Goal: Task Accomplishment & Management: Manage account settings

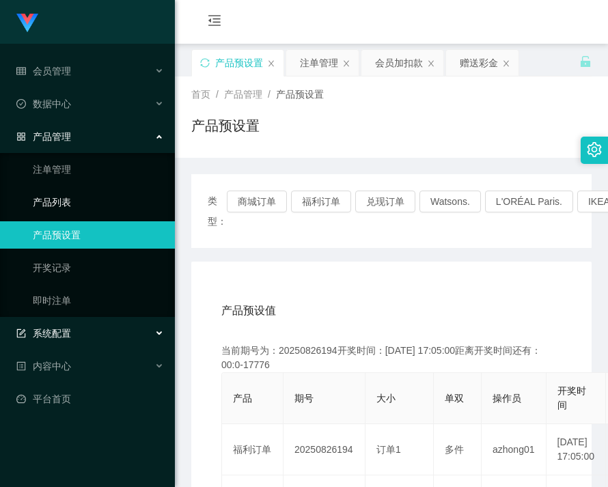
scroll to position [137, 0]
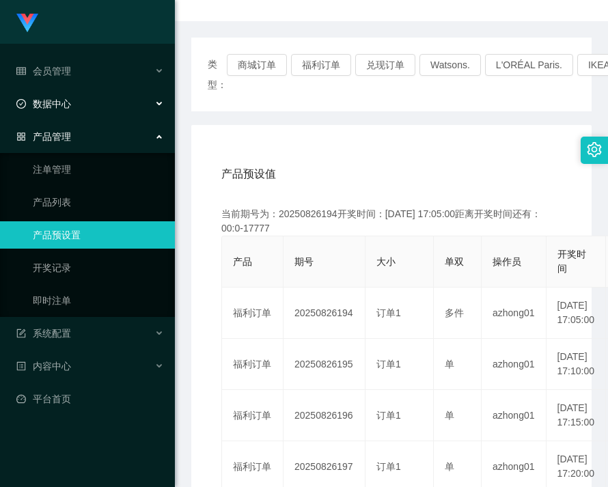
click at [72, 108] on div "数据中心" at bounding box center [87, 103] width 175 height 27
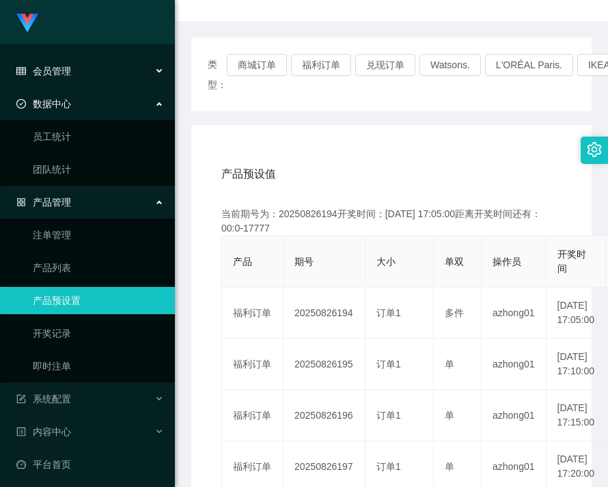
click at [78, 65] on div "会员管理" at bounding box center [87, 70] width 175 height 27
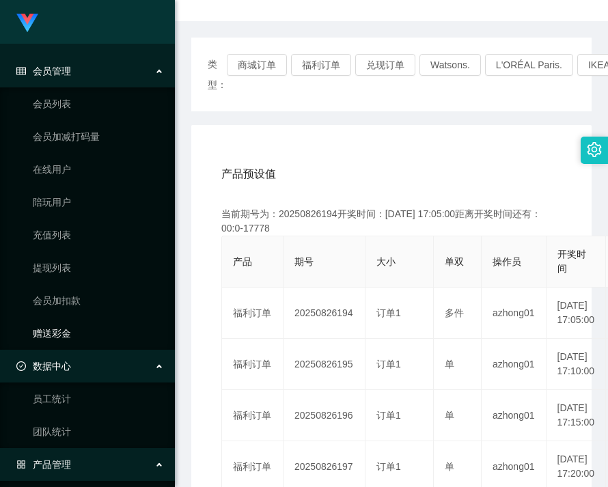
click at [62, 322] on link "赠送彩金" at bounding box center [98, 332] width 131 height 27
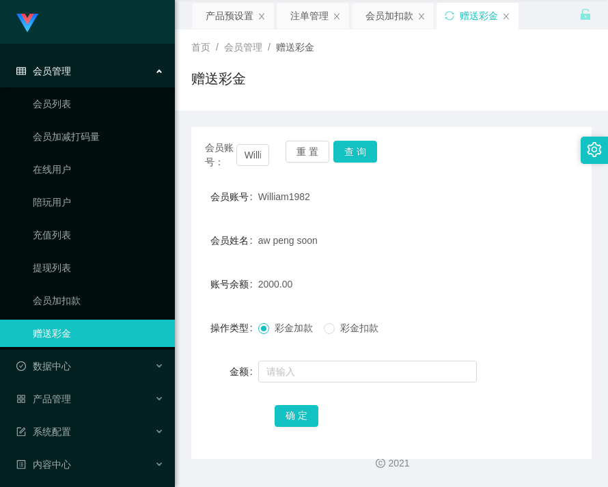
scroll to position [83, 0]
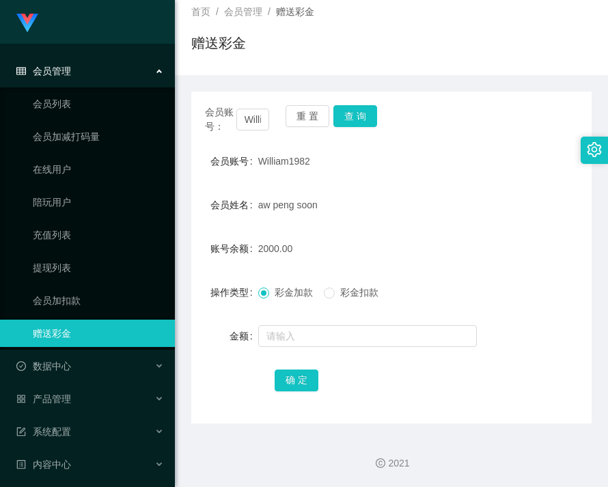
click at [251, 158] on label "会员账号" at bounding box center [234, 161] width 48 height 11
click at [250, 120] on input "William1982" at bounding box center [252, 120] width 33 height 22
click at [250, 121] on input "William1982" at bounding box center [252, 120] width 33 height 22
paste input "Selina"
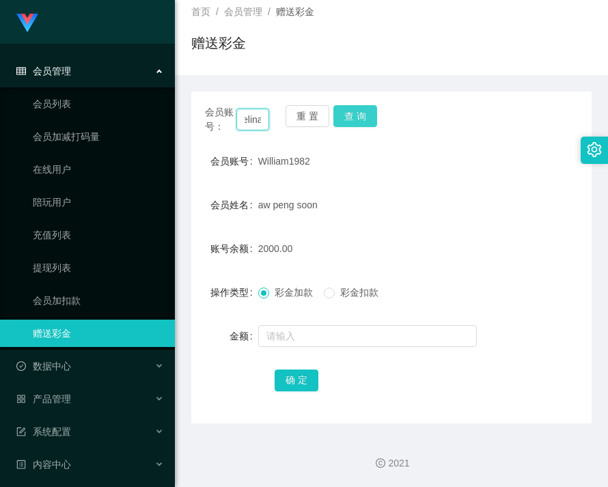
type input "Selina"
click at [357, 113] on button "查 询" at bounding box center [355, 116] width 44 height 22
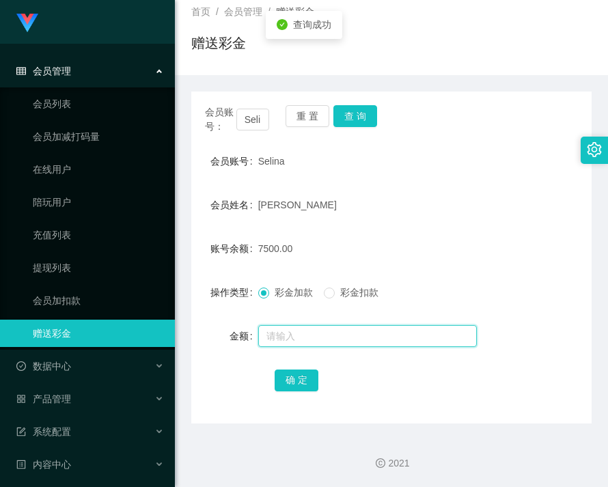
click at [319, 329] on input "text" at bounding box center [367, 336] width 218 height 22
type input "20000"
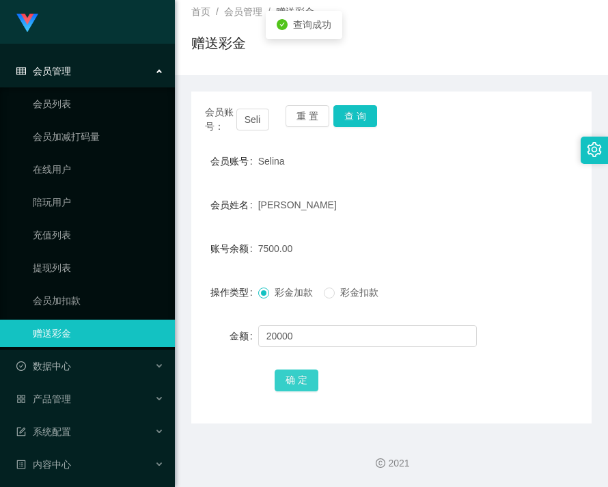
click at [300, 383] on button "确 定" at bounding box center [296, 380] width 44 height 22
drag, startPoint x: 485, startPoint y: 403, endPoint x: 456, endPoint y: 383, distance: 35.8
click at [485, 403] on div "会员账号： Selina 重 置 查 询 会员账号 Selina 会员姓名 Ouyang Dong 账号余额 27500.00 操作类型 彩金加款 彩金扣款 …" at bounding box center [391, 257] width 400 height 332
click at [253, 120] on input "Selina" at bounding box center [252, 120] width 33 height 22
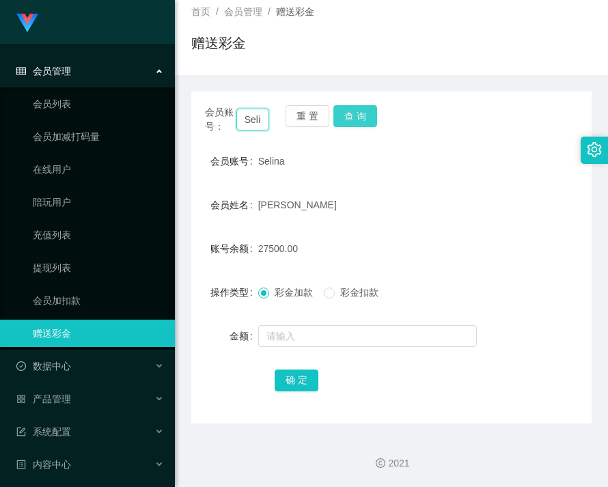
scroll to position [0, 8]
click at [351, 114] on button "查 询" at bounding box center [355, 116] width 44 height 22
click at [351, 114] on div "会员账号： Selina 重 置 查 询" at bounding box center [391, 119] width 400 height 29
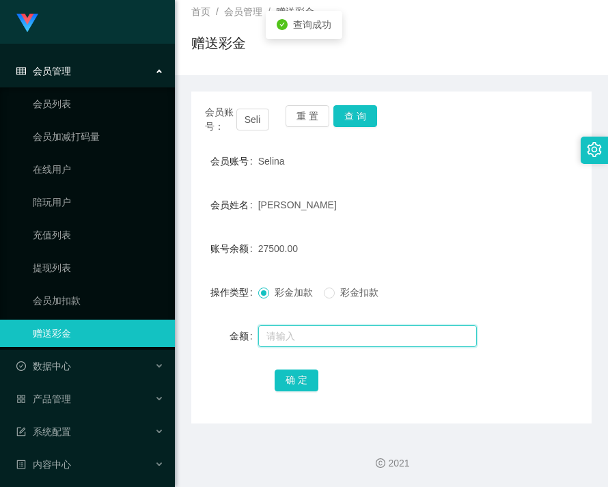
click at [311, 338] on input "text" at bounding box center [367, 336] width 218 height 22
type input "2500"
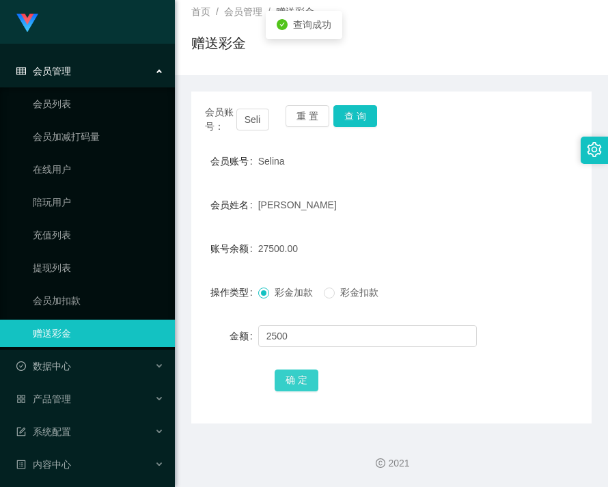
click at [307, 376] on button "确 定" at bounding box center [296, 380] width 44 height 22
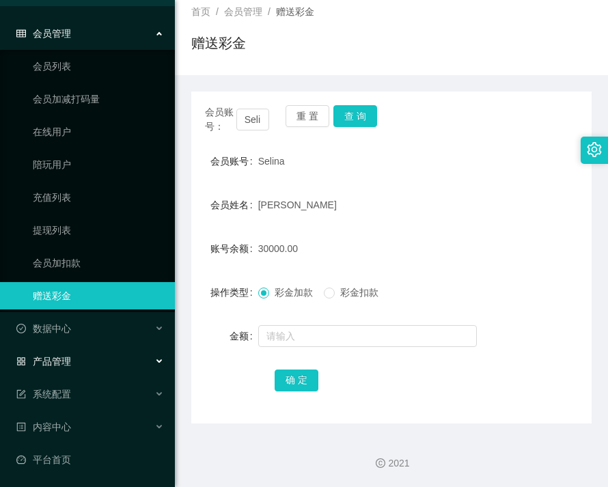
click at [70, 360] on span "产品管理" at bounding box center [43, 361] width 55 height 11
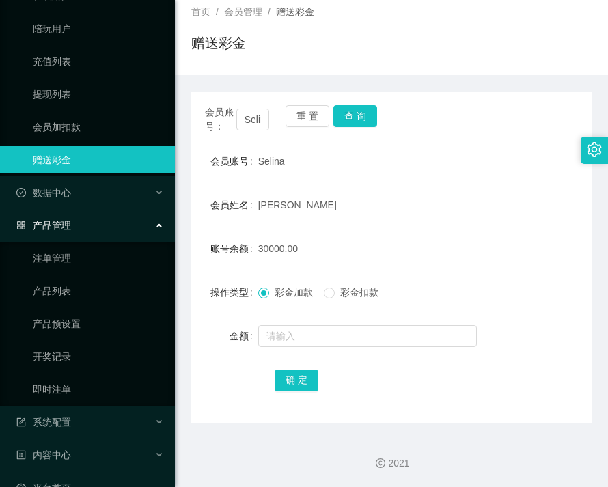
scroll to position [174, 0]
click at [76, 324] on link "产品预设置" at bounding box center [98, 322] width 131 height 27
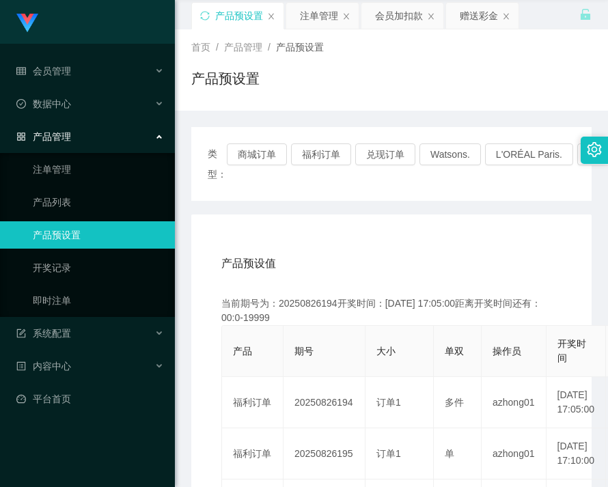
scroll to position [83, 0]
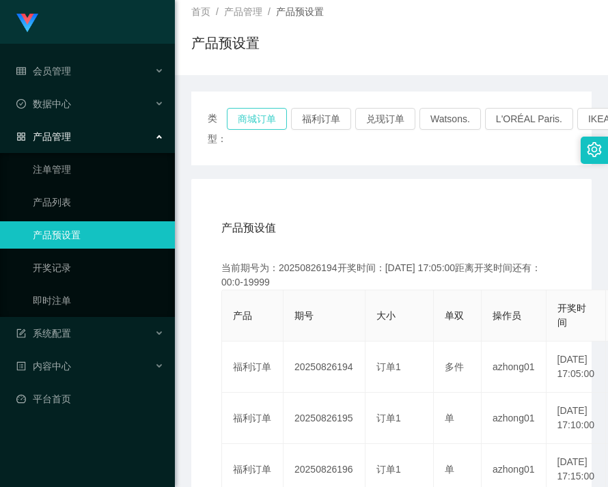
click at [245, 126] on button "商城订单" at bounding box center [257, 119] width 60 height 22
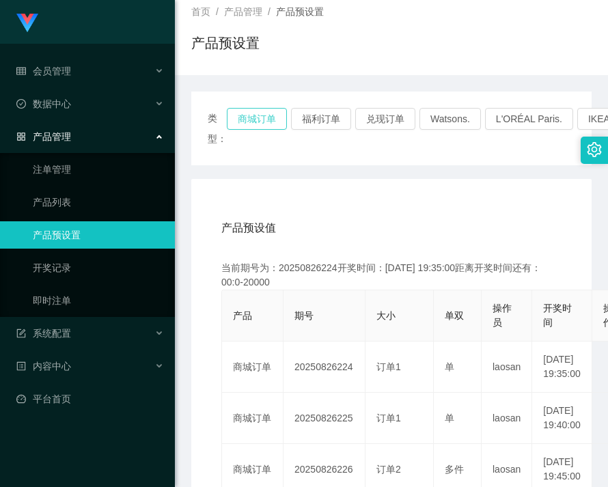
click at [254, 119] on button "商城订单" at bounding box center [257, 119] width 60 height 22
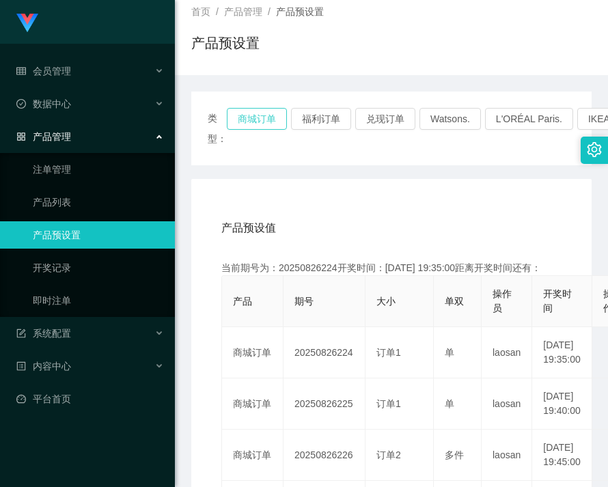
click at [255, 119] on button "商城订单" at bounding box center [257, 119] width 60 height 22
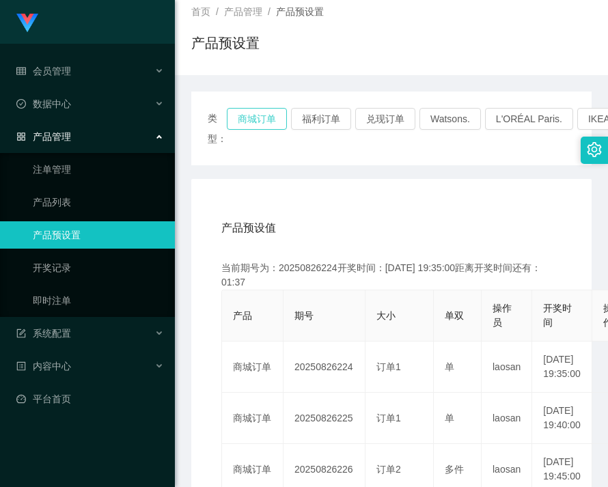
click at [251, 121] on button "商城订单" at bounding box center [257, 119] width 60 height 22
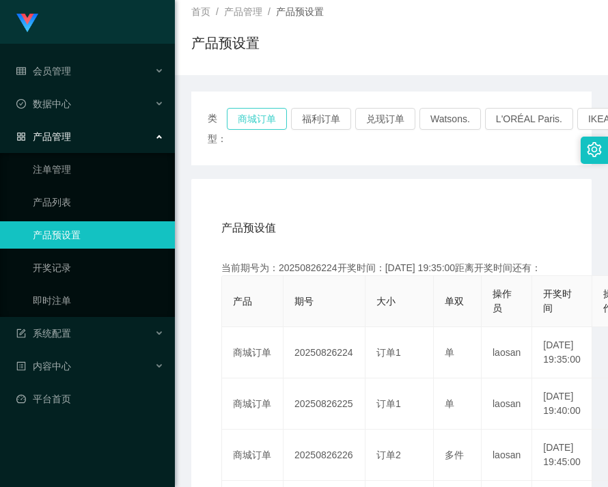
click at [251, 121] on button "商城订单" at bounding box center [257, 119] width 60 height 22
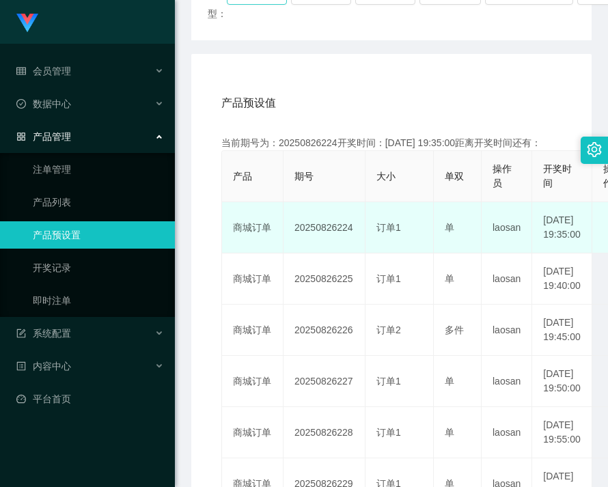
scroll to position [219, 0]
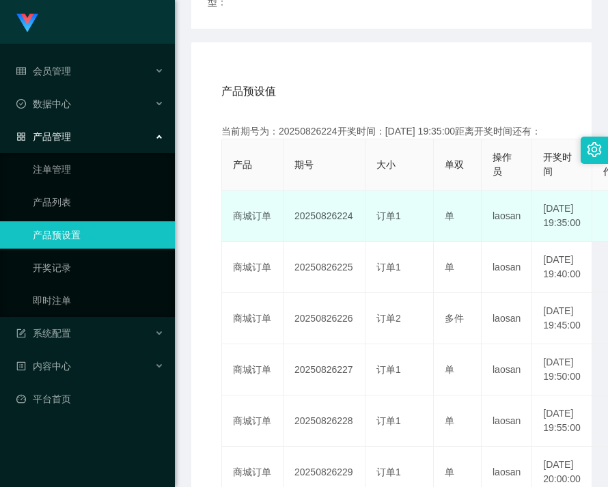
click at [311, 233] on td "20250826224" at bounding box center [324, 215] width 82 height 51
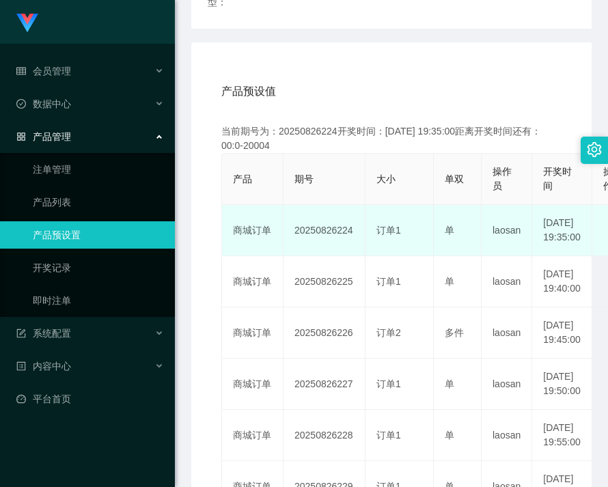
drag, startPoint x: 311, startPoint y: 233, endPoint x: 321, endPoint y: 256, distance: 25.4
click at [310, 233] on td "20250826224" at bounding box center [324, 230] width 82 height 51
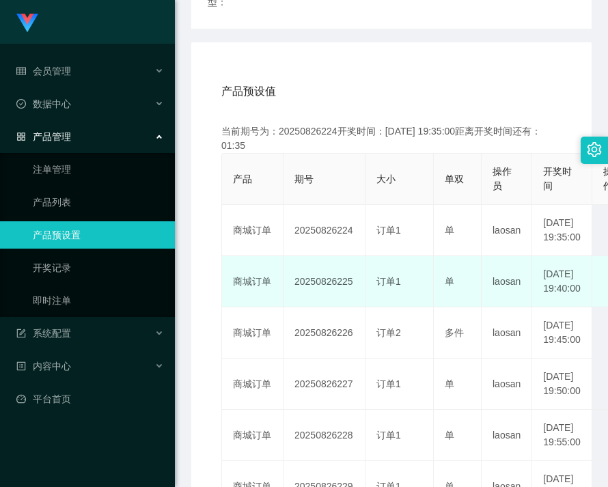
click at [325, 287] on td "20250826225" at bounding box center [324, 281] width 82 height 51
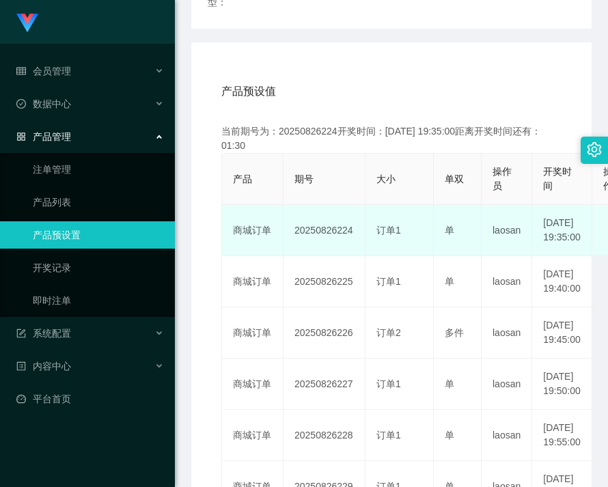
click at [326, 241] on td "20250826224" at bounding box center [324, 230] width 82 height 51
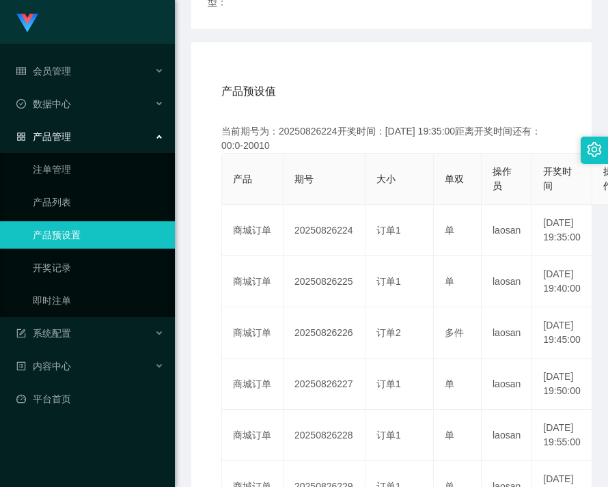
copy td "20250826224"
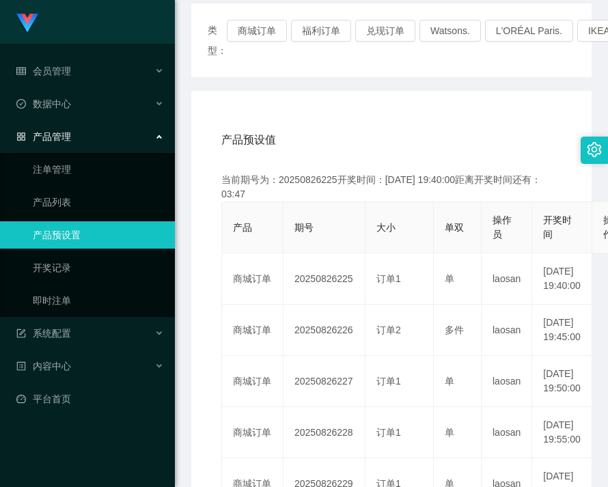
scroll to position [83, 0]
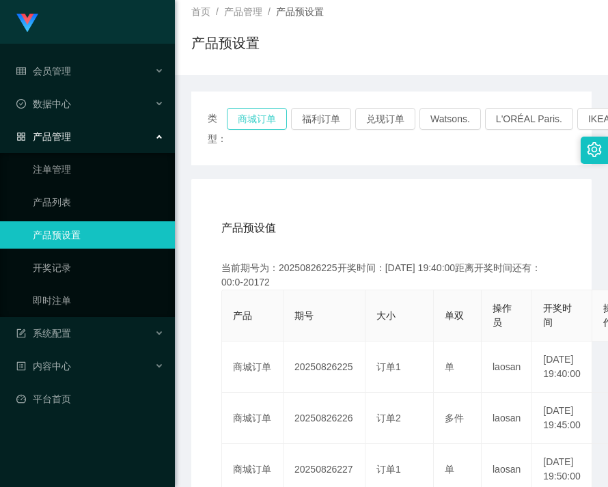
click at [256, 126] on button "商城订单" at bounding box center [257, 119] width 60 height 22
click at [68, 337] on span "系统配置" at bounding box center [43, 333] width 55 height 11
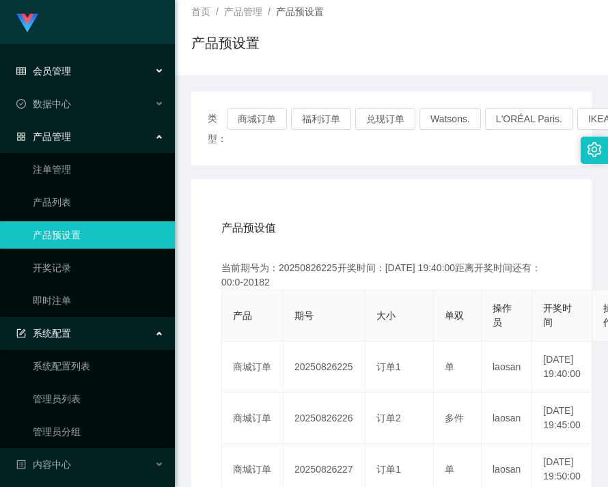
click at [61, 72] on span "会员管理" at bounding box center [43, 71] width 55 height 11
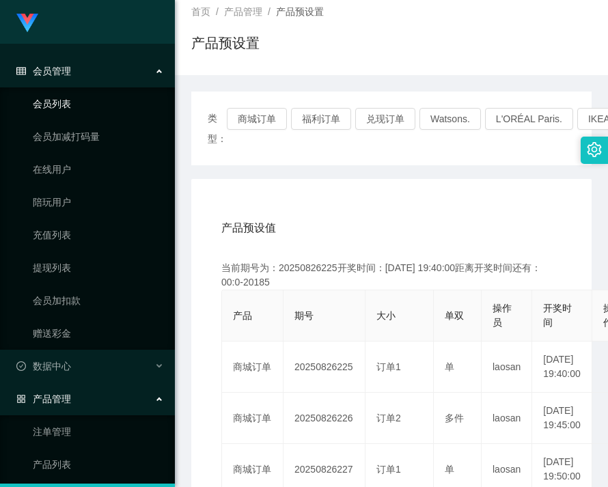
click at [53, 108] on link "会员列表" at bounding box center [98, 103] width 131 height 27
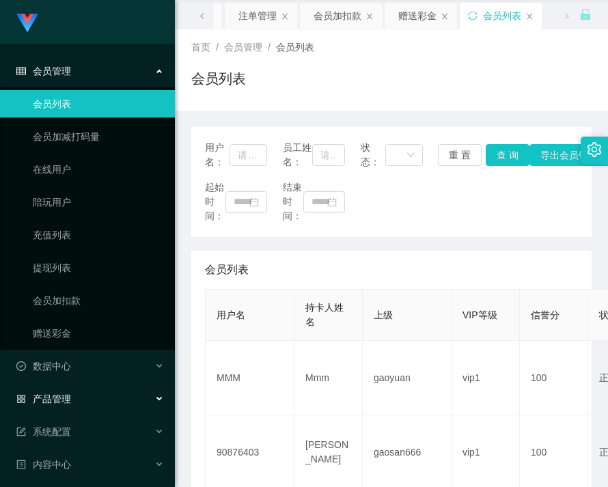
scroll to position [83, 0]
click at [63, 403] on span "产品管理" at bounding box center [43, 398] width 55 height 11
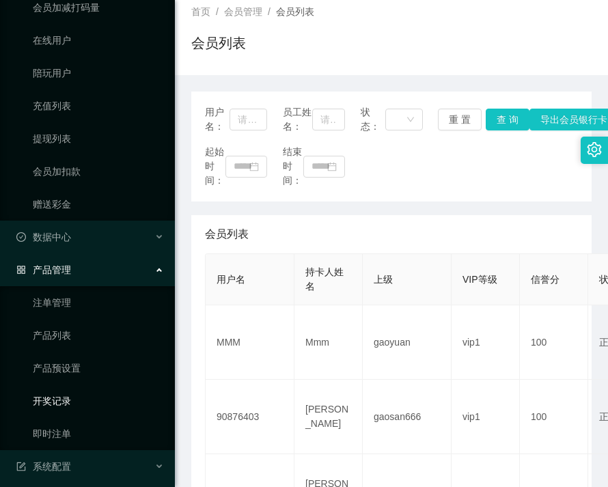
scroll to position [137, 0]
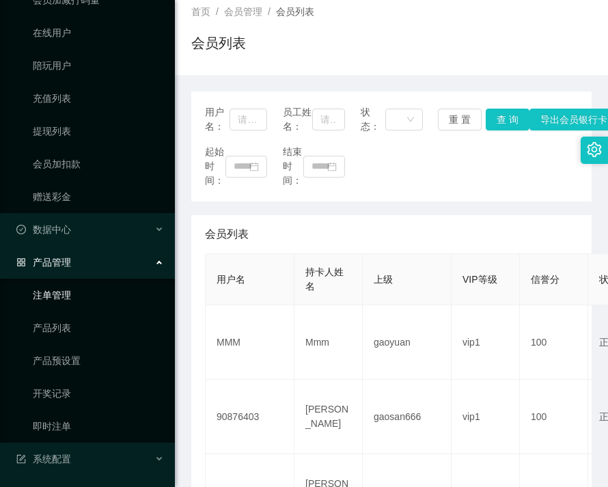
click at [56, 284] on link "注单管理" at bounding box center [98, 294] width 131 height 27
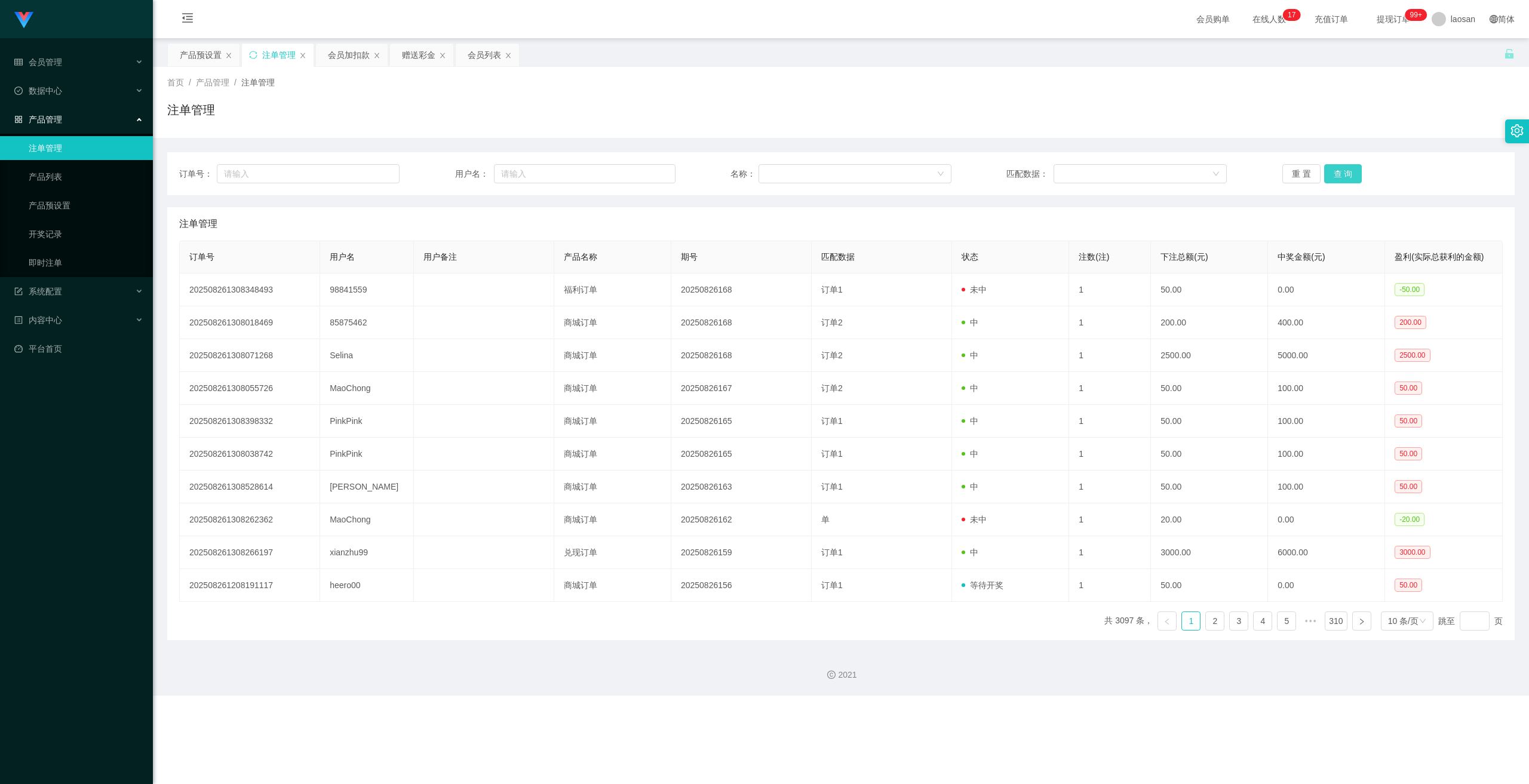
click at [531, 166] on button "查 询" at bounding box center [1343, 174] width 39 height 19
click at [531, 172] on button "查 询" at bounding box center [1343, 174] width 39 height 19
click at [531, 172] on div "重 置 查 询" at bounding box center [1393, 174] width 221 height 19
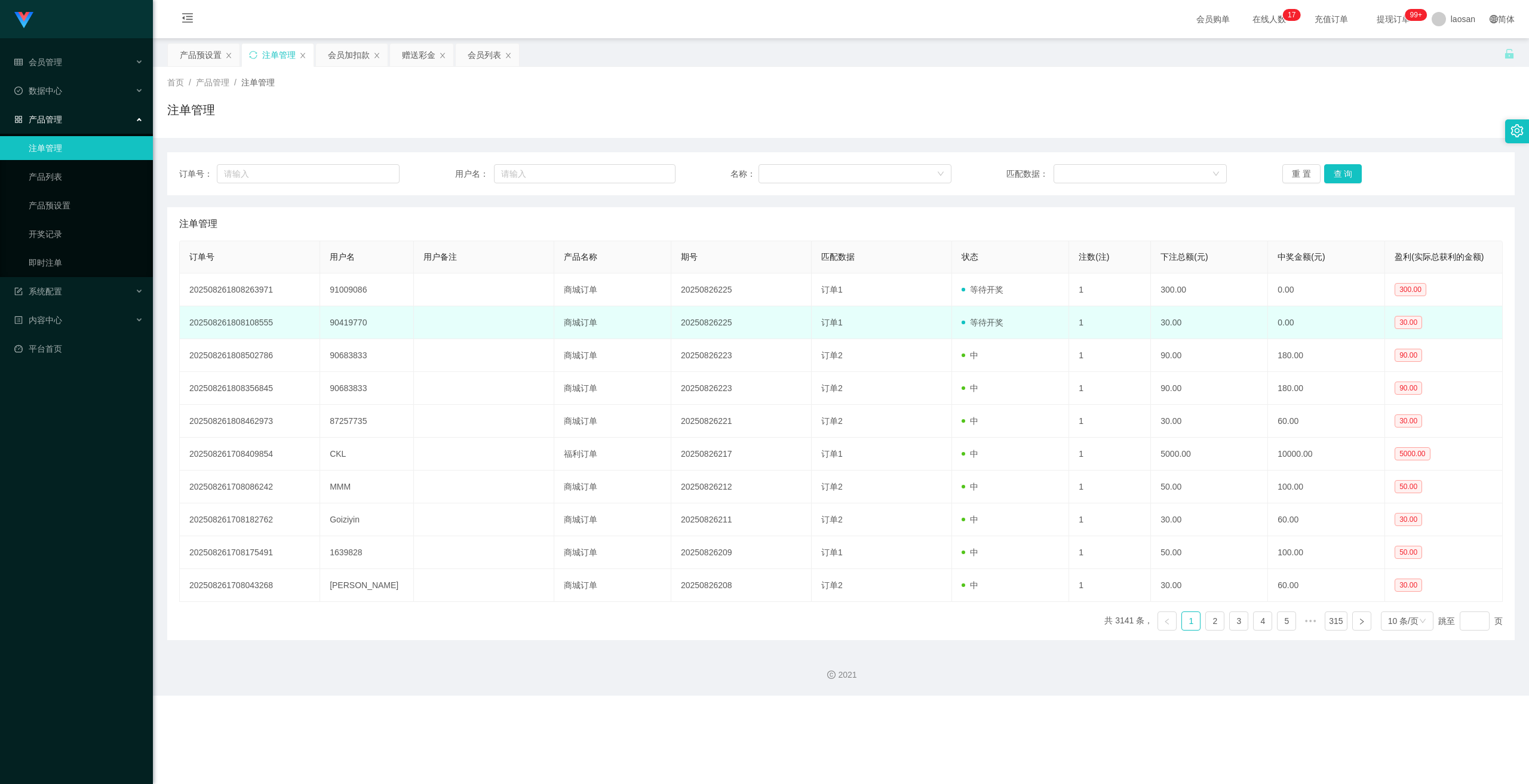
click at [356, 325] on td "90419770" at bounding box center [367, 323] width 94 height 33
copy td "90419770"
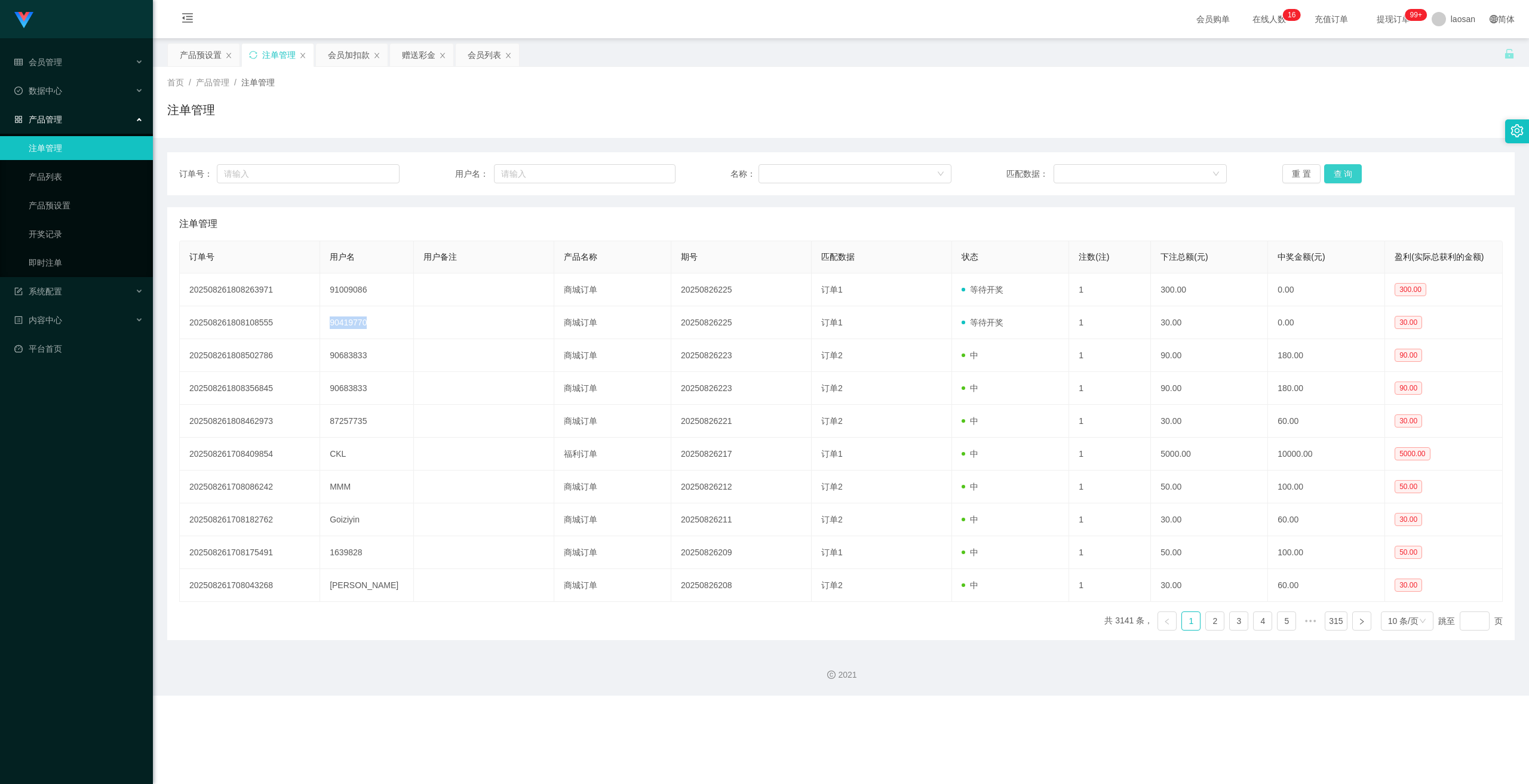
click at [531, 175] on button "查 询" at bounding box center [1343, 174] width 39 height 19
click at [531, 175] on div "重 置 查 询" at bounding box center [1393, 174] width 221 height 19
click at [531, 175] on button "查 询" at bounding box center [1343, 174] width 39 height 19
click at [531, 175] on div "重 置 查 询" at bounding box center [1393, 174] width 221 height 19
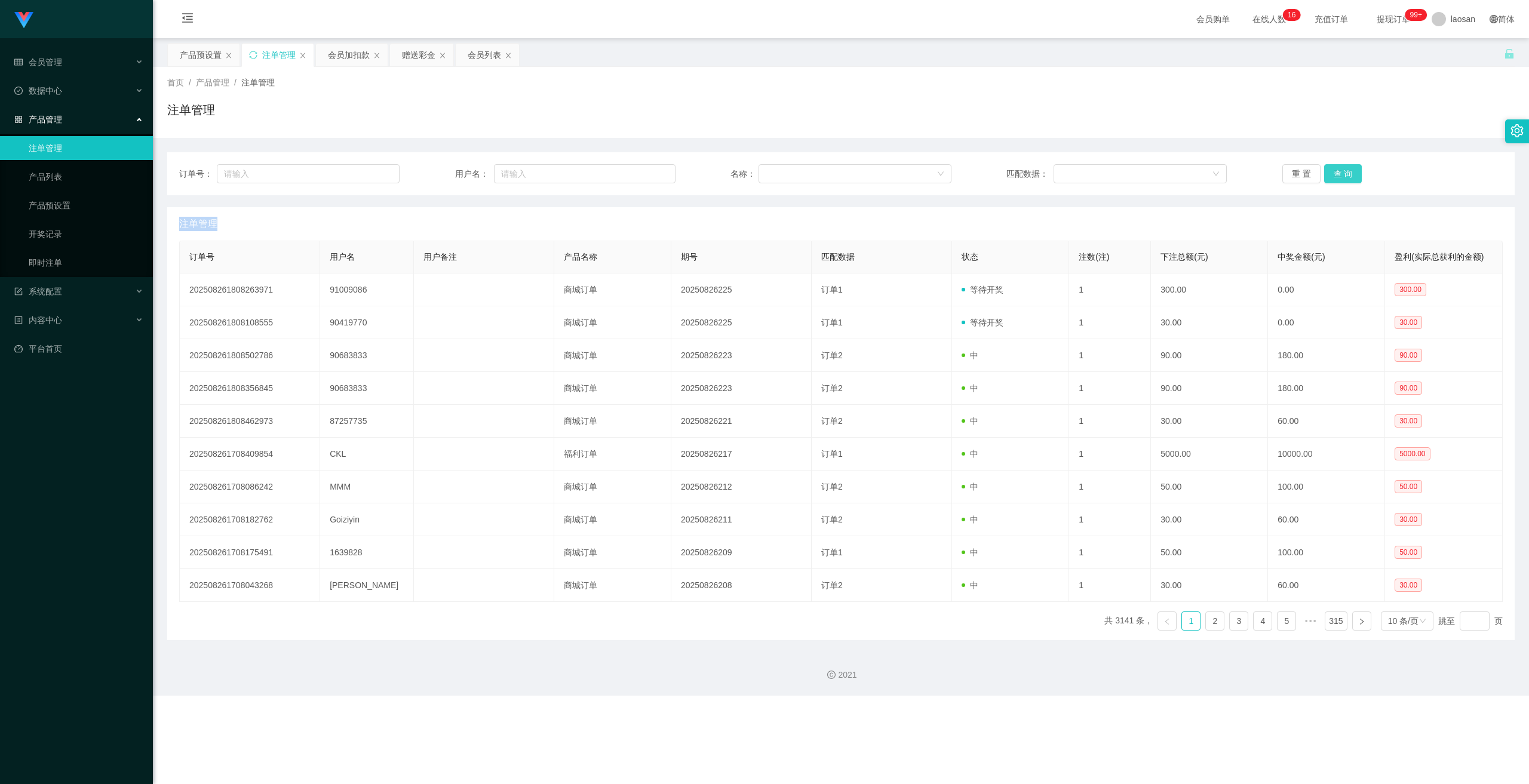
click at [531, 175] on button "查 询" at bounding box center [1343, 174] width 39 height 19
click at [531, 174] on button "查 询" at bounding box center [1343, 174] width 39 height 19
click at [531, 174] on div "重 置 查 询" at bounding box center [1393, 174] width 221 height 19
click at [531, 174] on button "查 询" at bounding box center [1343, 174] width 39 height 19
click at [531, 174] on div "重 置 查 询" at bounding box center [1393, 174] width 221 height 19
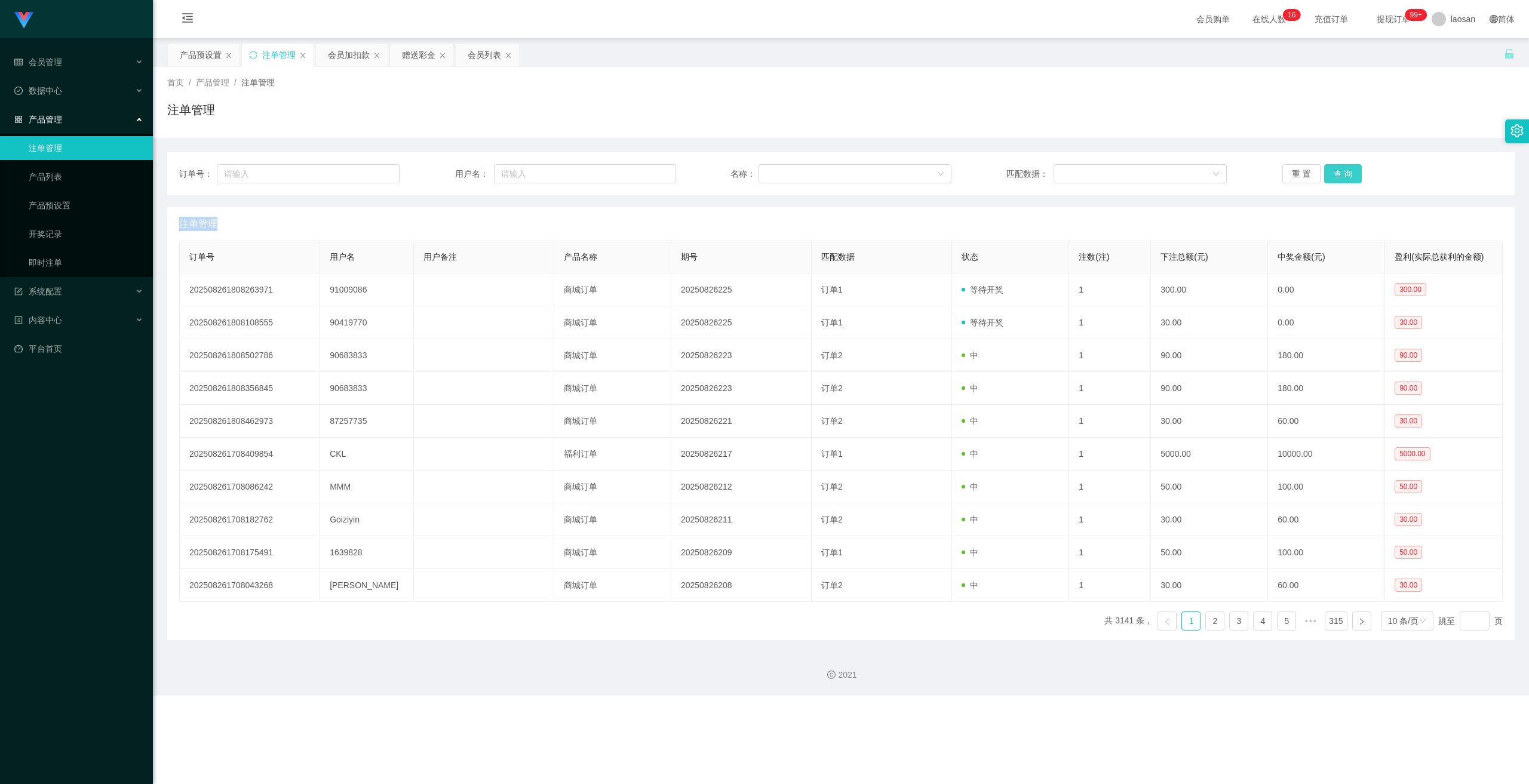
click at [531, 174] on button "查 询" at bounding box center [1343, 174] width 39 height 19
click at [531, 174] on div "重 置 查 询" at bounding box center [1393, 174] width 221 height 19
click at [531, 179] on button "查 询" at bounding box center [1343, 174] width 39 height 19
click at [531, 179] on div "重 置 查 询" at bounding box center [1393, 174] width 221 height 19
click at [531, 179] on button "查 询" at bounding box center [1343, 174] width 39 height 19
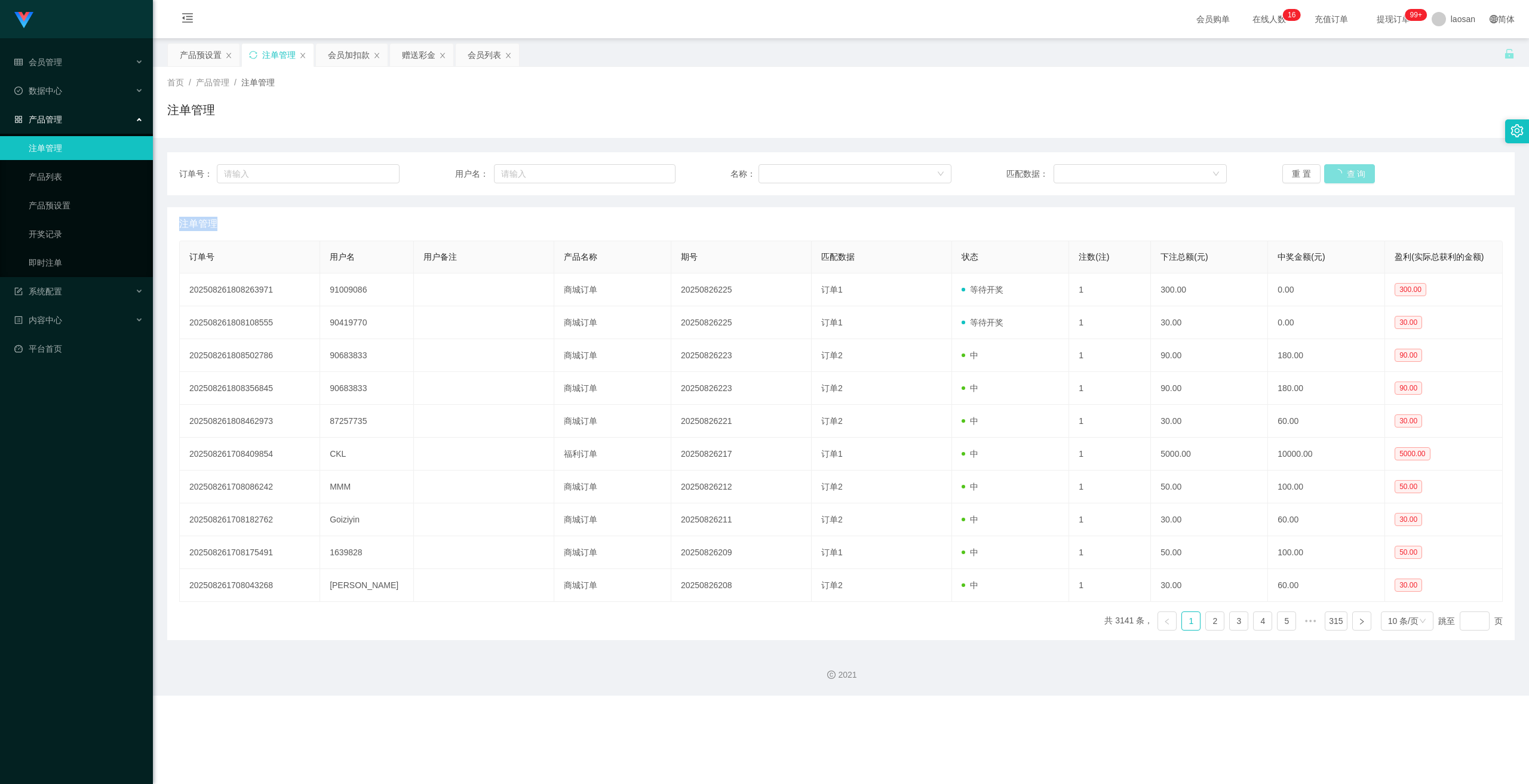
click at [531, 179] on div "重 置 查 询" at bounding box center [1393, 174] width 221 height 19
click at [531, 179] on button "查 询" at bounding box center [1343, 174] width 39 height 19
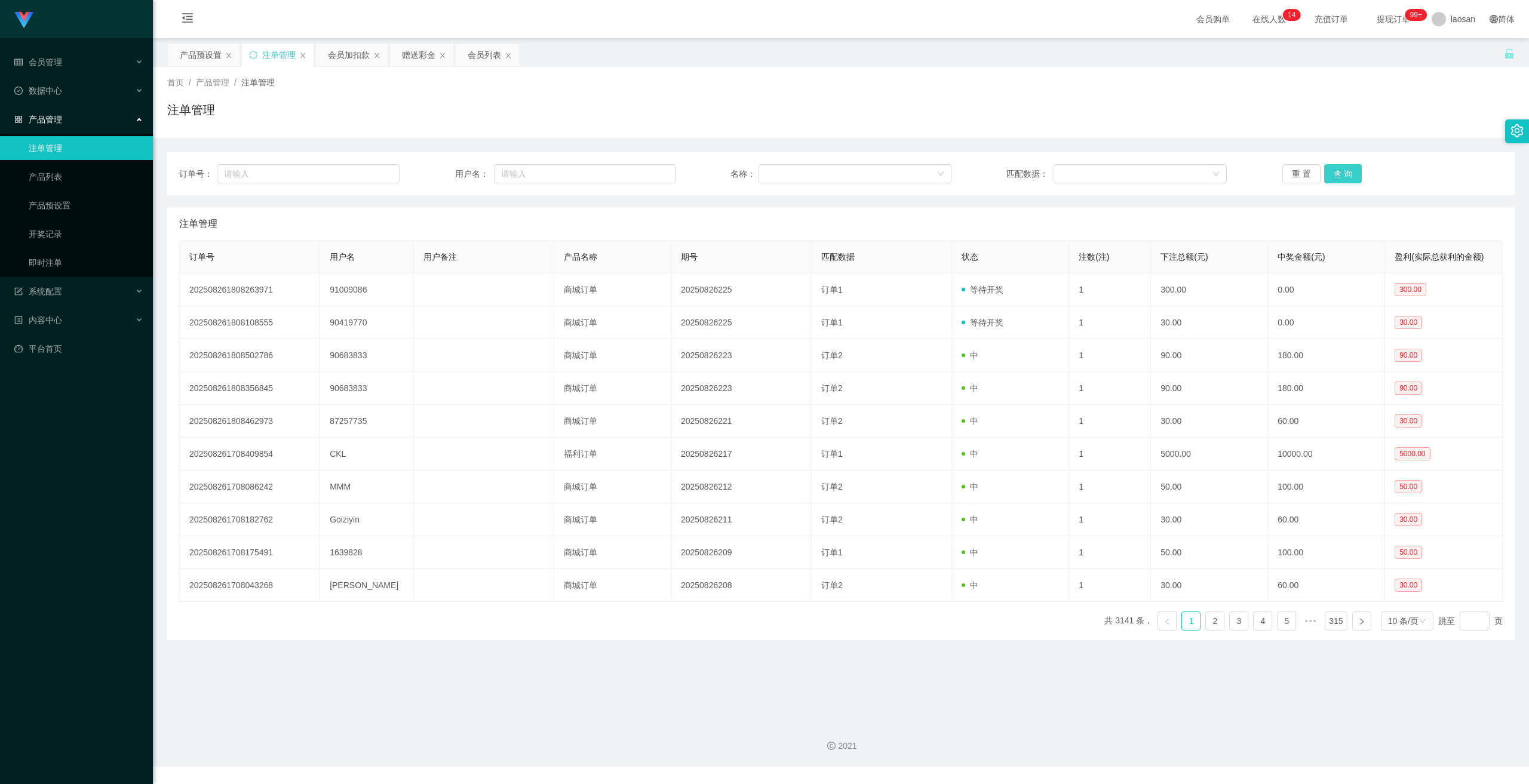
click at [531, 178] on button "查 询" at bounding box center [1343, 174] width 39 height 19
click at [531, 173] on button "查 询" at bounding box center [1343, 174] width 39 height 19
click at [531, 173] on div "重 置 查 询" at bounding box center [1393, 174] width 221 height 19
click at [531, 173] on button "查 询" at bounding box center [1343, 174] width 39 height 19
click at [531, 173] on div "重 置 查 询" at bounding box center [1393, 174] width 221 height 19
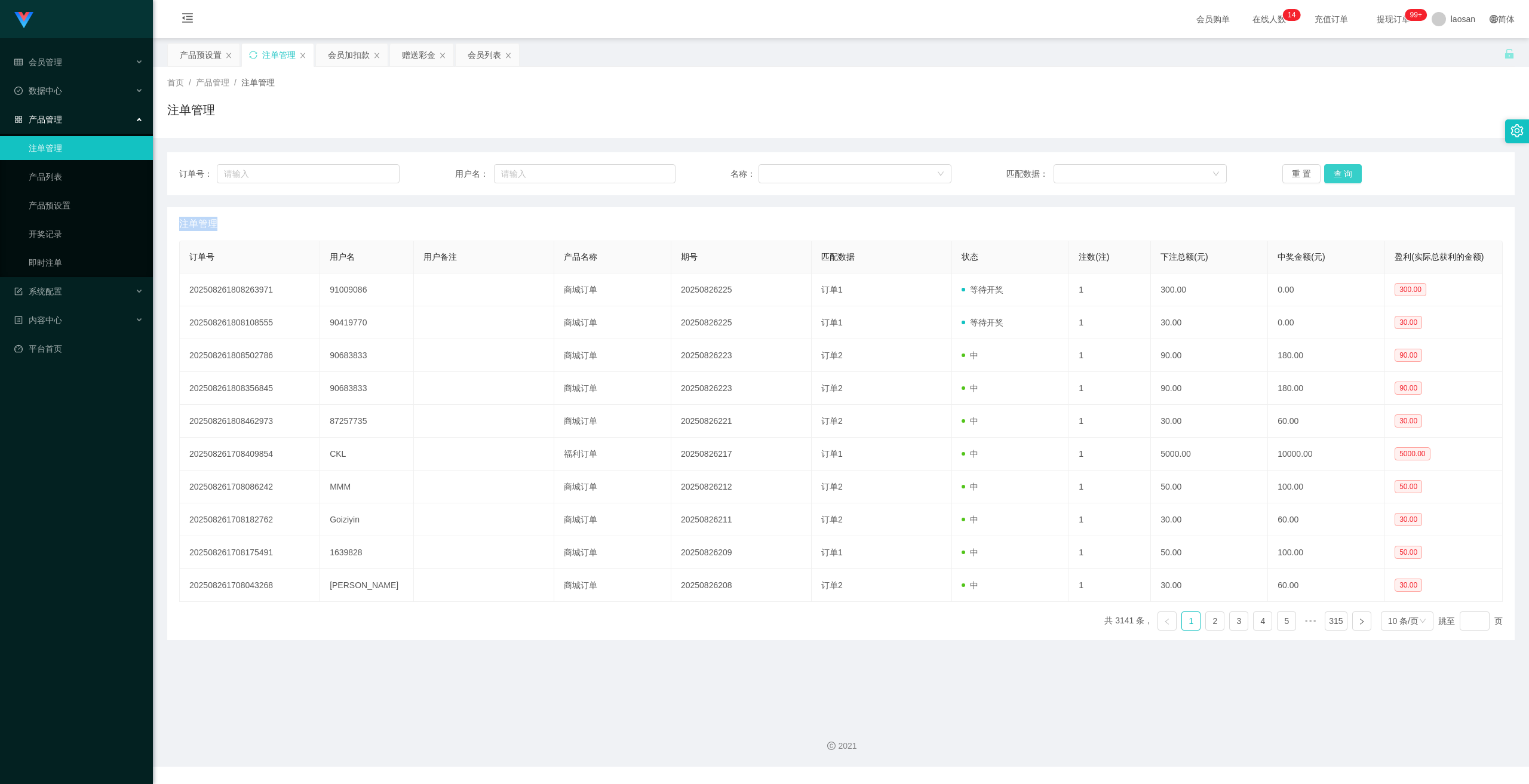
click at [531, 173] on button "查 询" at bounding box center [1343, 174] width 39 height 19
click at [531, 173] on div "重 置 查 询" at bounding box center [1393, 174] width 221 height 19
click at [531, 173] on button "查 询" at bounding box center [1343, 174] width 39 height 19
click at [531, 178] on button "查 询" at bounding box center [1343, 174] width 39 height 19
click at [531, 176] on button "查 询" at bounding box center [1343, 174] width 39 height 19
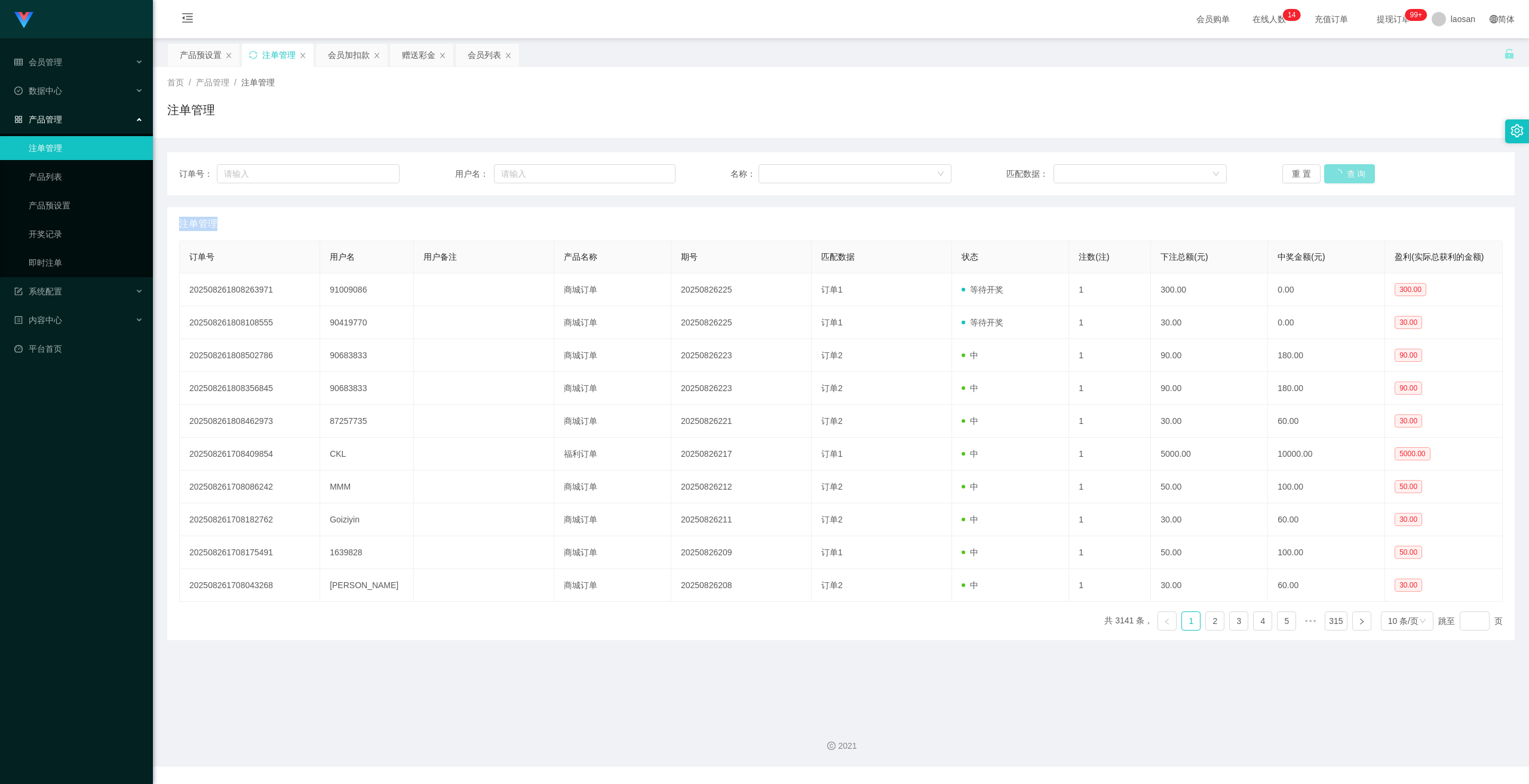
click at [531, 176] on div "重 置 查 询" at bounding box center [1393, 174] width 221 height 19
click at [531, 176] on button "查 询" at bounding box center [1343, 174] width 39 height 19
click at [531, 176] on div "重 置 查 询" at bounding box center [1393, 174] width 221 height 19
click at [531, 176] on button "查 询" at bounding box center [1343, 174] width 39 height 19
click at [531, 174] on button "查 询" at bounding box center [1343, 174] width 39 height 19
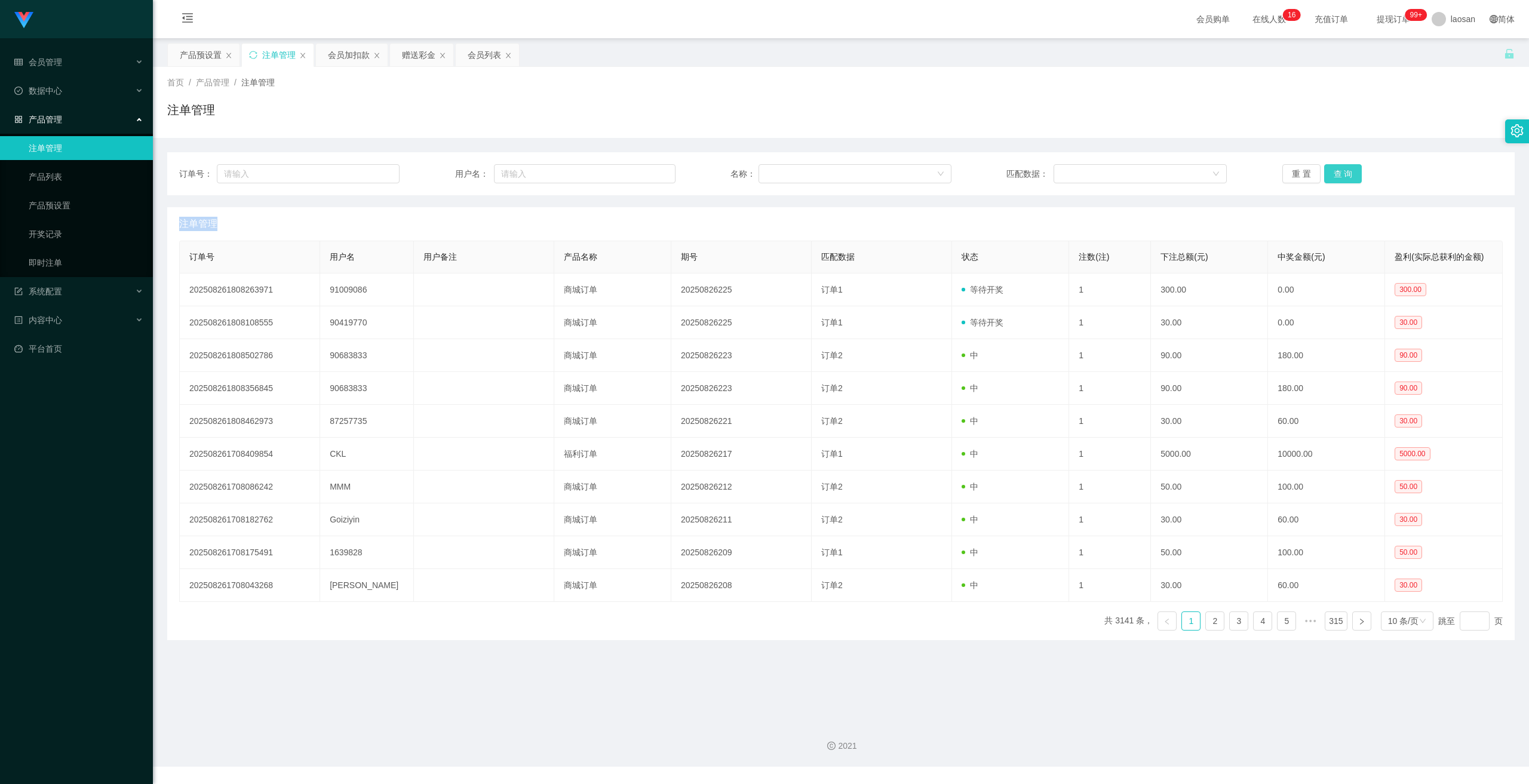
click at [531, 174] on button "查 询" at bounding box center [1343, 174] width 39 height 19
click at [531, 174] on div "重 置 查 询" at bounding box center [1393, 174] width 221 height 19
click at [531, 174] on button "查 询" at bounding box center [1343, 174] width 39 height 19
click at [531, 174] on div "重 置 查 询" at bounding box center [1393, 174] width 221 height 19
click at [531, 174] on button "查 询" at bounding box center [1343, 174] width 39 height 19
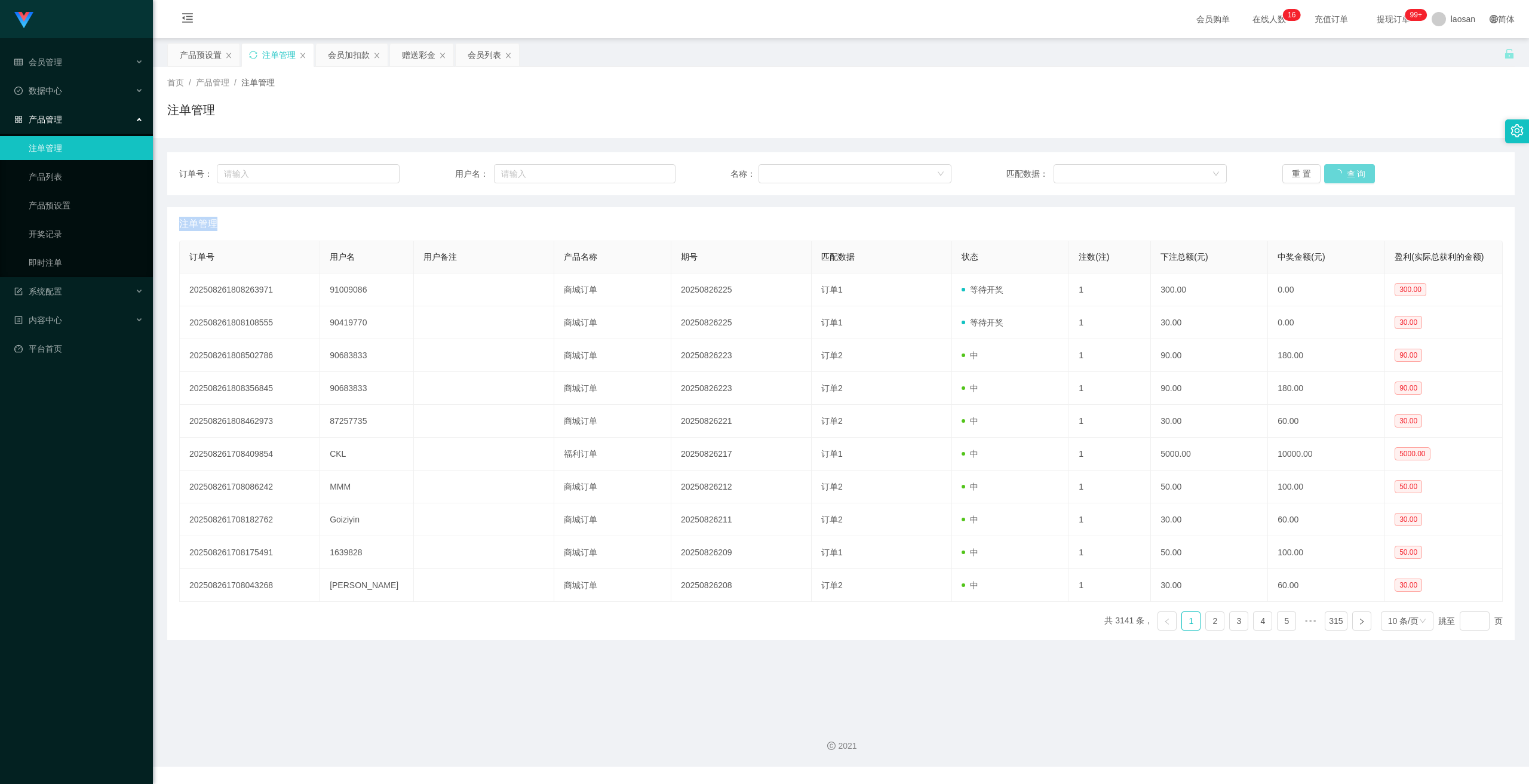
click at [531, 174] on div "重 置 查 询" at bounding box center [1393, 174] width 221 height 19
click at [531, 174] on button "查 询" at bounding box center [1343, 174] width 39 height 19
click at [531, 174] on div "重 置 查 询" at bounding box center [1393, 174] width 221 height 19
click at [531, 174] on button "查 询" at bounding box center [1343, 174] width 39 height 19
click at [1340, 176] on button "查 询" at bounding box center [1343, 174] width 39 height 19
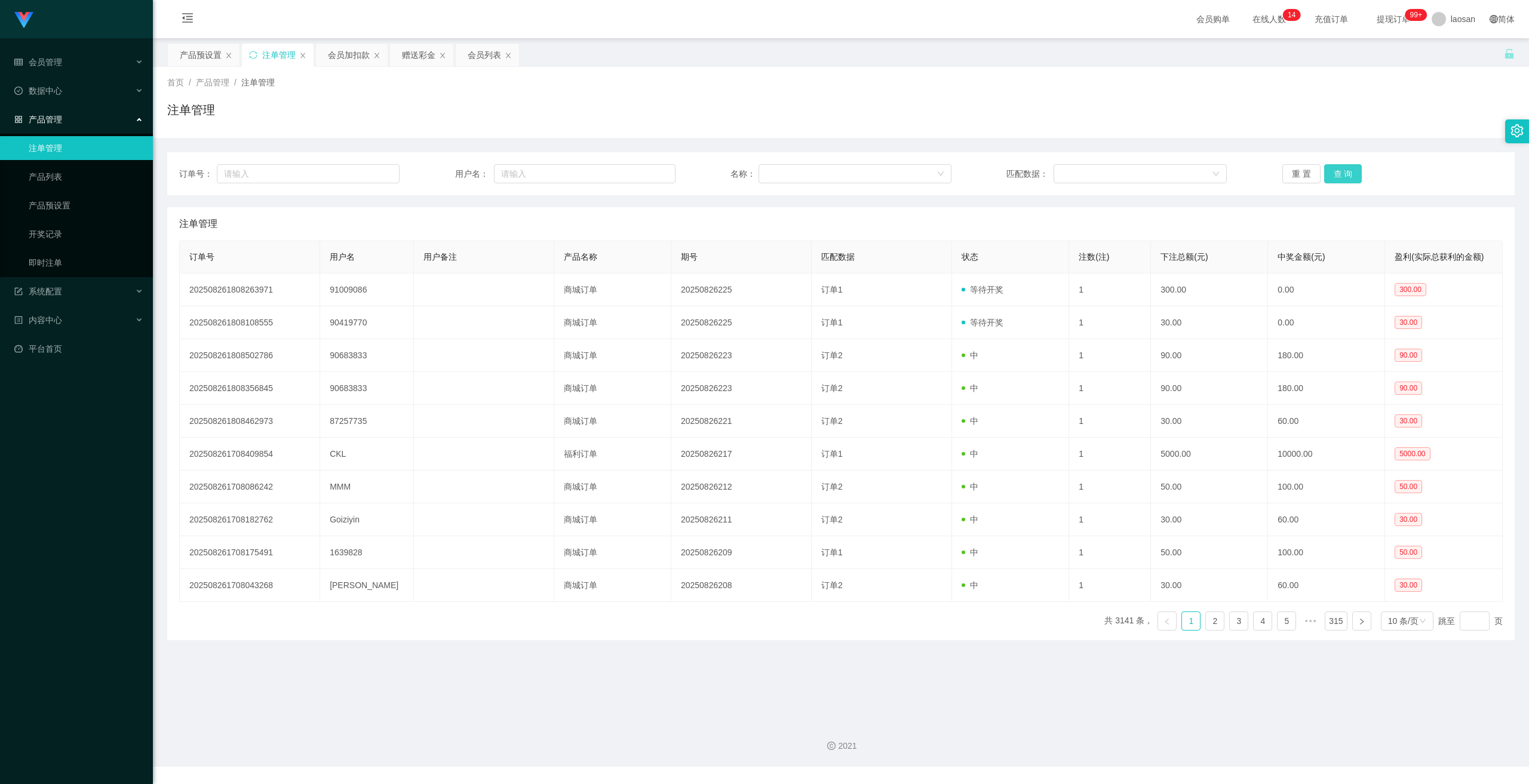
click at [1340, 176] on button "查 询" at bounding box center [1343, 174] width 39 height 19
click at [1340, 176] on div "重 置 查 询" at bounding box center [1393, 174] width 221 height 19
click at [1340, 176] on button "查 询" at bounding box center [1343, 174] width 39 height 19
click at [1329, 178] on button "查 询" at bounding box center [1343, 174] width 39 height 19
click at [1336, 174] on button "查 询" at bounding box center [1343, 174] width 39 height 19
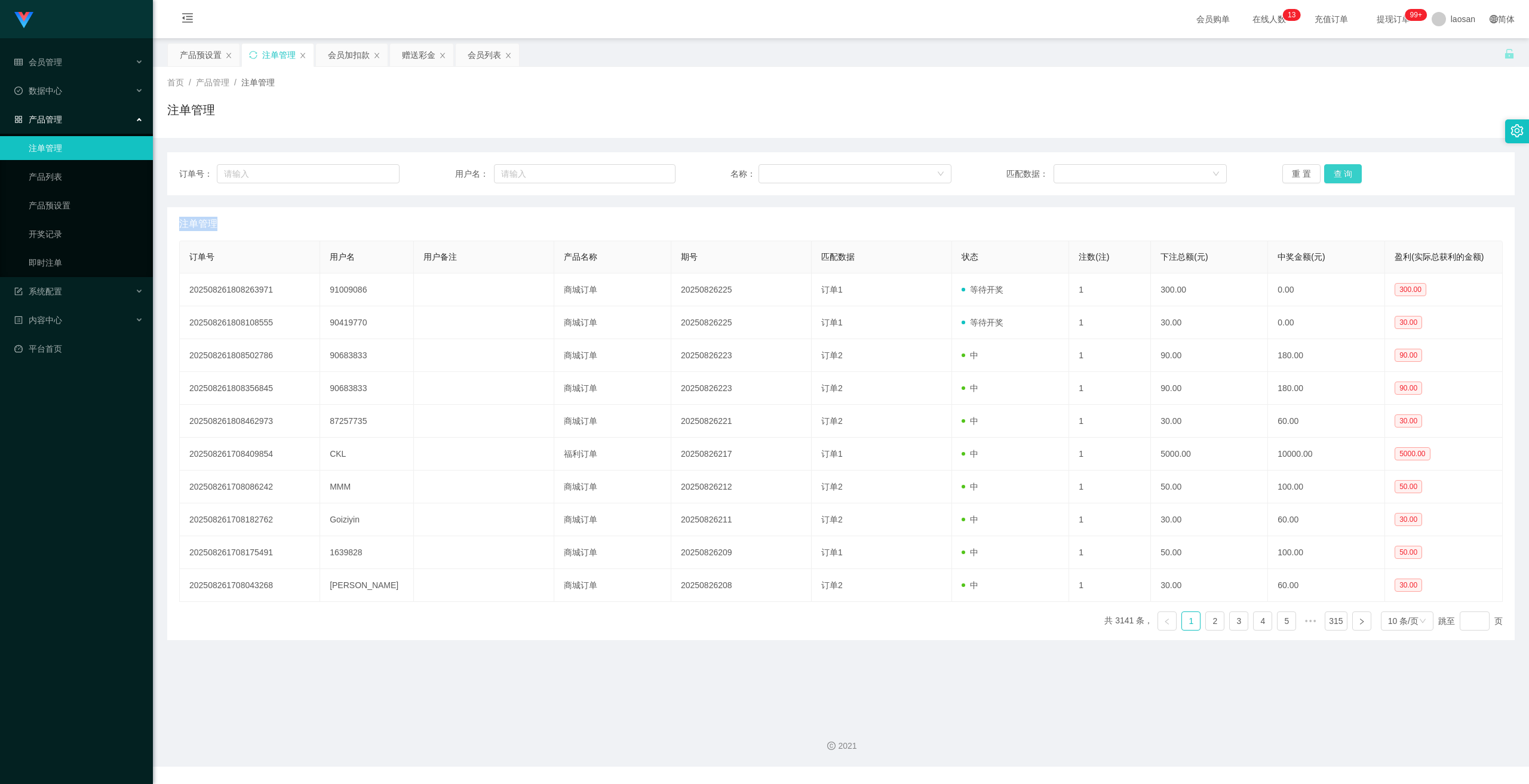
click at [1336, 174] on div "重 置 查 询" at bounding box center [1393, 174] width 221 height 19
click at [1336, 174] on button "查 询" at bounding box center [1343, 174] width 39 height 19
click at [1336, 174] on div "重 置 查 询" at bounding box center [1393, 174] width 221 height 19
click at [1342, 171] on button "查 询" at bounding box center [1343, 174] width 39 height 19
click at [1341, 172] on button "查 询" at bounding box center [1343, 174] width 39 height 19
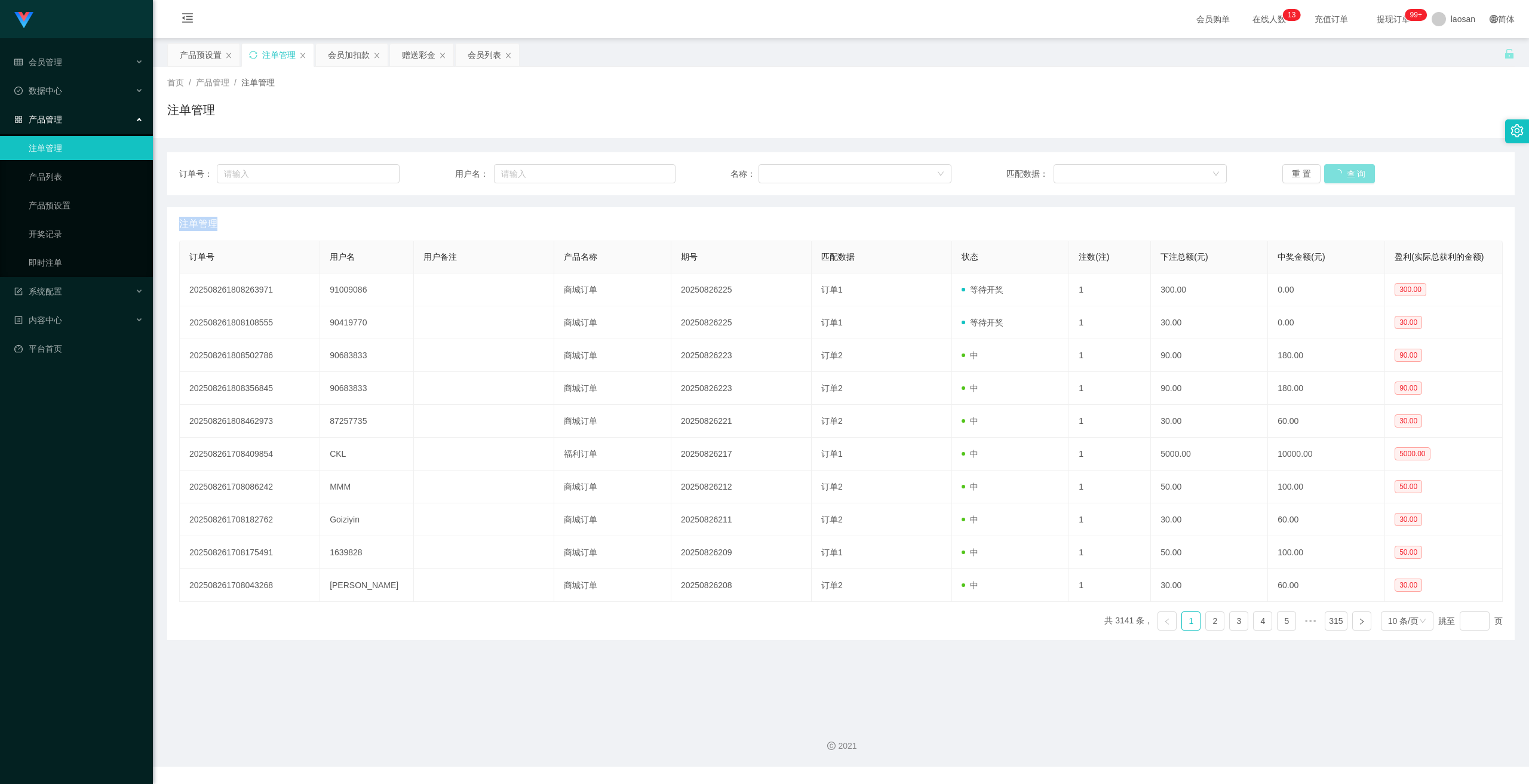
click at [1341, 172] on div "重 置 查 询" at bounding box center [1393, 174] width 221 height 19
click at [1341, 172] on button "查 询" at bounding box center [1343, 174] width 39 height 19
click at [1341, 172] on div "重 置 查 询" at bounding box center [1393, 174] width 221 height 19
click at [1341, 172] on button "查 询" at bounding box center [1343, 174] width 39 height 19
click at [1340, 177] on button "查 询" at bounding box center [1343, 174] width 39 height 19
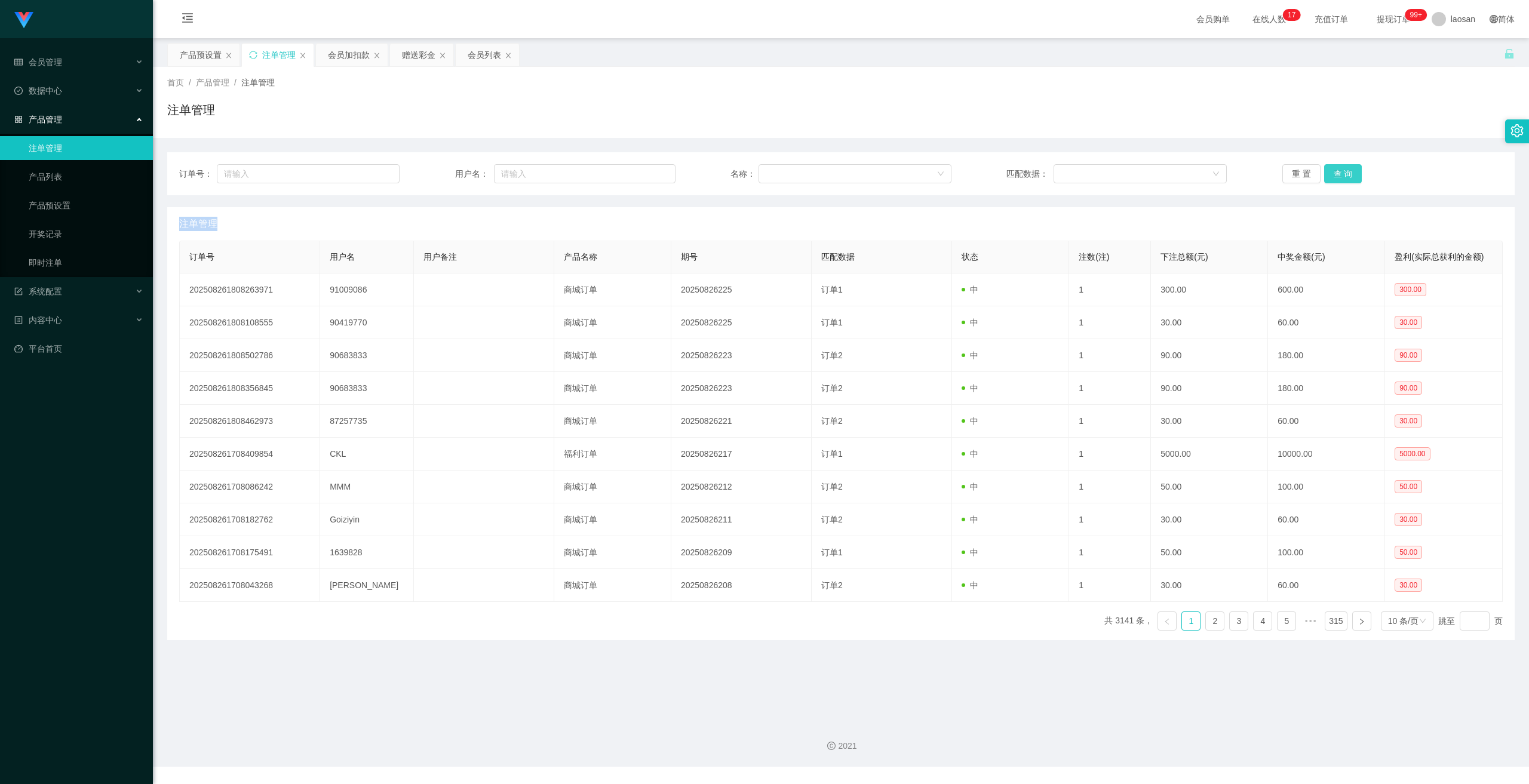
click at [1339, 178] on button "查 询" at bounding box center [1343, 174] width 39 height 19
click at [1332, 174] on button "查 询" at bounding box center [1343, 174] width 39 height 19
click at [1334, 171] on div "重 置 查 询" at bounding box center [1393, 174] width 221 height 19
click at [1336, 167] on button "查 询" at bounding box center [1343, 174] width 39 height 19
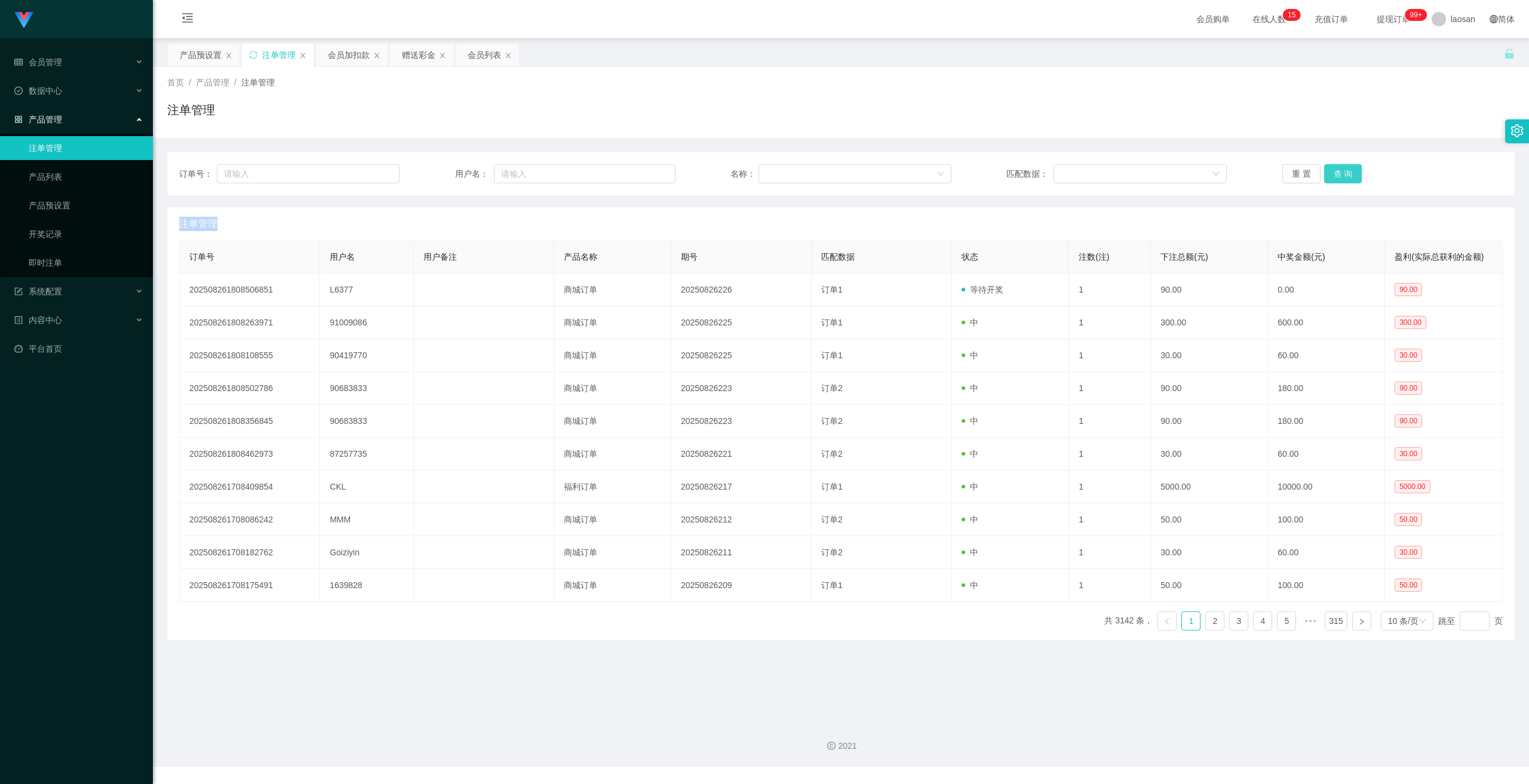
click at [1339, 175] on button "查 询" at bounding box center [1343, 174] width 39 height 19
click at [1339, 175] on div "重 置 查 询" at bounding box center [1393, 174] width 221 height 19
drag, startPoint x: 1339, startPoint y: 175, endPoint x: 1317, endPoint y: 202, distance: 34.8
click at [1339, 175] on button "查 询" at bounding box center [1343, 174] width 39 height 19
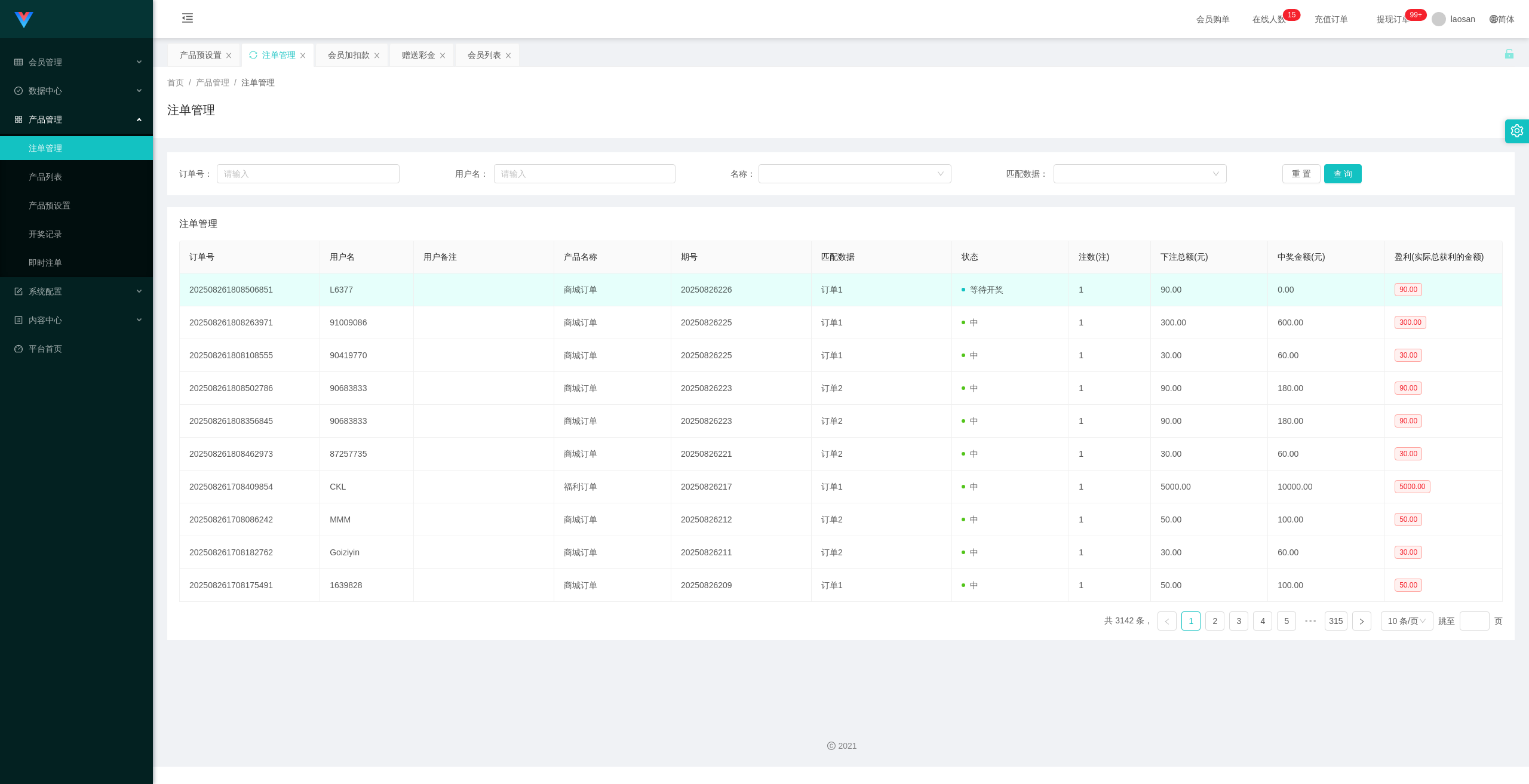
click at [712, 290] on td "20250826226" at bounding box center [741, 290] width 140 height 33
click at [712, 291] on td "20250826226" at bounding box center [741, 290] width 140 height 33
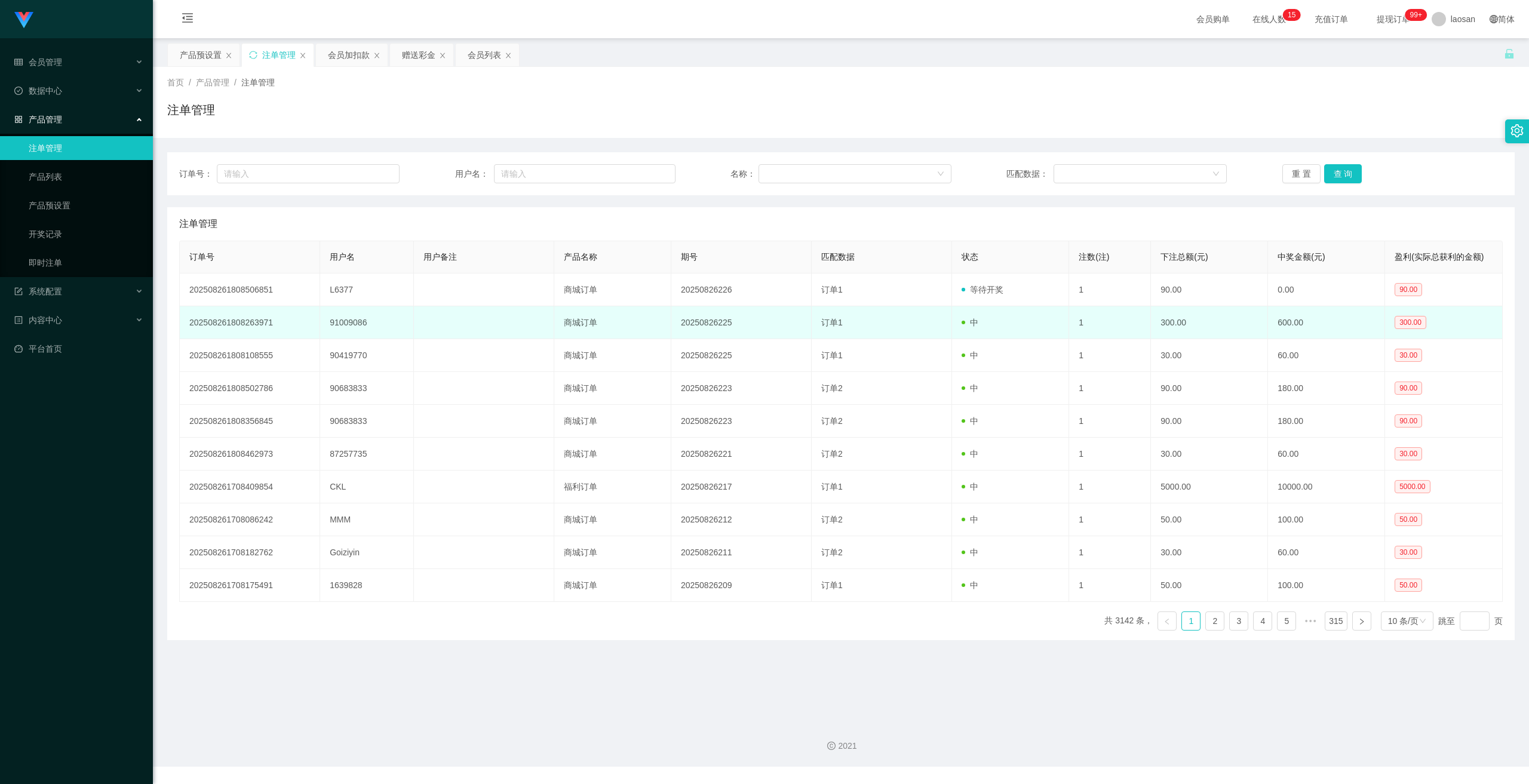
click at [1268, 310] on td "600.00" at bounding box center [1327, 323] width 117 height 33
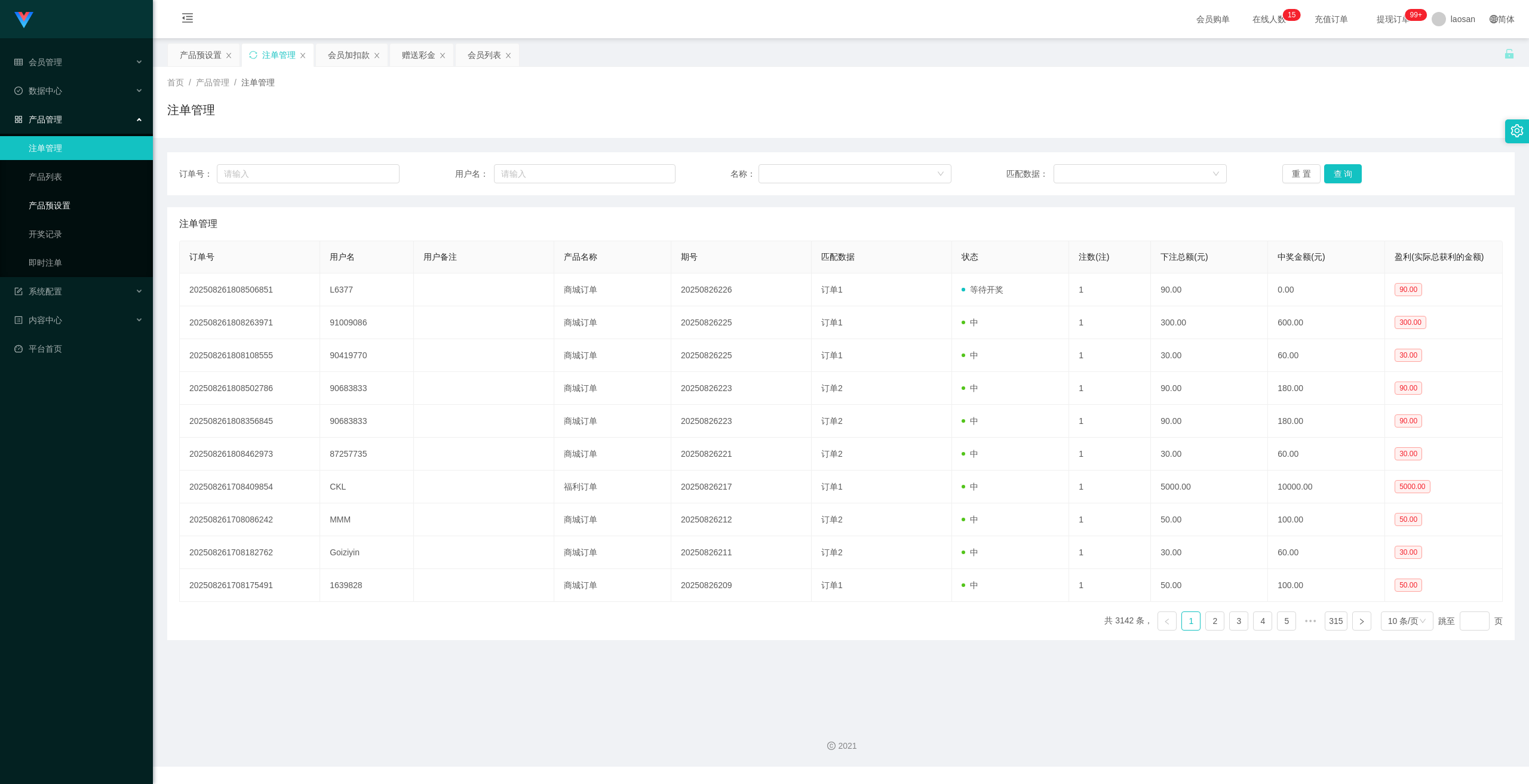
click at [55, 212] on link "产品预设置" at bounding box center [86, 205] width 115 height 24
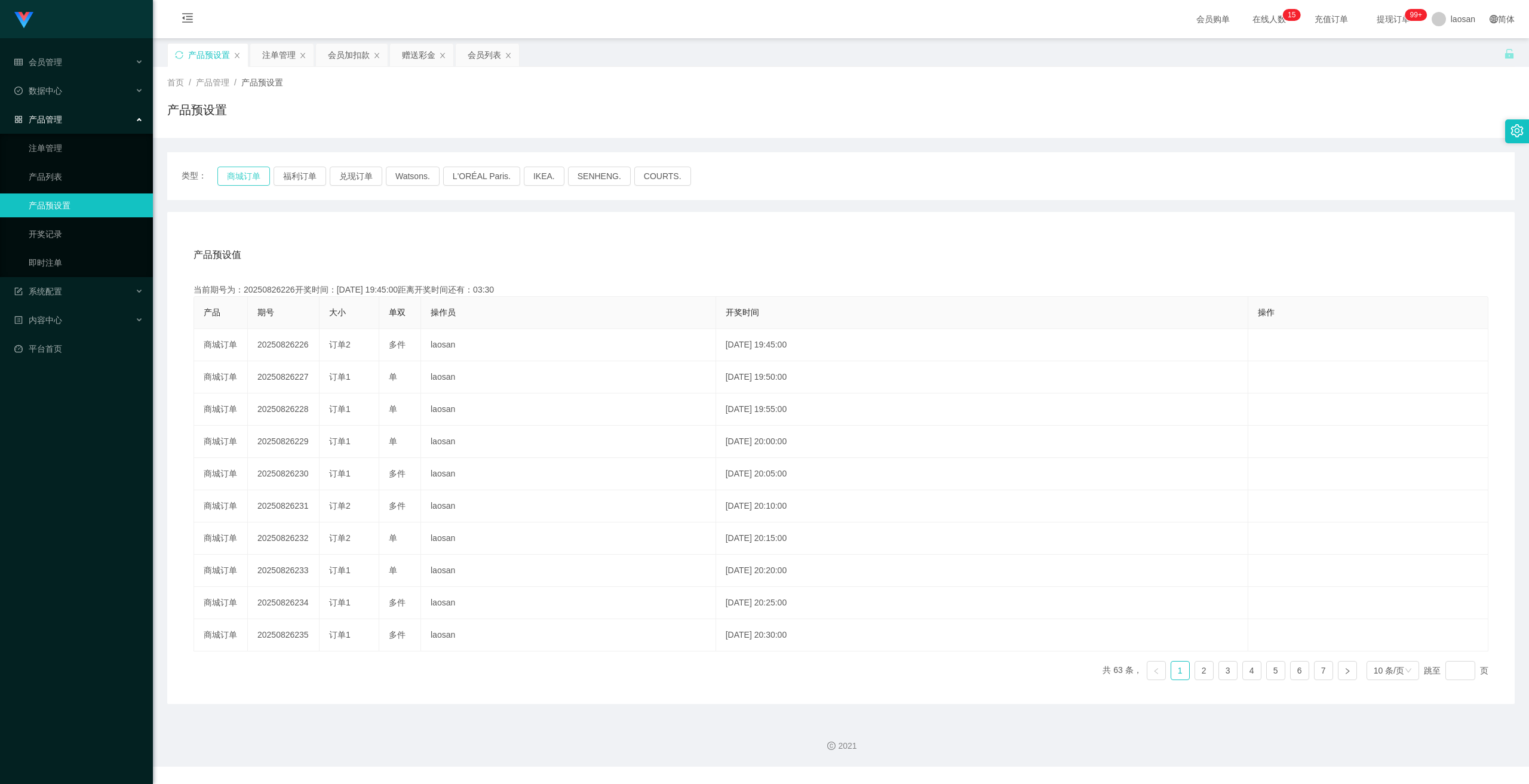
click at [249, 172] on button "商城订单" at bounding box center [243, 176] width 53 height 19
click at [39, 152] on link "注单管理" at bounding box center [86, 148] width 115 height 24
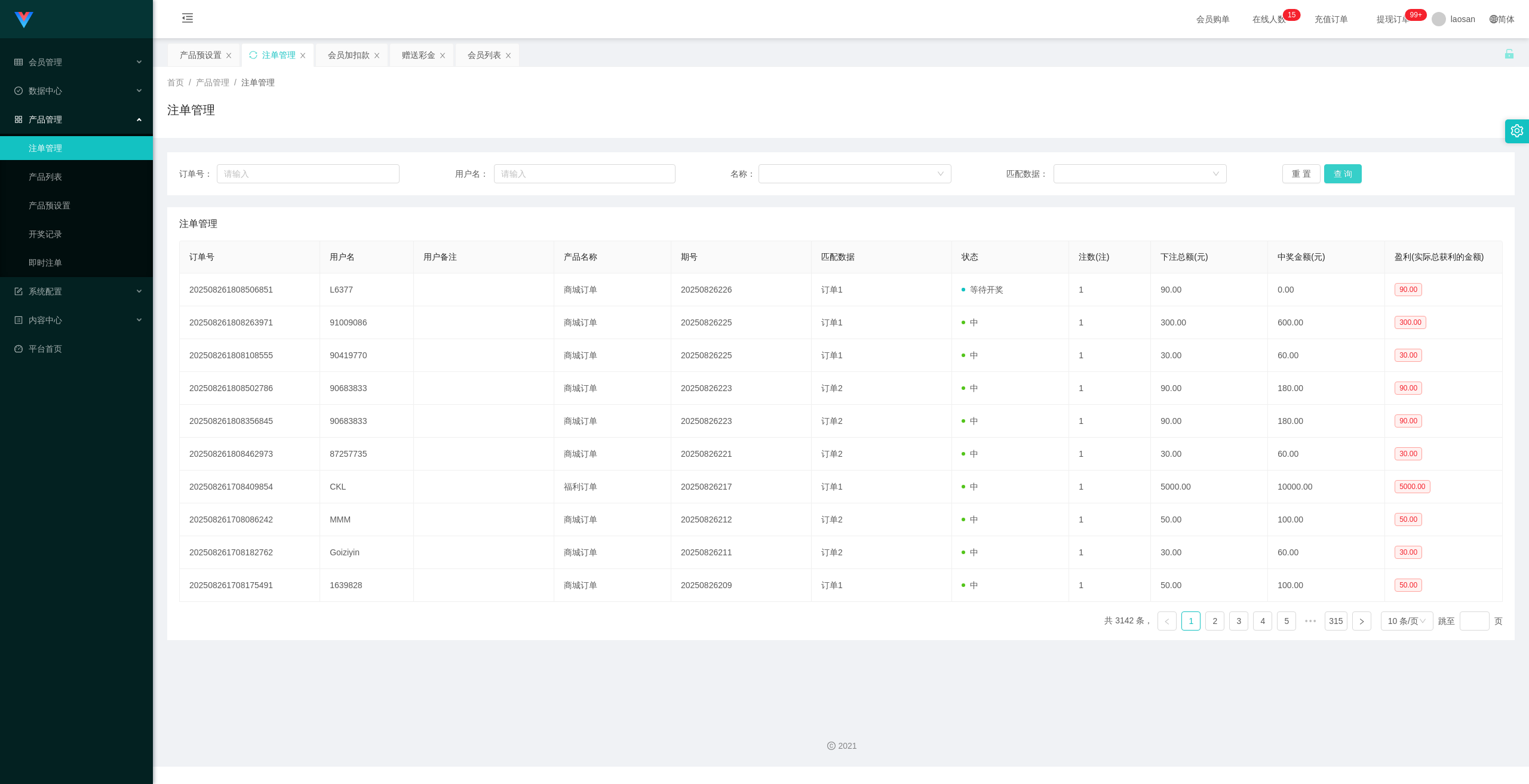
click at [1336, 171] on button "查 询" at bounding box center [1343, 174] width 39 height 19
click at [1336, 171] on div "重 置 查 询" at bounding box center [1393, 174] width 221 height 19
click at [1336, 171] on button "查 询" at bounding box center [1343, 174] width 39 height 19
drag, startPoint x: 1336, startPoint y: 171, endPoint x: 991, endPoint y: 261, distance: 356.5
click at [1336, 171] on div "重 置 查 询" at bounding box center [1393, 174] width 221 height 19
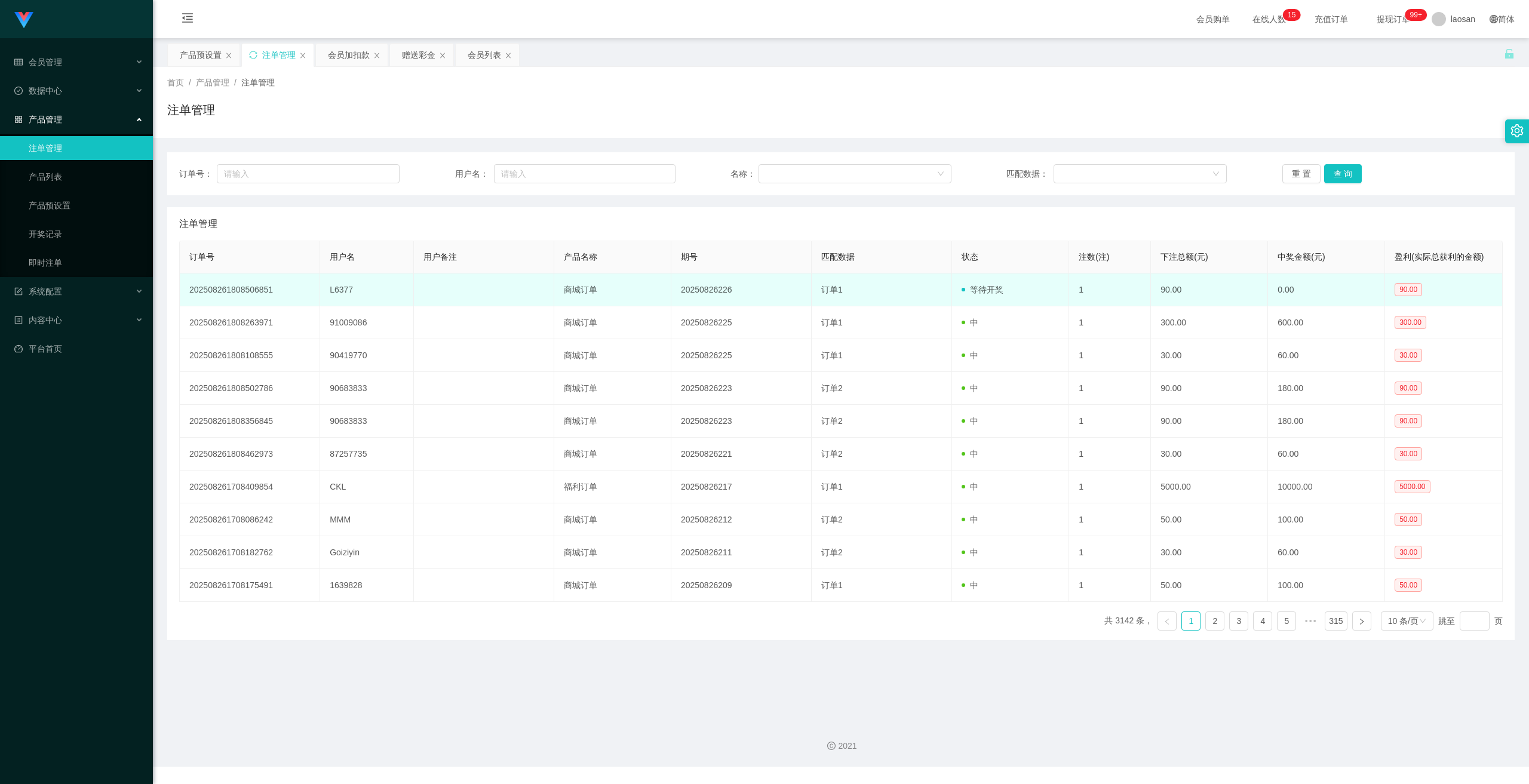
click at [705, 295] on td "20250826226" at bounding box center [741, 290] width 140 height 33
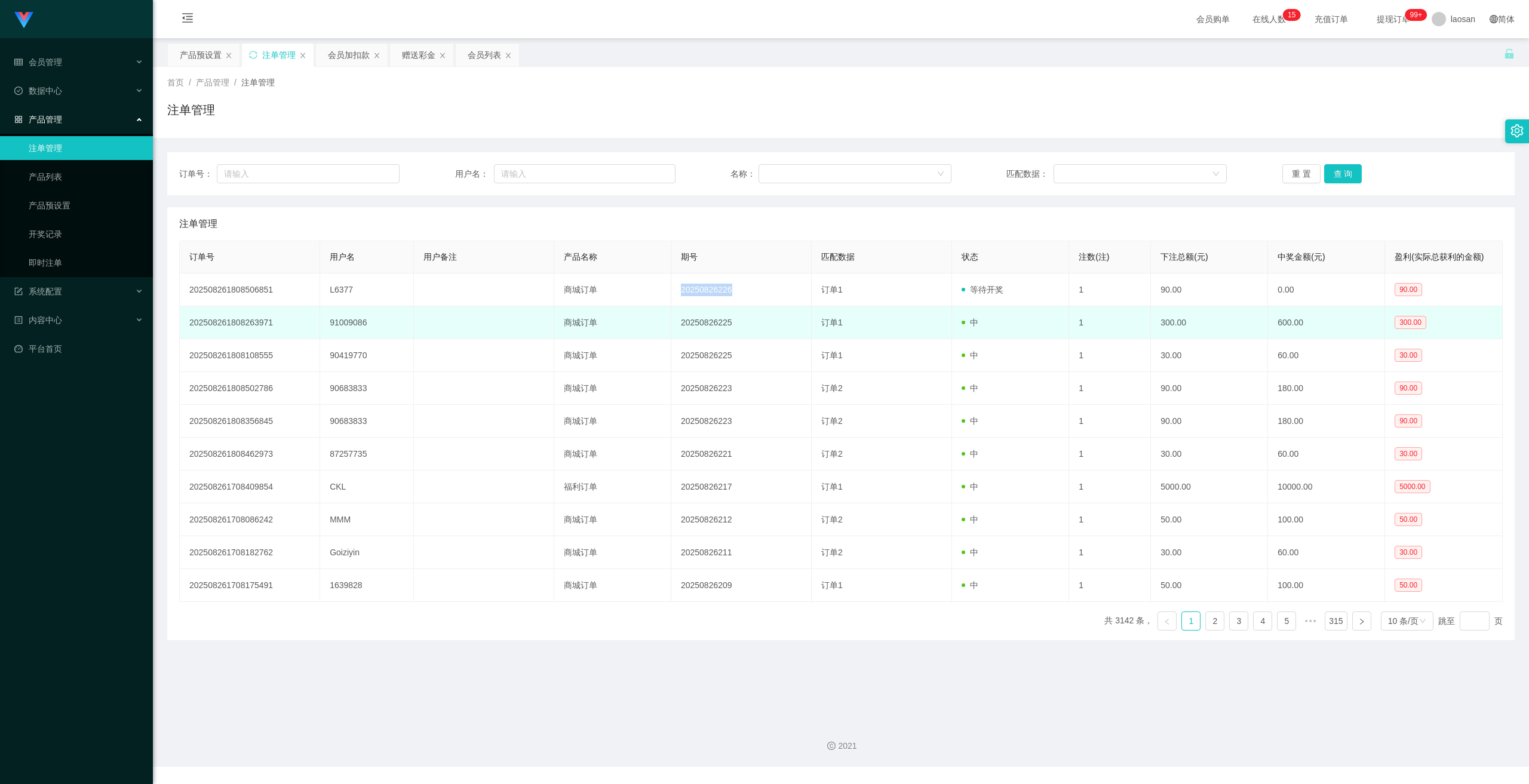
drag, startPoint x: 705, startPoint y: 295, endPoint x: 683, endPoint y: 336, distance: 46.5
click at [705, 295] on td "20250826226" at bounding box center [741, 290] width 140 height 33
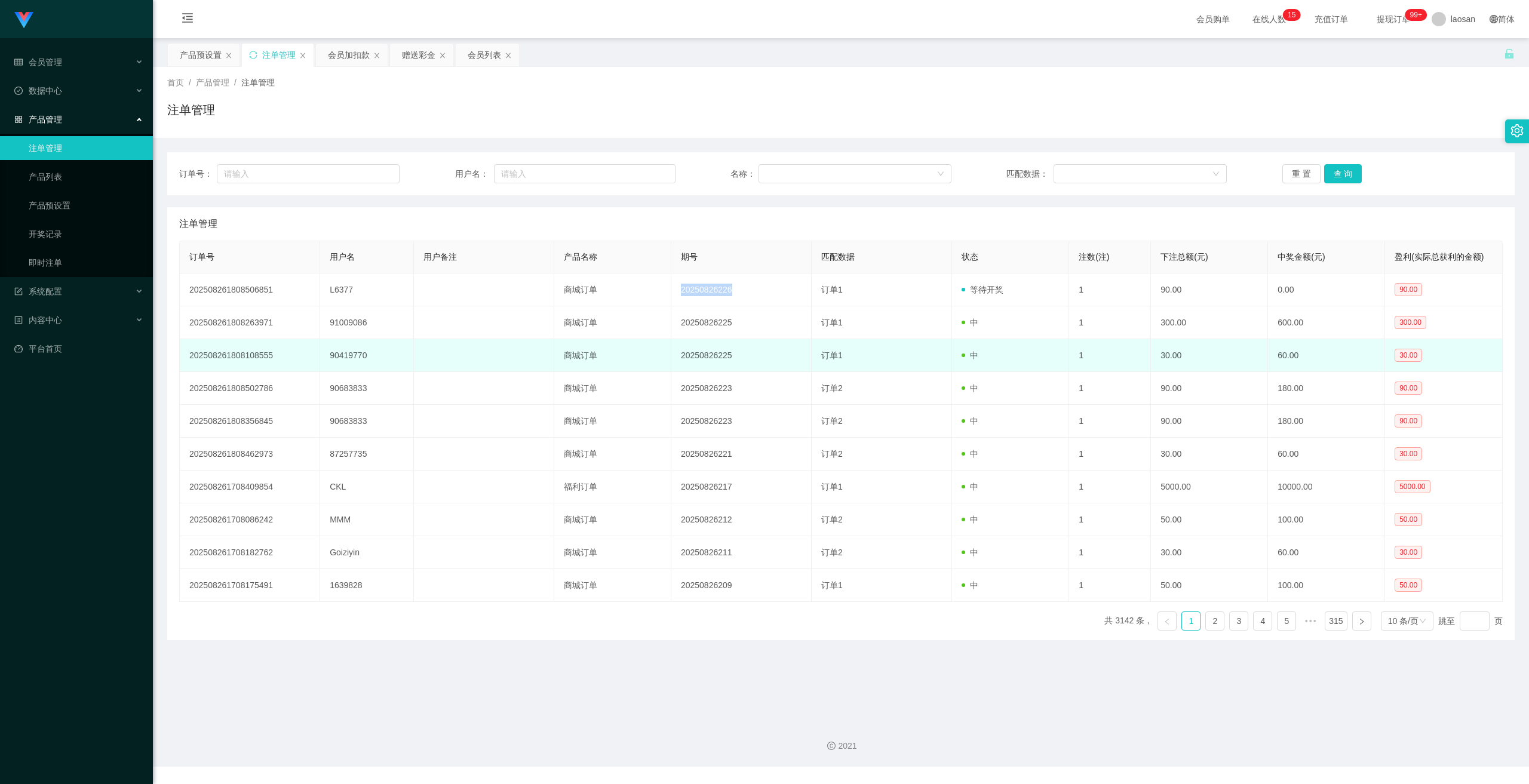
copy td "20250826226"
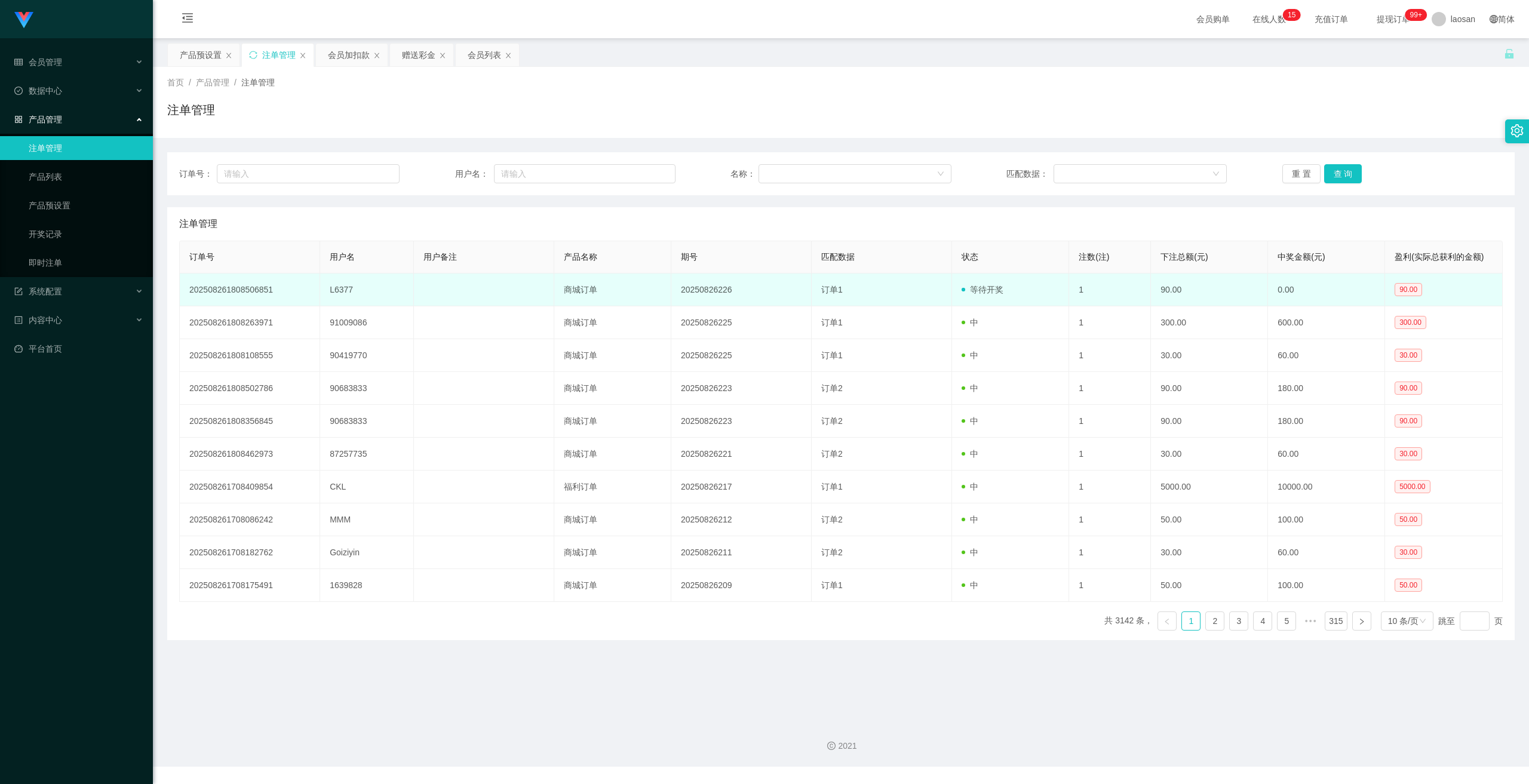
click at [346, 292] on td "L6377" at bounding box center [367, 290] width 94 height 33
drag, startPoint x: 346, startPoint y: 292, endPoint x: 359, endPoint y: 300, distance: 15.3
click at [346, 292] on td "L6377" at bounding box center [367, 290] width 94 height 33
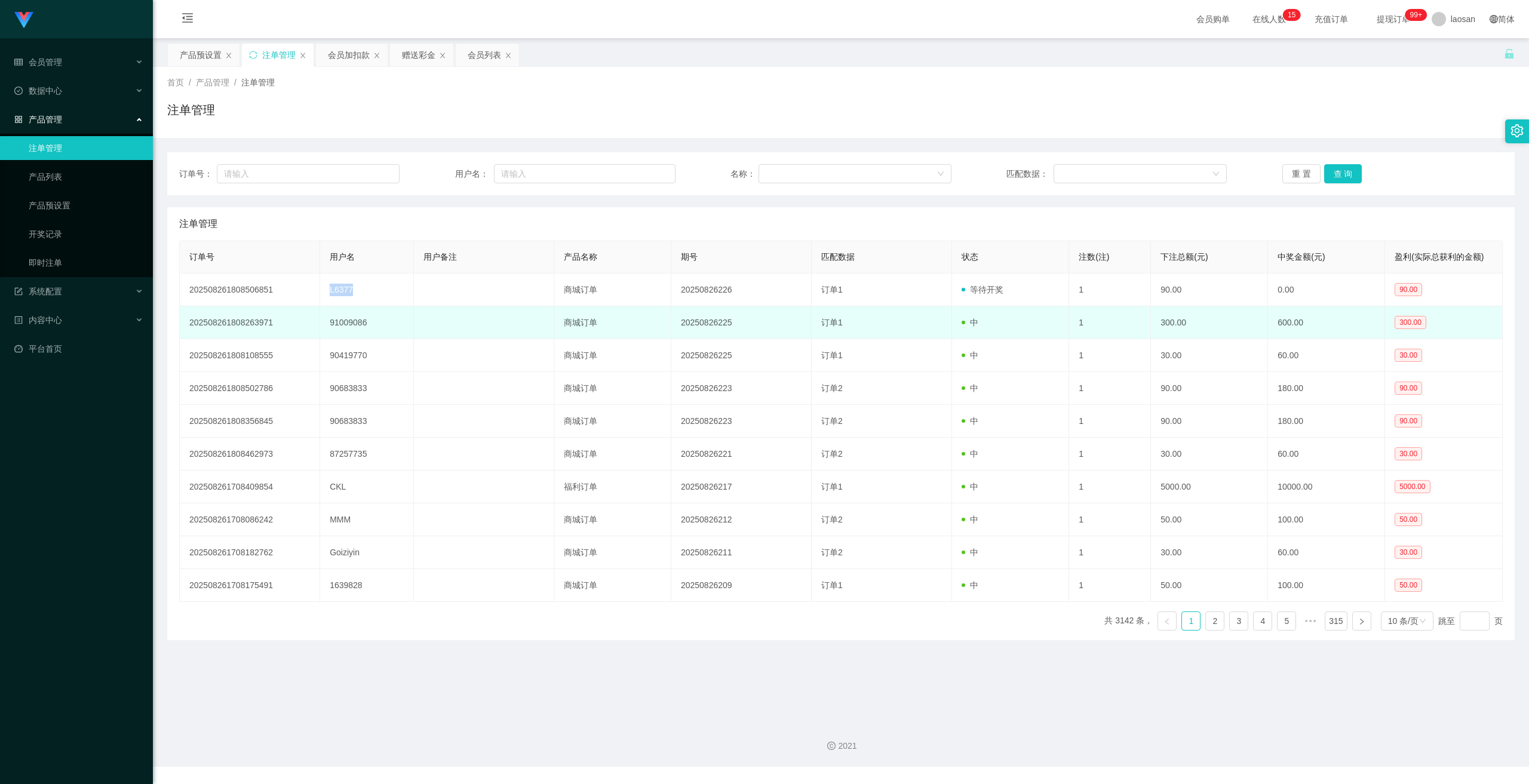
copy td "L6377"
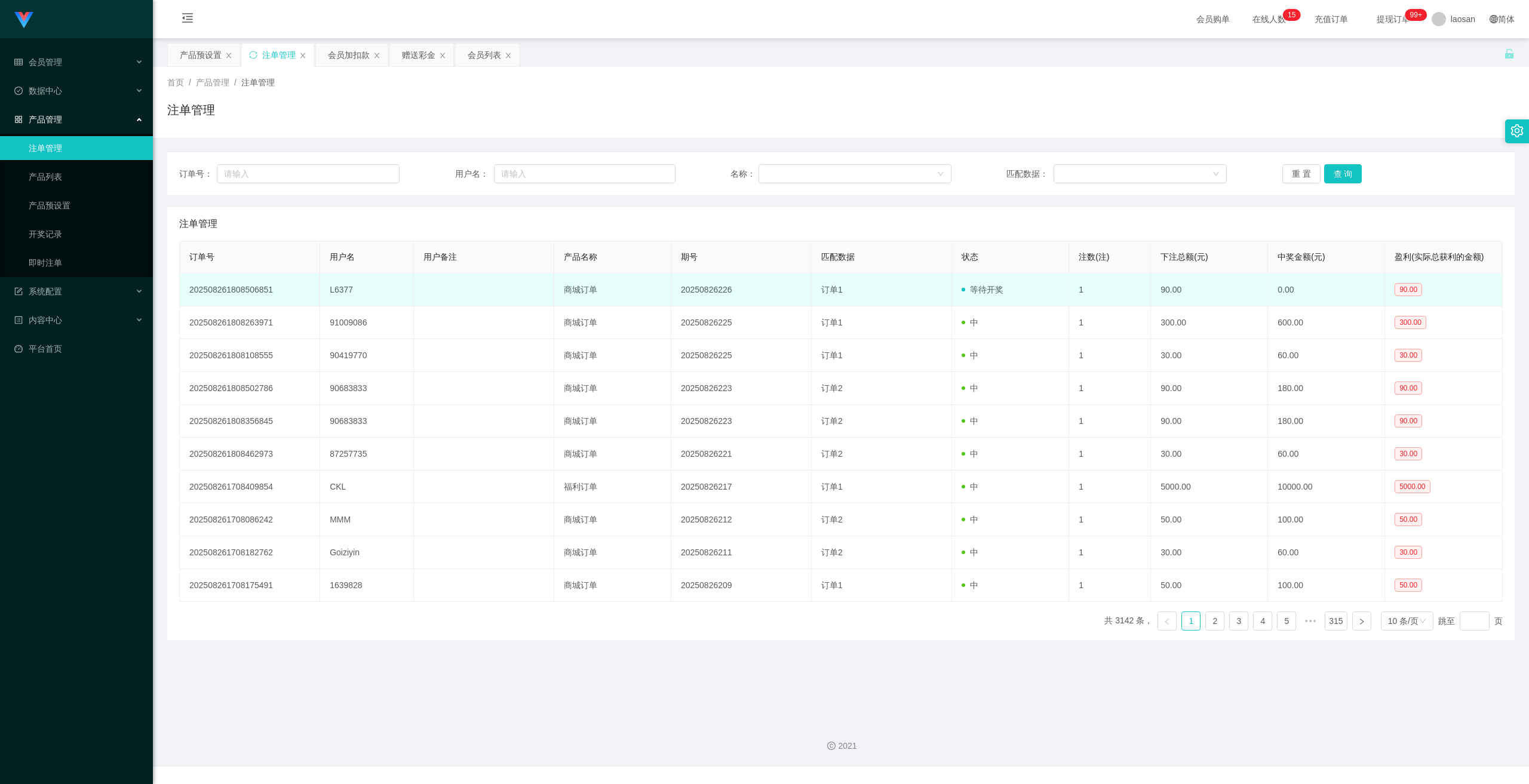
click at [708, 290] on td "20250826226" at bounding box center [741, 290] width 140 height 33
copy td "20250826226"
click at [338, 284] on td "L6377" at bounding box center [367, 290] width 94 height 33
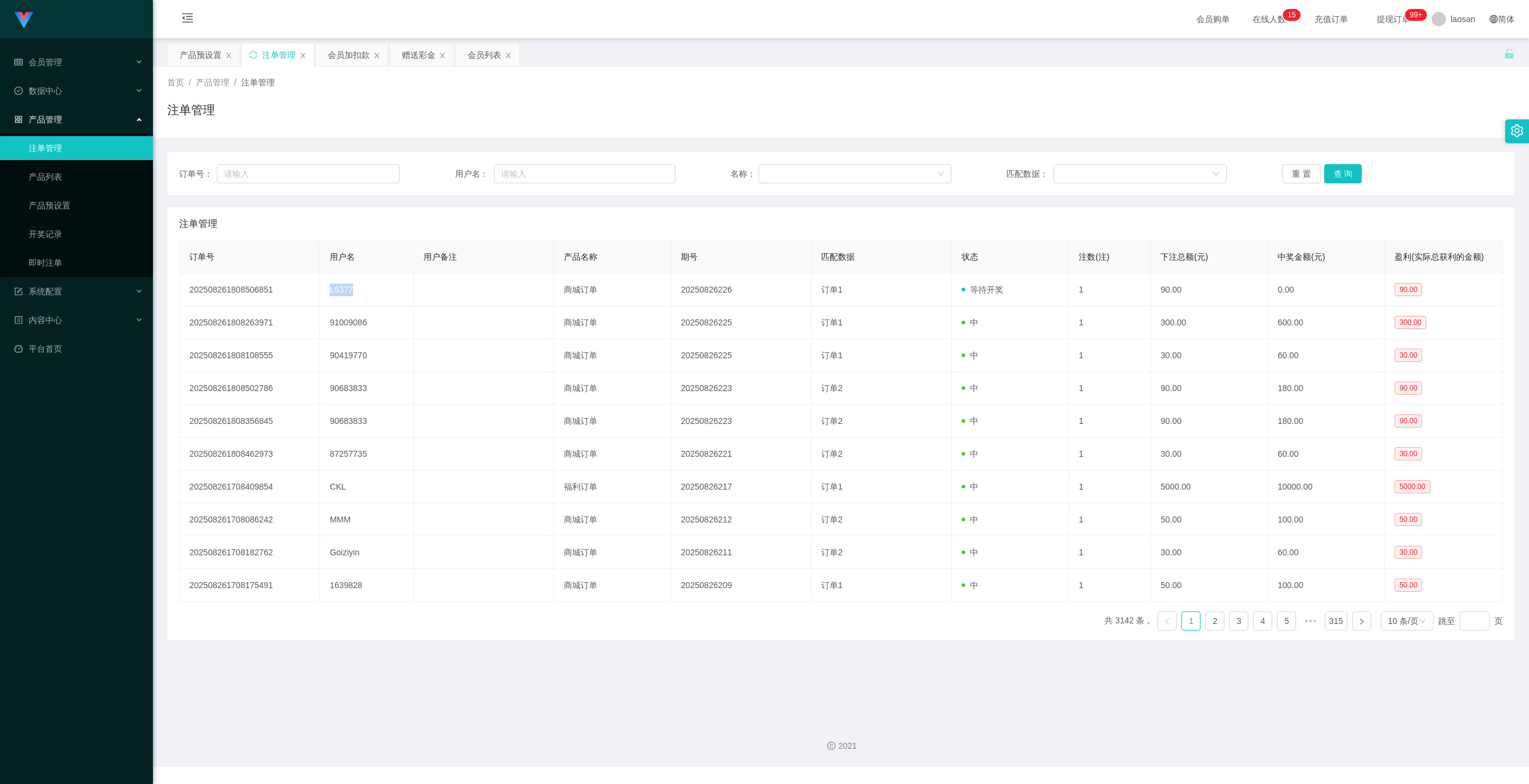
copy td "L6377"
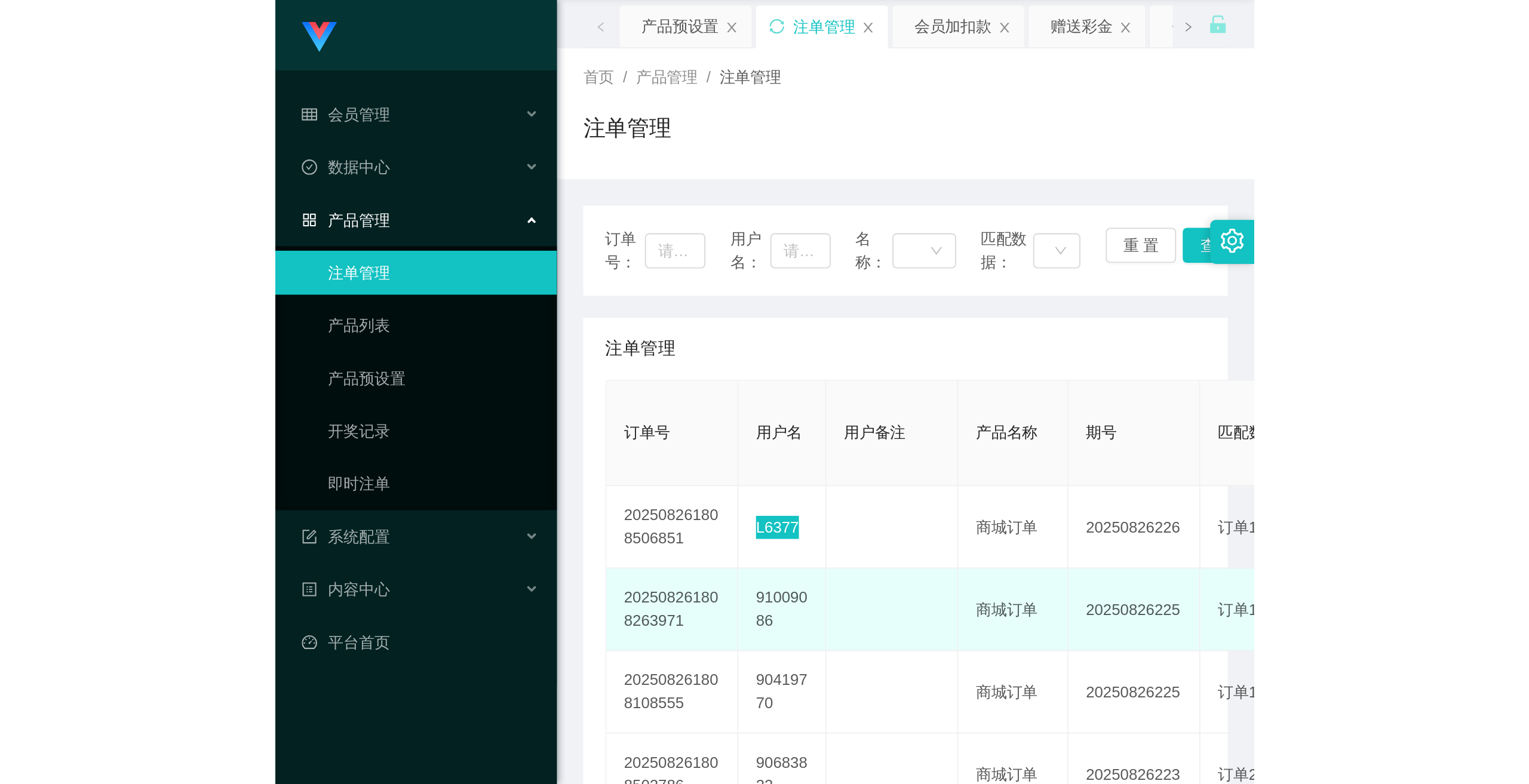
scroll to position [60, 0]
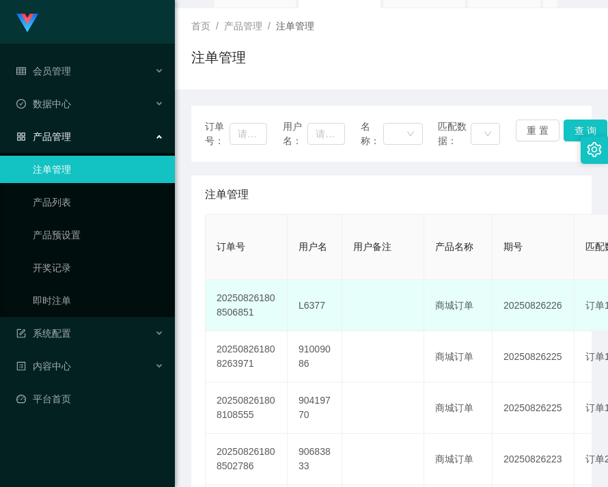
click at [525, 311] on td "20250826226" at bounding box center [533, 305] width 82 height 51
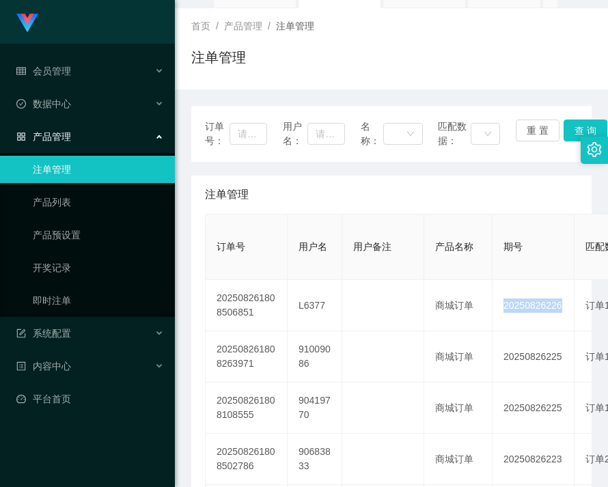
copy td "20250826226"
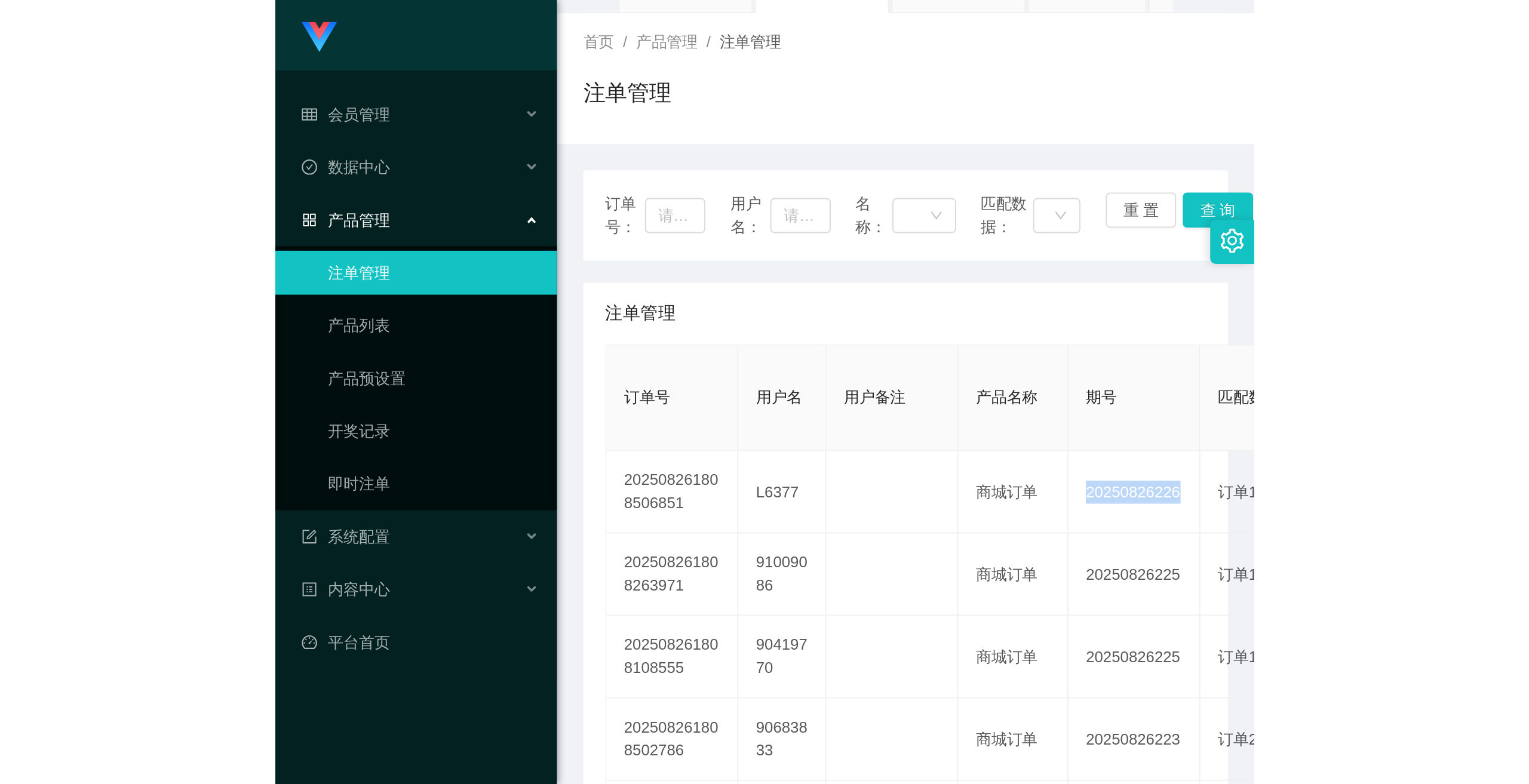
scroll to position [0, 0]
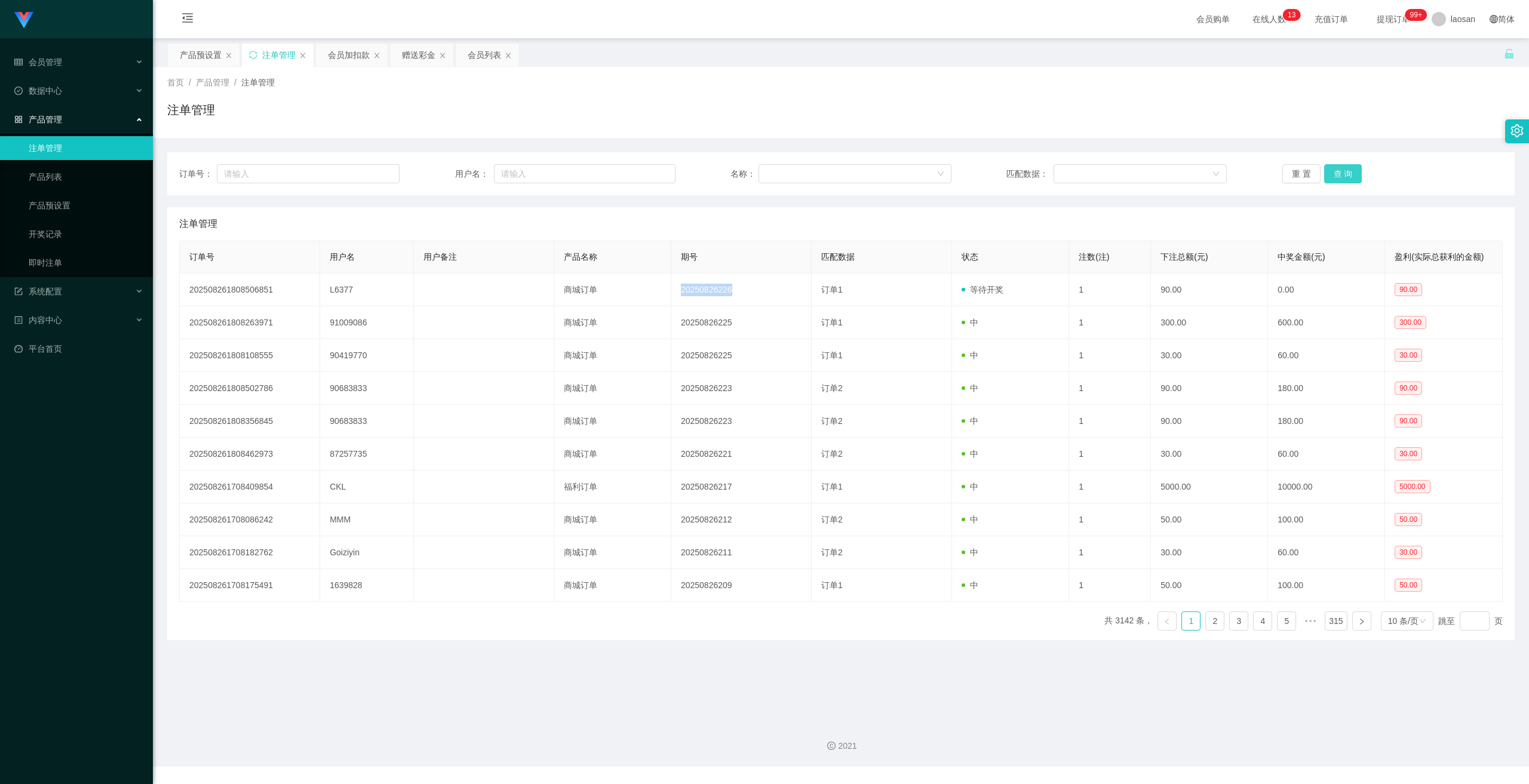
click at [1338, 175] on button "查 询" at bounding box center [1343, 174] width 39 height 19
click at [1343, 172] on button "查 询" at bounding box center [1343, 174] width 39 height 19
click at [1343, 172] on div "重 置 查 询" at bounding box center [1393, 174] width 221 height 19
click at [1343, 172] on button "查 询" at bounding box center [1343, 174] width 39 height 19
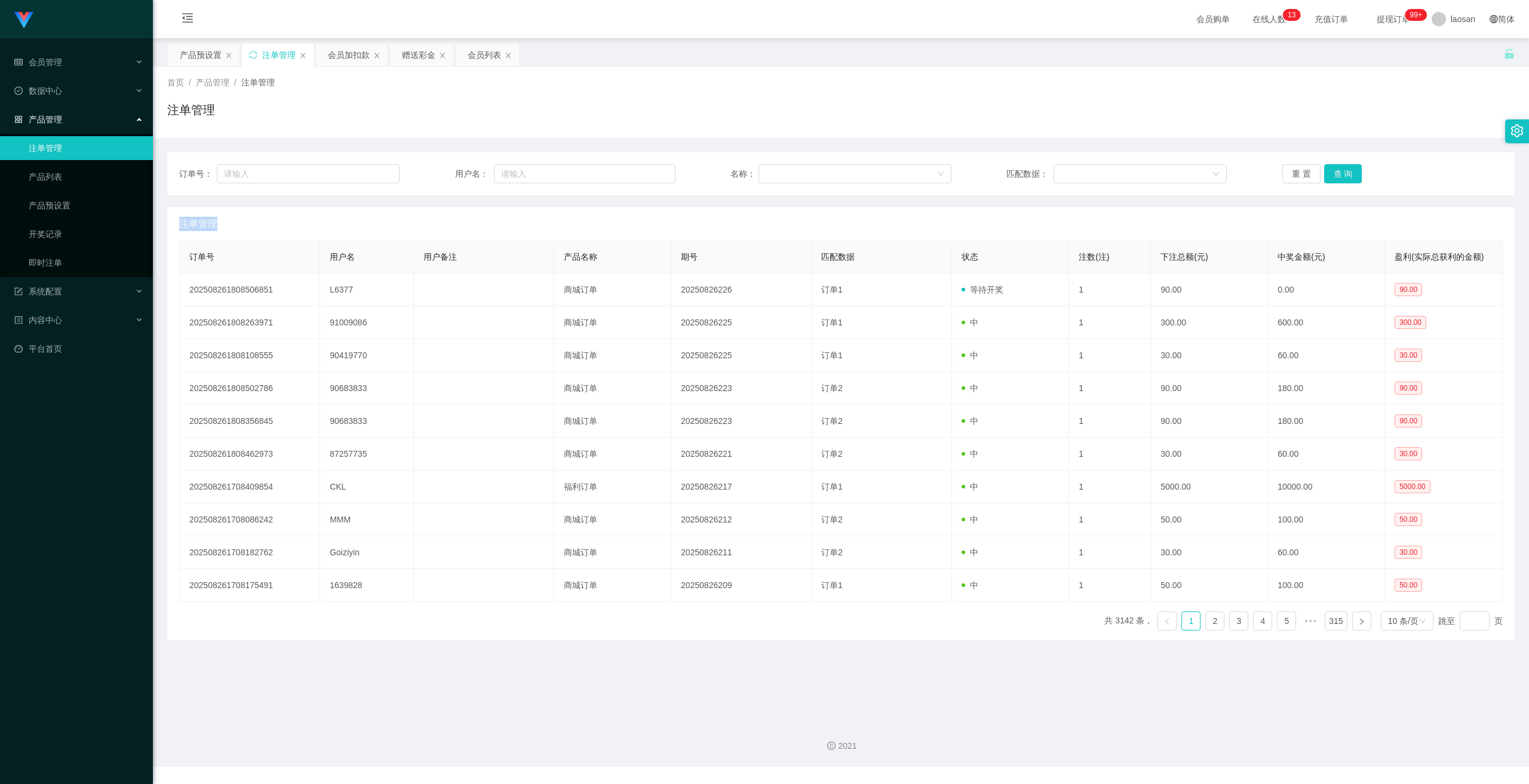
click at [1343, 172] on div "重 置 查 询" at bounding box center [1393, 174] width 221 height 19
click at [1343, 172] on button "查 询" at bounding box center [1343, 174] width 39 height 19
drag, startPoint x: 1343, startPoint y: 172, endPoint x: 1398, endPoint y: 82, distance: 105.5
click at [1343, 172] on div "重 置 查 询" at bounding box center [1393, 174] width 221 height 19
click at [1337, 171] on button "查 询" at bounding box center [1343, 174] width 39 height 19
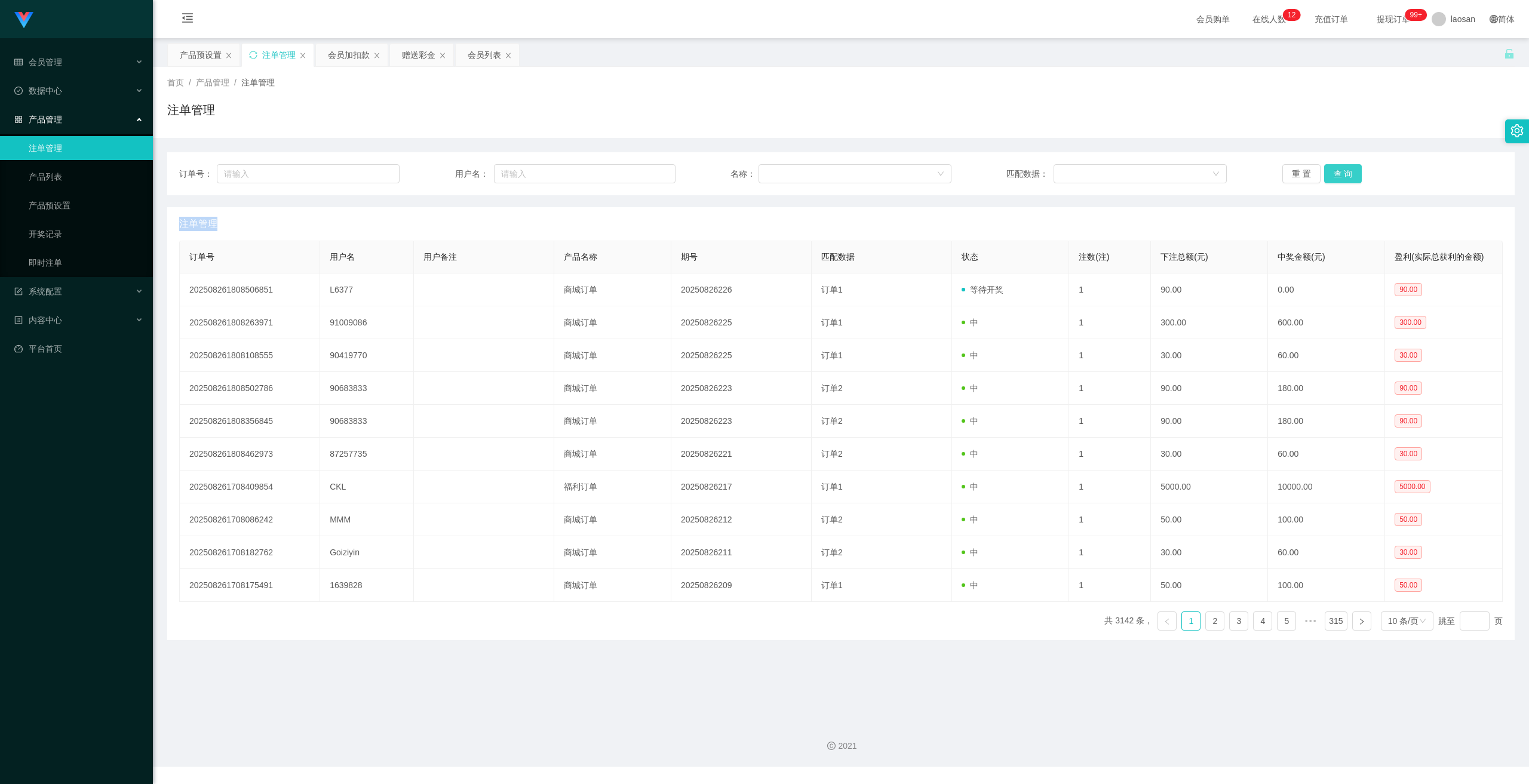
click at [1336, 171] on button "查 询" at bounding box center [1343, 174] width 39 height 19
click at [1336, 171] on div "重 置 查 询" at bounding box center [1393, 174] width 221 height 19
click at [1336, 171] on button "查 询" at bounding box center [1343, 174] width 39 height 19
click at [1336, 171] on button "查 询" at bounding box center [1350, 174] width 52 height 19
click at [1336, 171] on div "重 置 查 询" at bounding box center [1393, 174] width 221 height 19
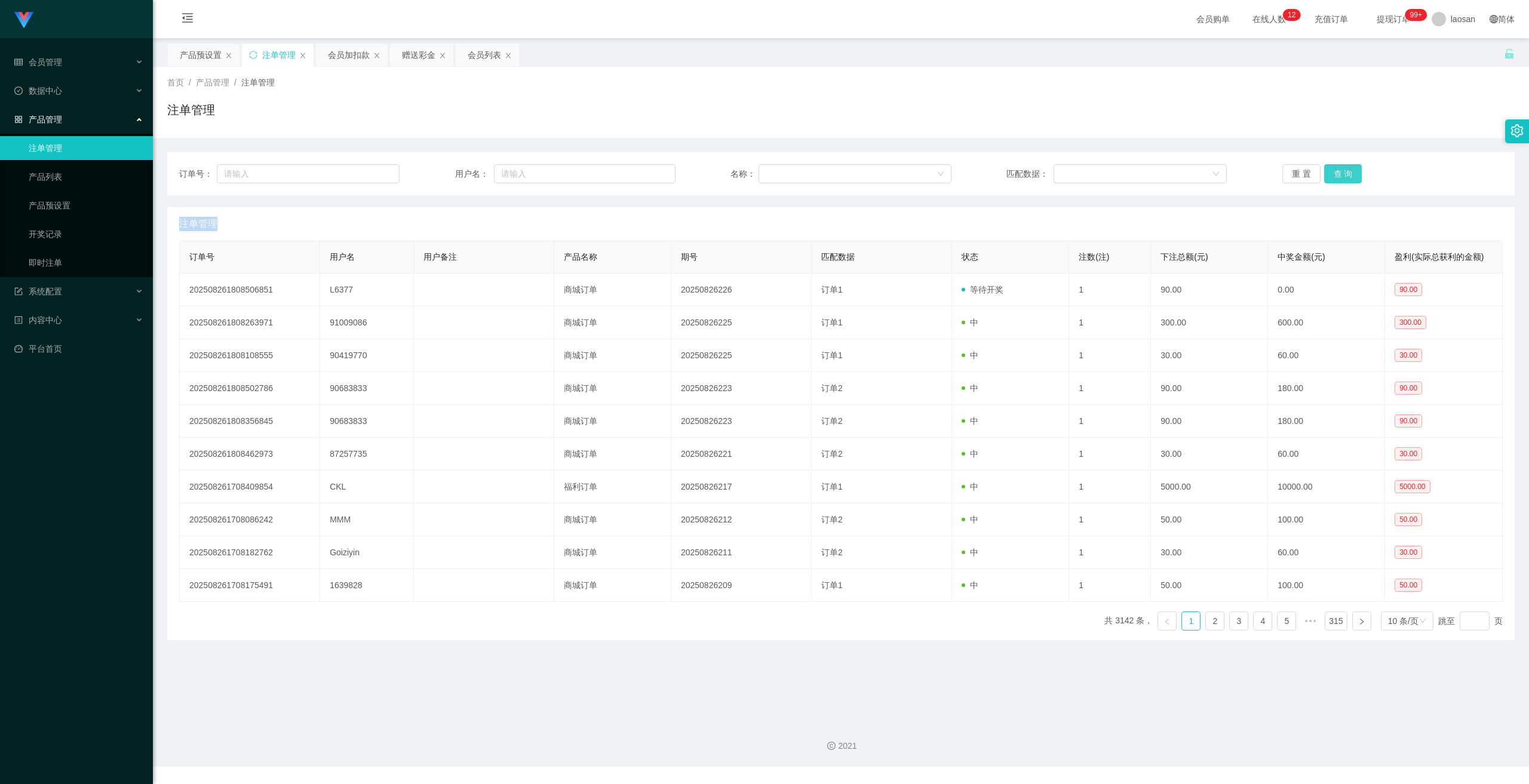
click at [1336, 171] on button "查 询" at bounding box center [1343, 174] width 39 height 19
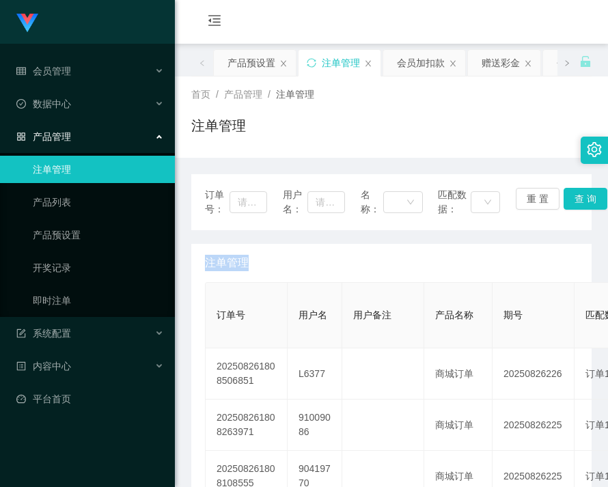
drag, startPoint x: 410, startPoint y: 244, endPoint x: 413, endPoint y: 231, distance: 13.4
click at [410, 244] on div "注单管理" at bounding box center [391, 263] width 373 height 38
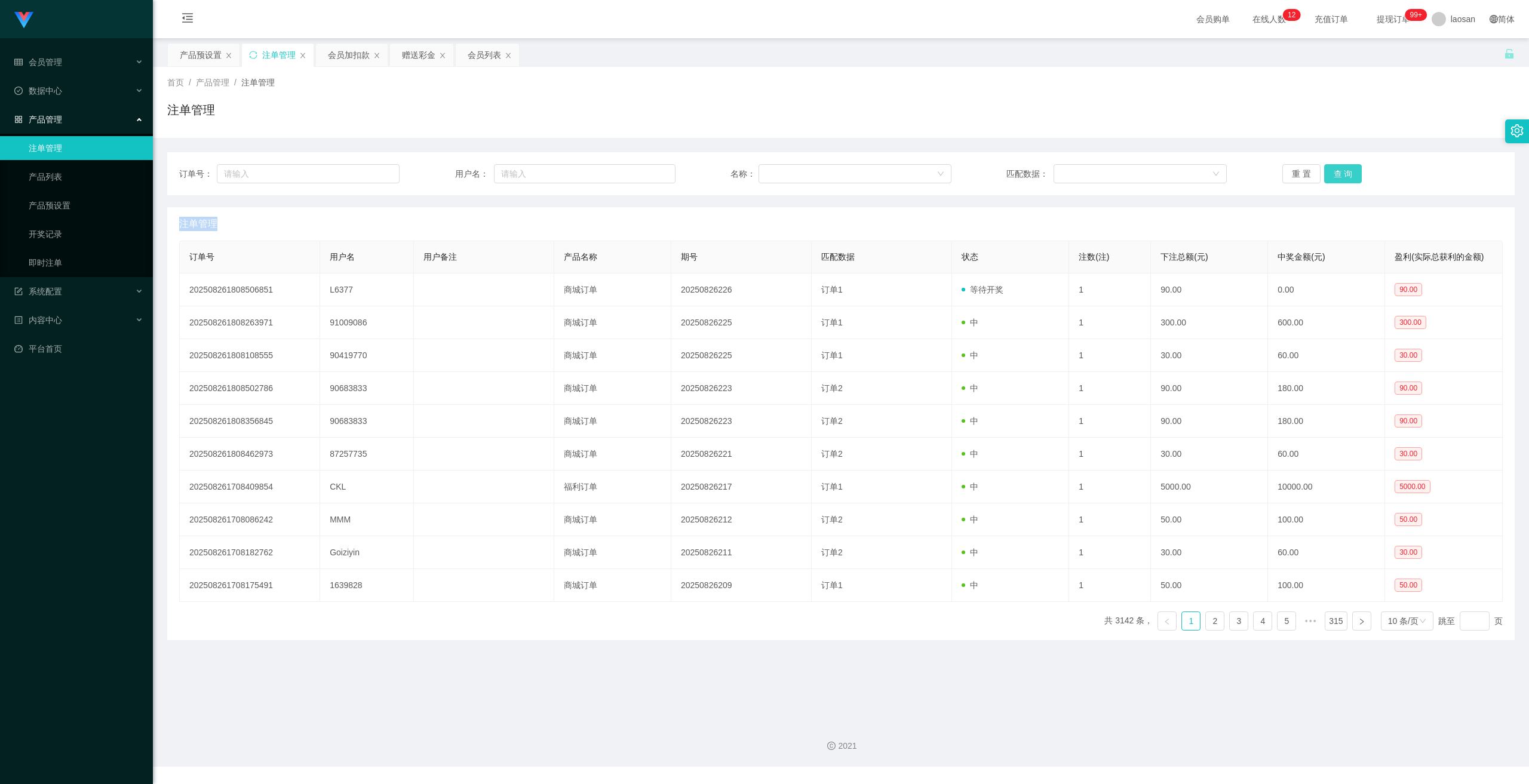
click at [1336, 177] on button "查 询" at bounding box center [1343, 174] width 39 height 19
click at [1336, 177] on div "重 置 查 询" at bounding box center [1393, 174] width 221 height 19
click at [1334, 178] on button "查 询" at bounding box center [1343, 174] width 39 height 19
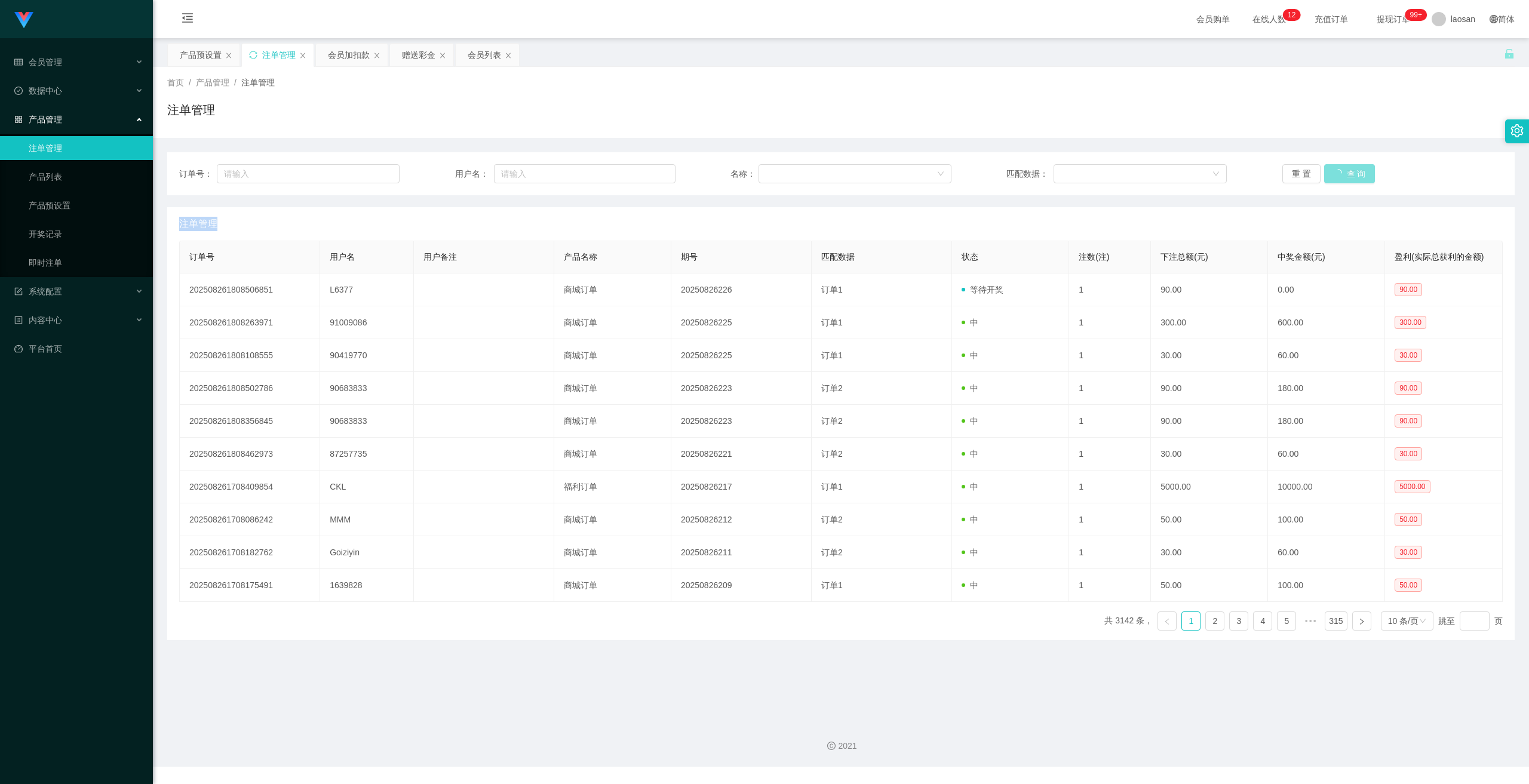
click at [1333, 178] on button "查 询" at bounding box center [1350, 174] width 52 height 19
click at [1333, 178] on div "重 置 查 询" at bounding box center [1393, 174] width 221 height 19
click at [1332, 178] on button "查 询" at bounding box center [1343, 174] width 39 height 19
click at [1331, 178] on div "重 置 查 询" at bounding box center [1393, 174] width 221 height 19
click at [1331, 178] on button "查 询" at bounding box center [1343, 174] width 39 height 19
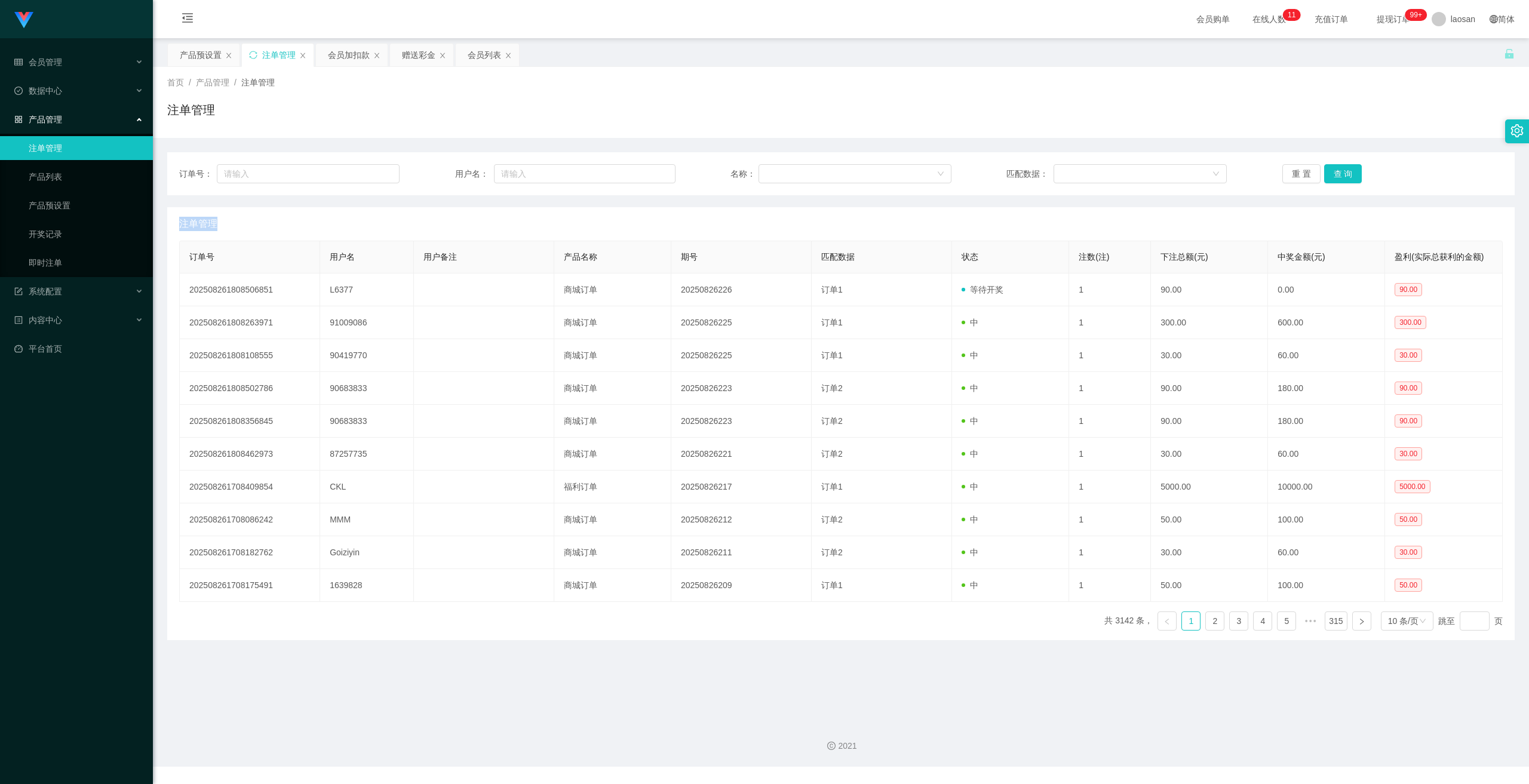
click at [1330, 178] on div "重 置 查 询" at bounding box center [1393, 174] width 221 height 19
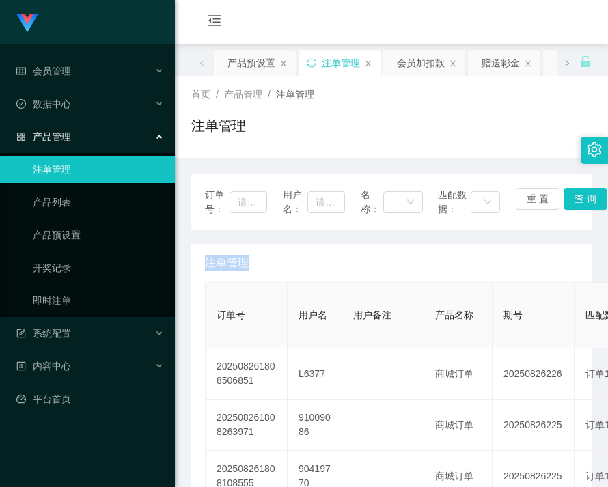
click at [367, 269] on div "注单管理" at bounding box center [391, 263] width 373 height 38
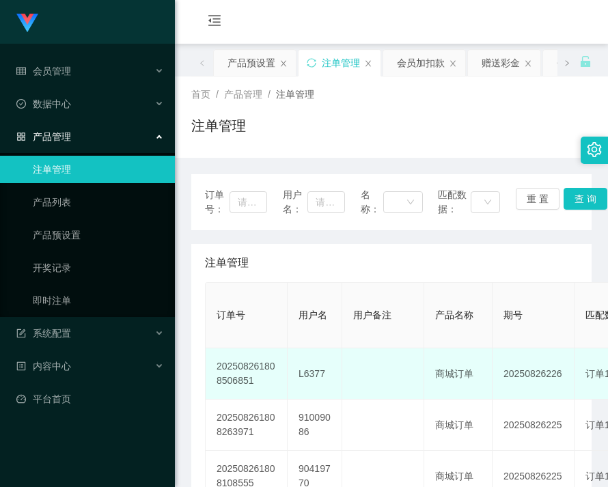
click at [300, 377] on td "L6377" at bounding box center [314, 373] width 55 height 51
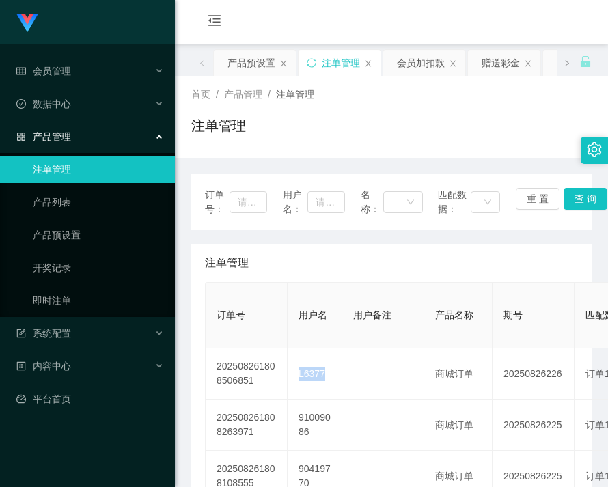
copy td "L6377"
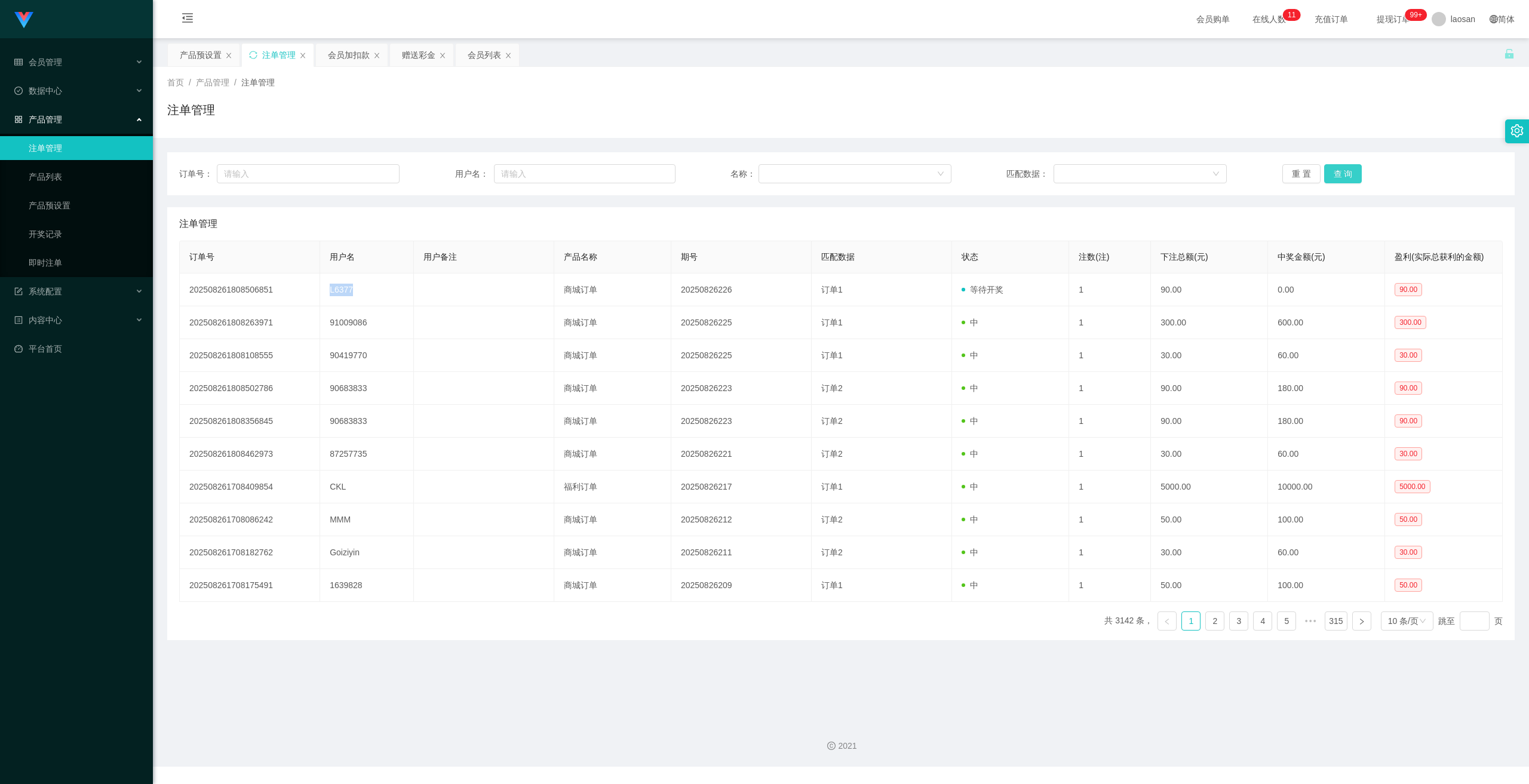
click at [1331, 174] on button "查 询" at bounding box center [1343, 174] width 39 height 19
click at [1331, 174] on div "重 置 查 询" at bounding box center [1393, 174] width 221 height 19
drag, startPoint x: 1331, startPoint y: 174, endPoint x: 1192, endPoint y: 208, distance: 143.1
click at [1331, 174] on button "查 询" at bounding box center [1343, 174] width 39 height 19
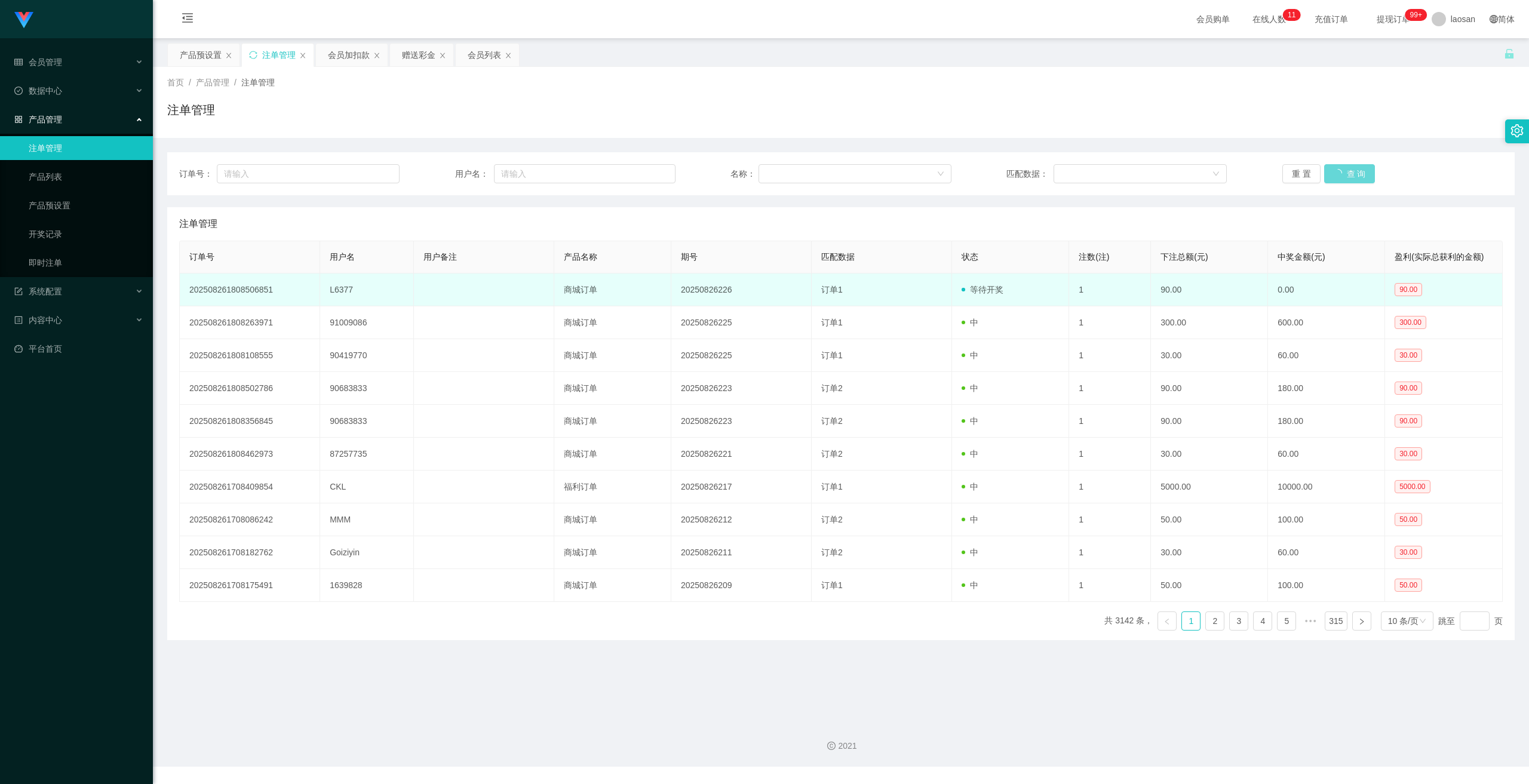
click at [866, 304] on td "订单1" at bounding box center [882, 290] width 140 height 33
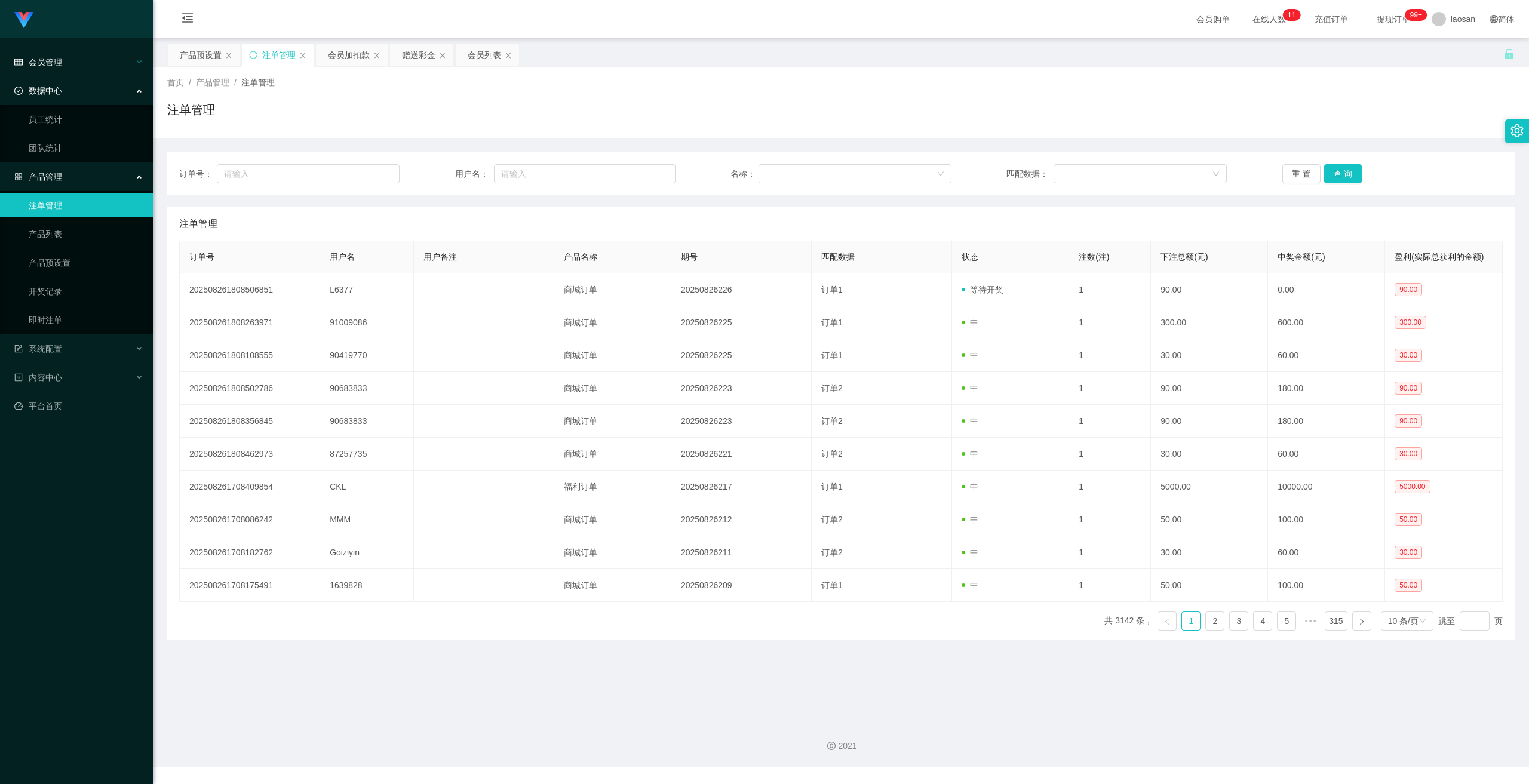
click at [58, 60] on span "会员管理" at bounding box center [38, 62] width 48 height 10
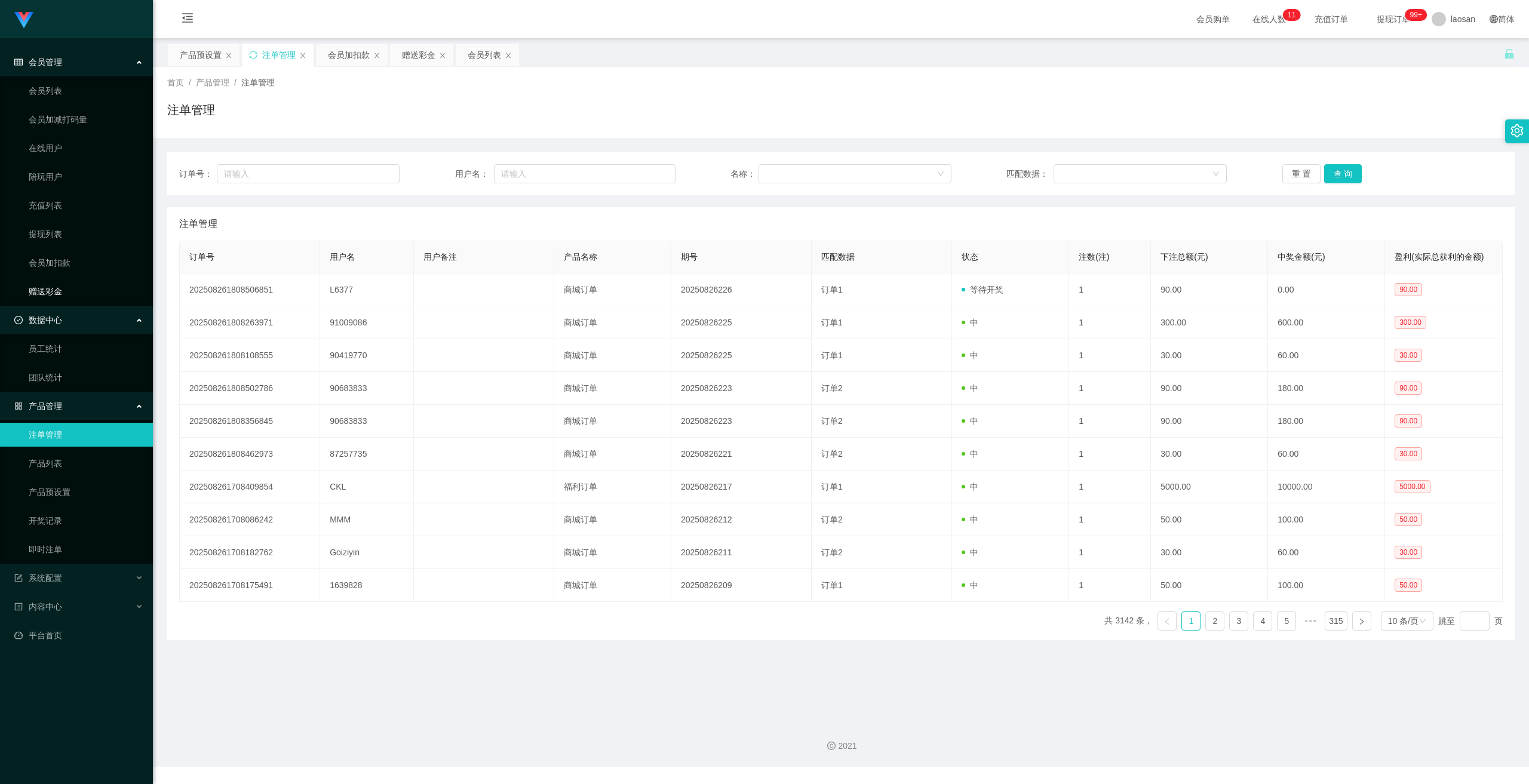
click at [65, 287] on link "赠送彩金" at bounding box center [86, 290] width 115 height 24
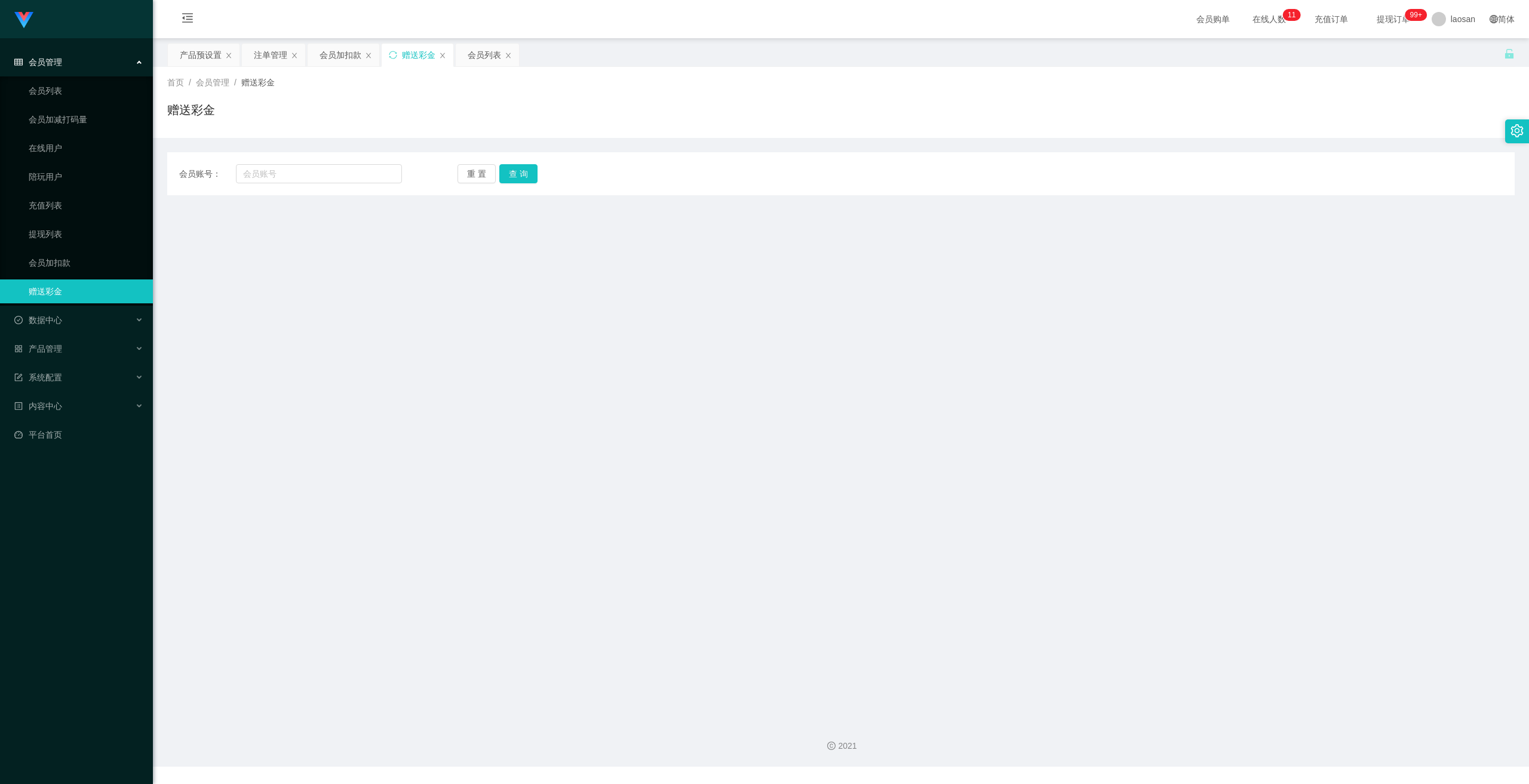
click at [334, 184] on div "会员账号： 重 置 查 询 会员账号 会员姓名 账号余额 操作类型 彩金加款 彩金扣款 金额 确 定" at bounding box center [841, 173] width 1348 height 43
drag, startPoint x: 335, startPoint y: 178, endPoint x: 401, endPoint y: 192, distance: 67.5
click at [336, 178] on input "text" at bounding box center [319, 174] width 166 height 19
paste input "L6377"
type input "L6377"
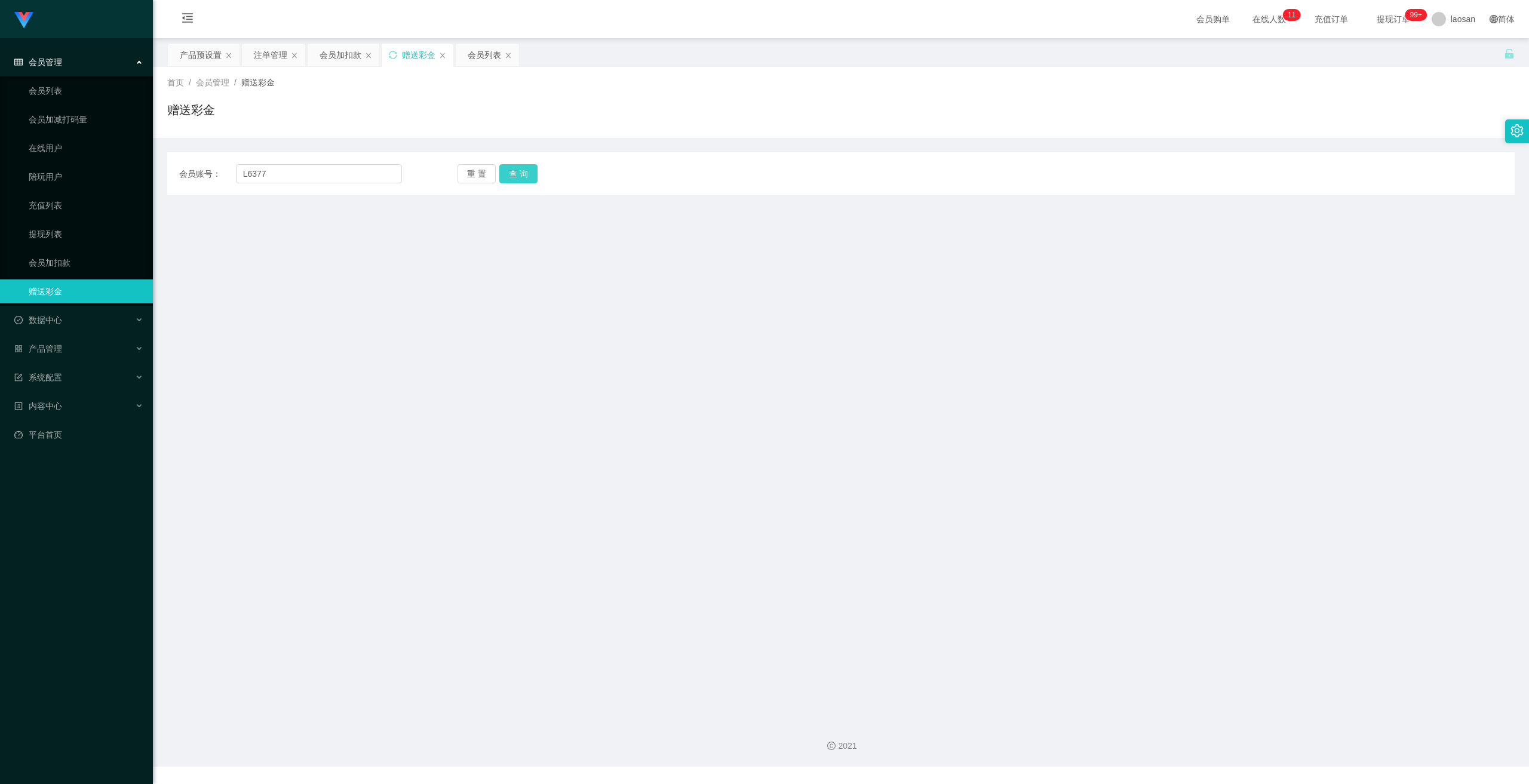
click at [518, 171] on button "查 询" at bounding box center [519, 174] width 39 height 19
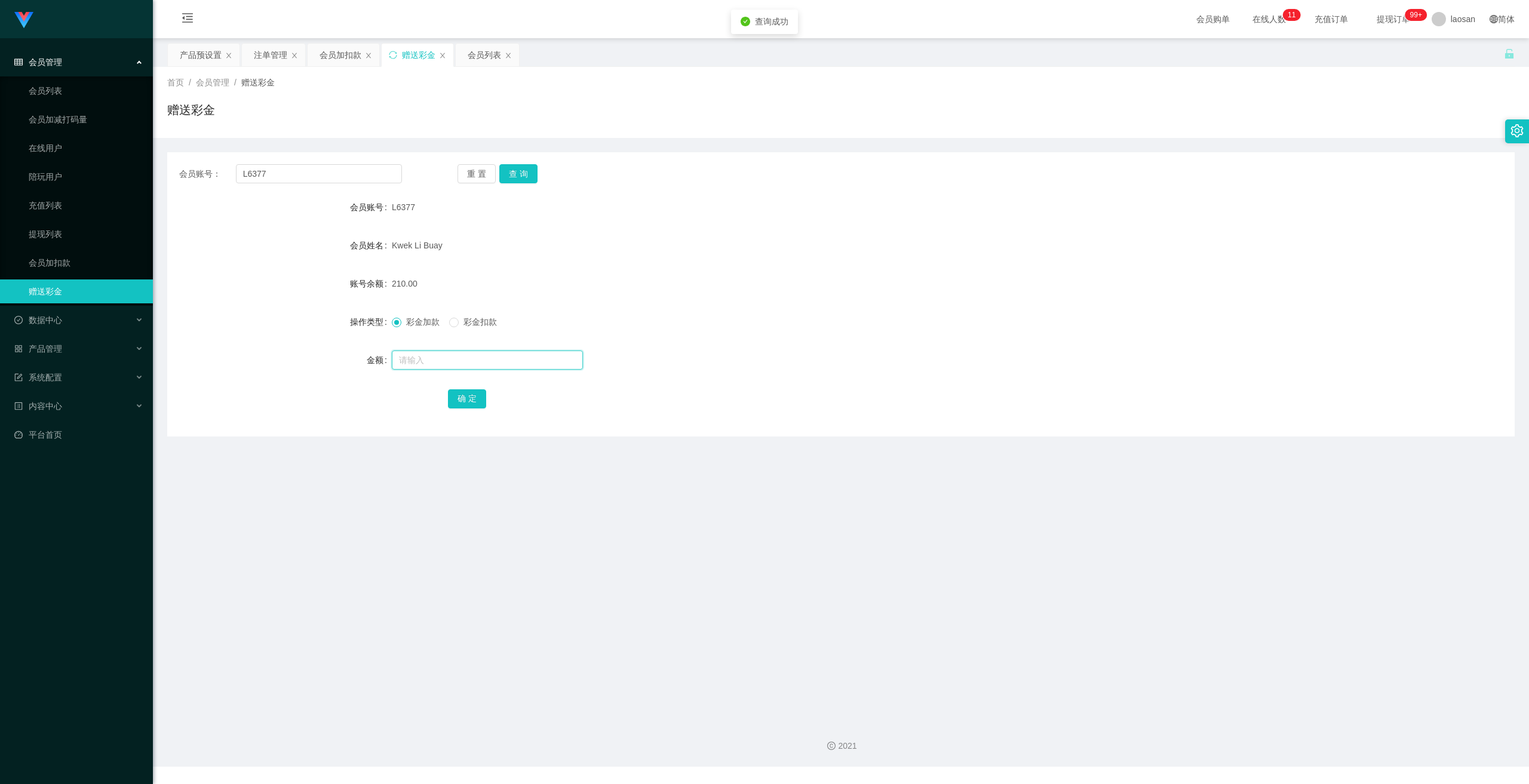
click at [473, 359] on input "text" at bounding box center [487, 360] width 191 height 19
type input "180"
click at [472, 395] on button "确 定" at bounding box center [467, 399] width 39 height 19
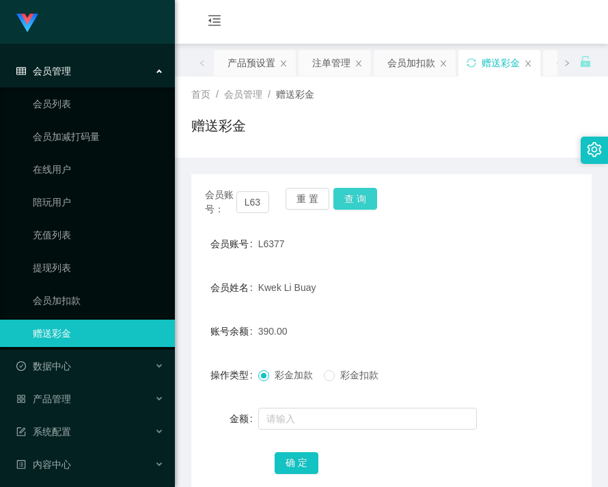
click at [345, 204] on button "查 询" at bounding box center [355, 199] width 44 height 22
click at [345, 204] on div "重 置 查 询" at bounding box center [317, 202] width 64 height 29
click at [345, 204] on button "查 询" at bounding box center [355, 199] width 44 height 22
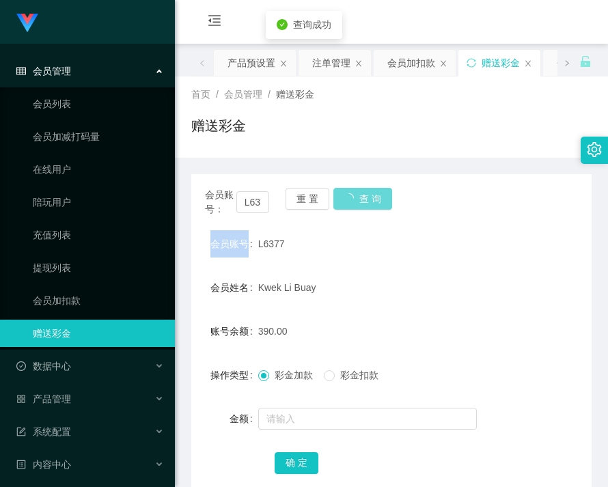
drag, startPoint x: 345, startPoint y: 204, endPoint x: 238, endPoint y: 251, distance: 117.1
click at [345, 205] on div "重 置 查 询" at bounding box center [317, 202] width 64 height 29
click at [343, 205] on button "查 询" at bounding box center [355, 199] width 44 height 22
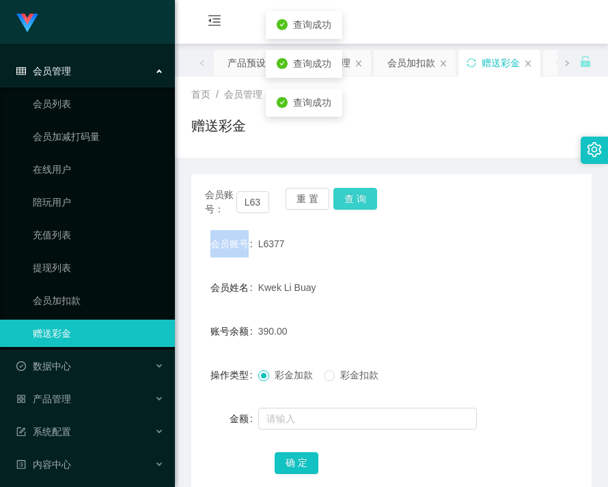
drag, startPoint x: 343, startPoint y: 205, endPoint x: 298, endPoint y: 215, distance: 46.1
click at [343, 205] on button "查 询" at bounding box center [355, 199] width 44 height 22
click at [55, 405] on div "产品管理" at bounding box center [87, 398] width 175 height 27
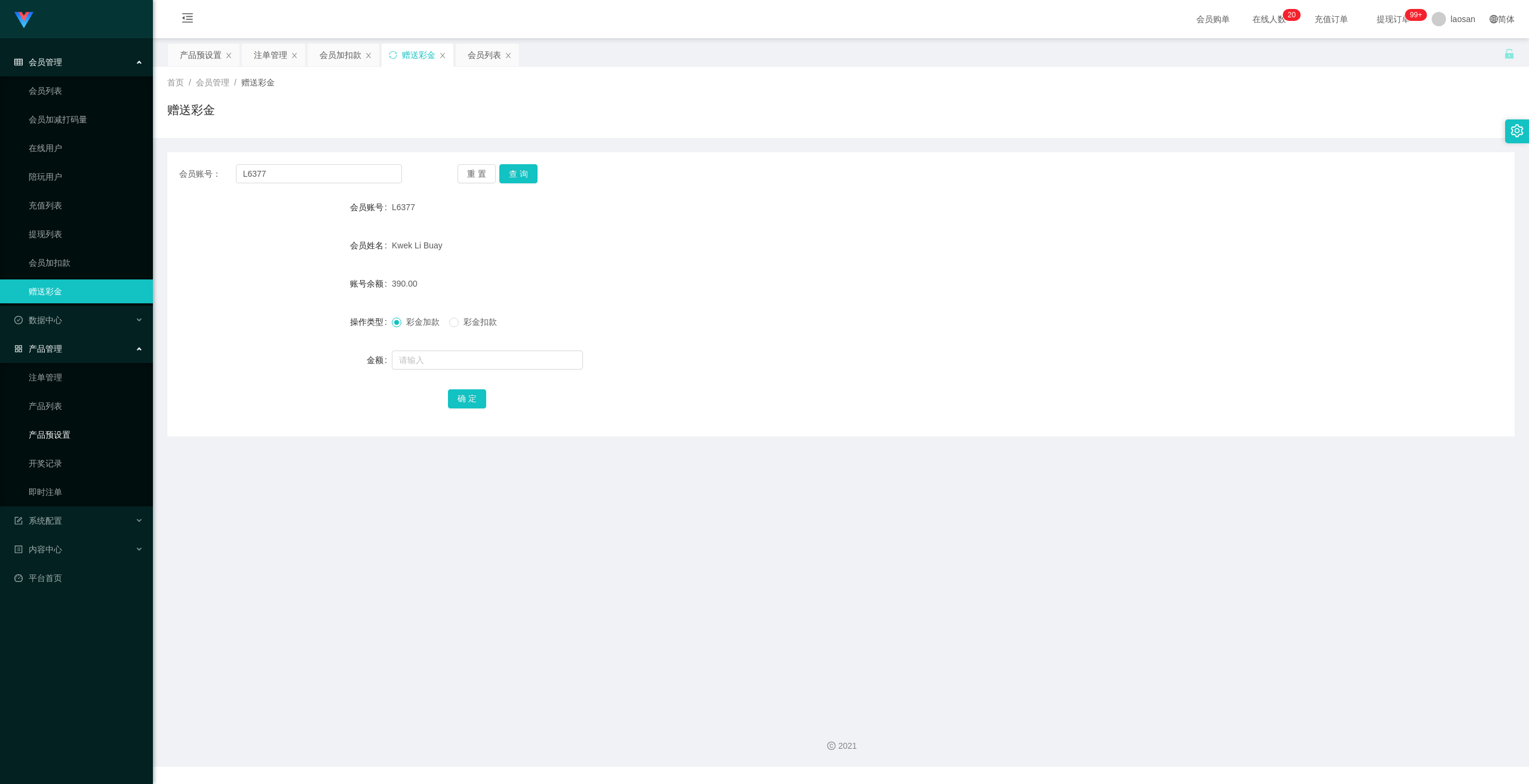
click at [52, 428] on link "产品预设置" at bounding box center [86, 434] width 115 height 24
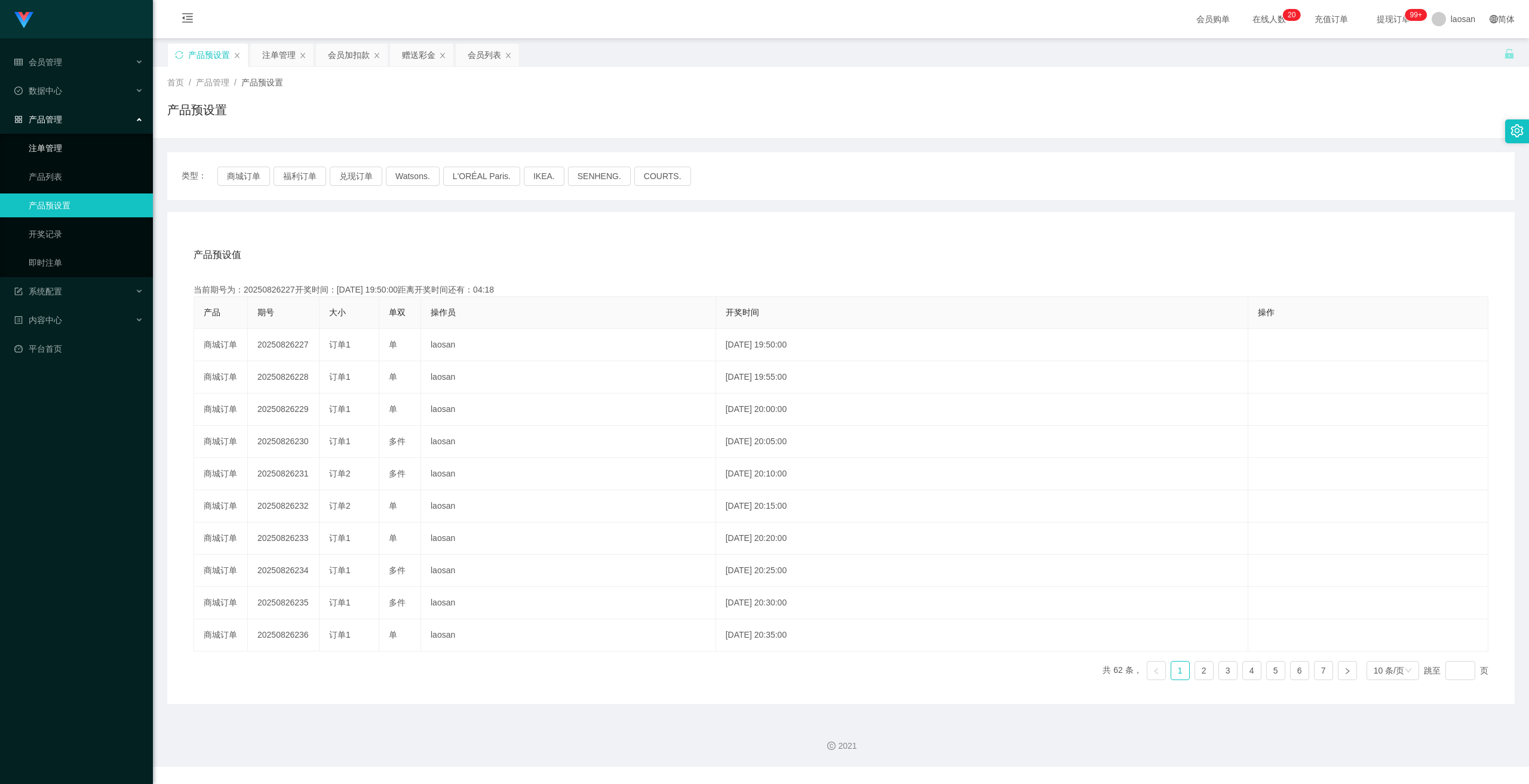
click at [58, 148] on link "注单管理" at bounding box center [86, 148] width 115 height 24
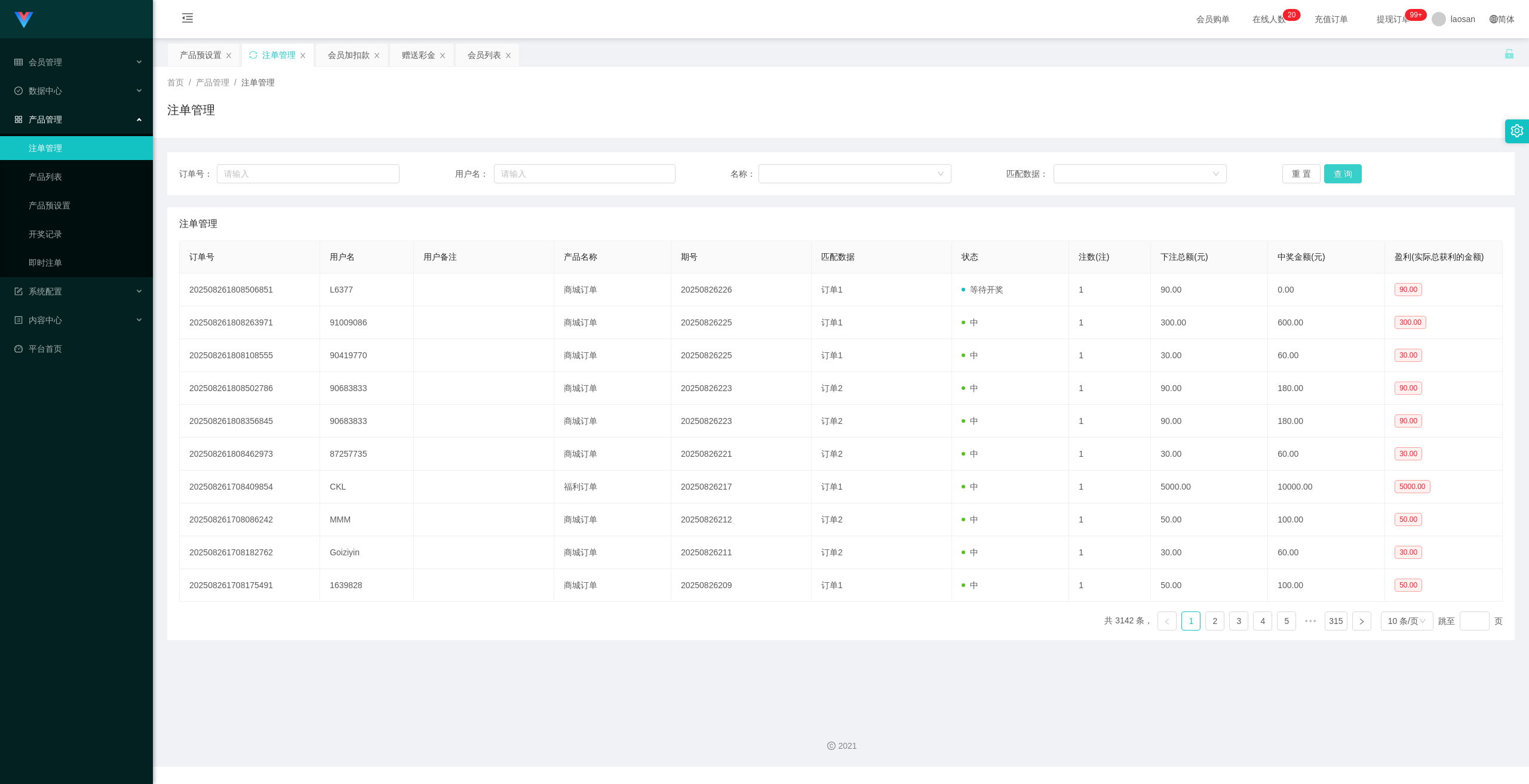
click at [1336, 169] on button "查 询" at bounding box center [1343, 174] width 39 height 19
click at [1338, 169] on button "查 询" at bounding box center [1343, 174] width 39 height 19
click at [1338, 169] on div "重 置 查 询" at bounding box center [1393, 174] width 221 height 19
click at [1338, 169] on button "查 询" at bounding box center [1343, 174] width 39 height 19
click at [1349, 174] on button "查 询" at bounding box center [1343, 174] width 39 height 19
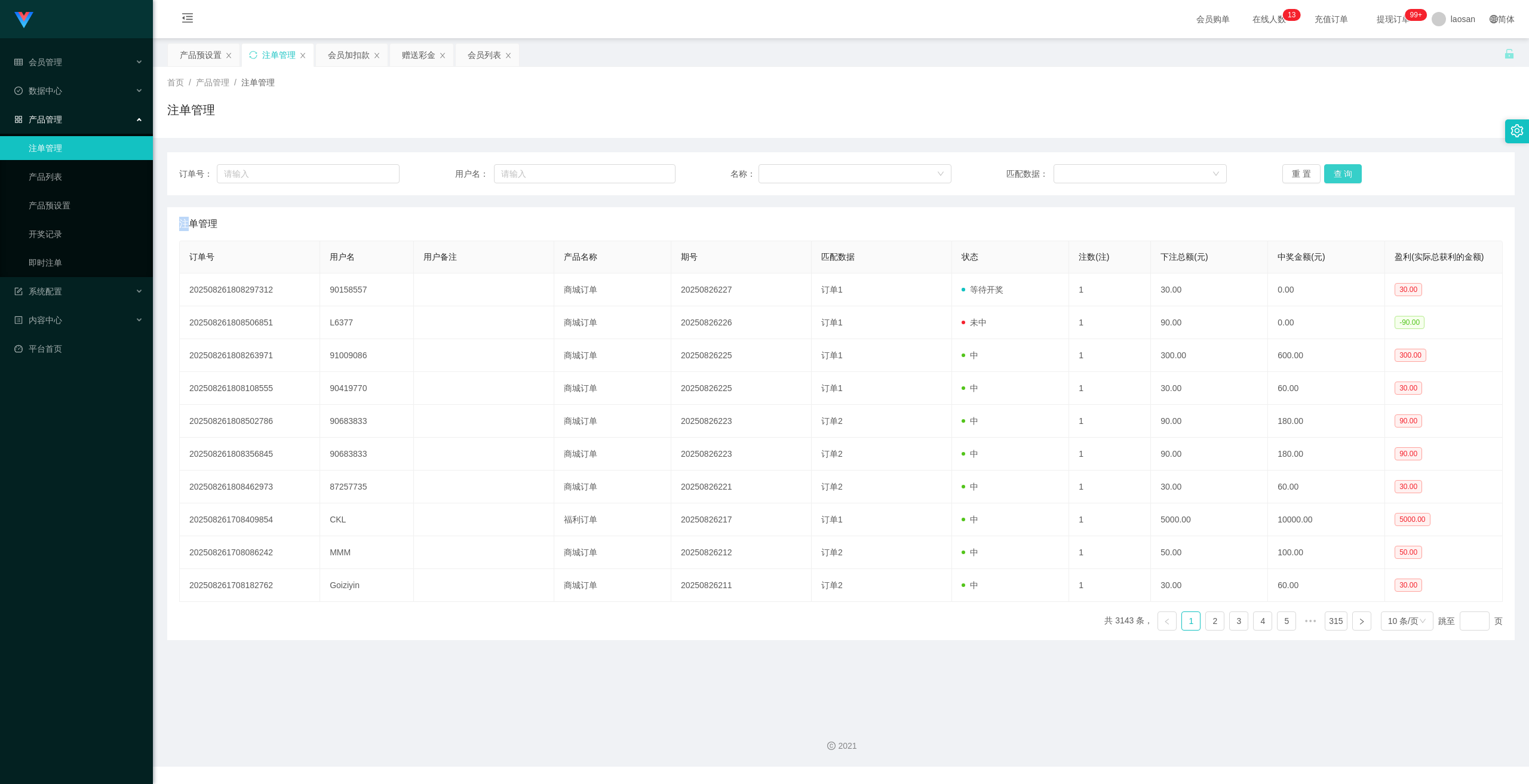
click at [1342, 175] on button "查 询" at bounding box center [1343, 174] width 39 height 19
click at [1342, 175] on div "重 置 查 询" at bounding box center [1393, 174] width 221 height 19
click at [1342, 175] on button "查 询" at bounding box center [1343, 174] width 39 height 19
click at [1342, 175] on button "查 询" at bounding box center [1350, 174] width 52 height 19
click at [1343, 175] on div "重 置 查 询" at bounding box center [1393, 174] width 221 height 19
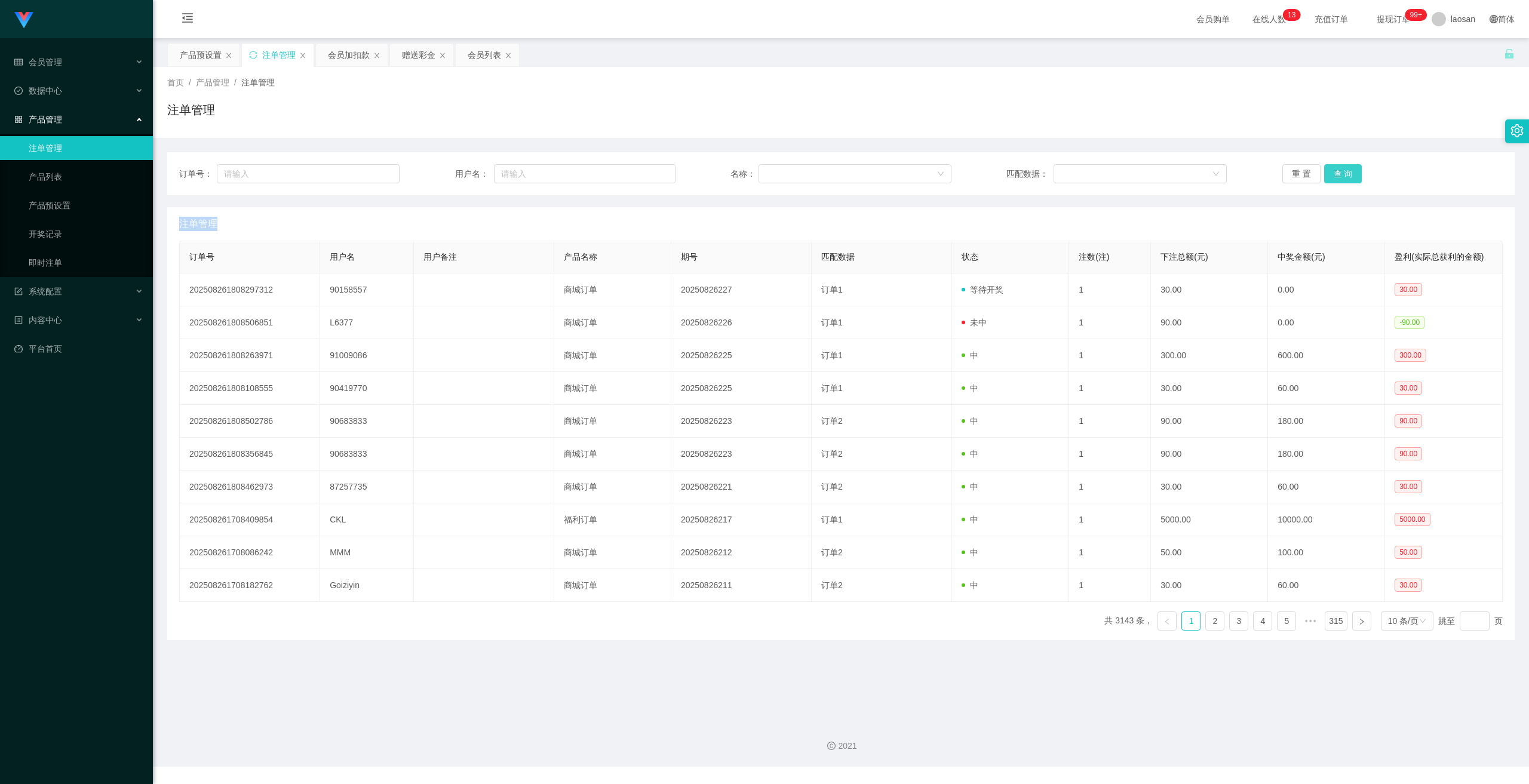
click at [1343, 175] on button "查 询" at bounding box center [1343, 174] width 39 height 19
click at [61, 65] on div "会员管理" at bounding box center [76, 61] width 153 height 24
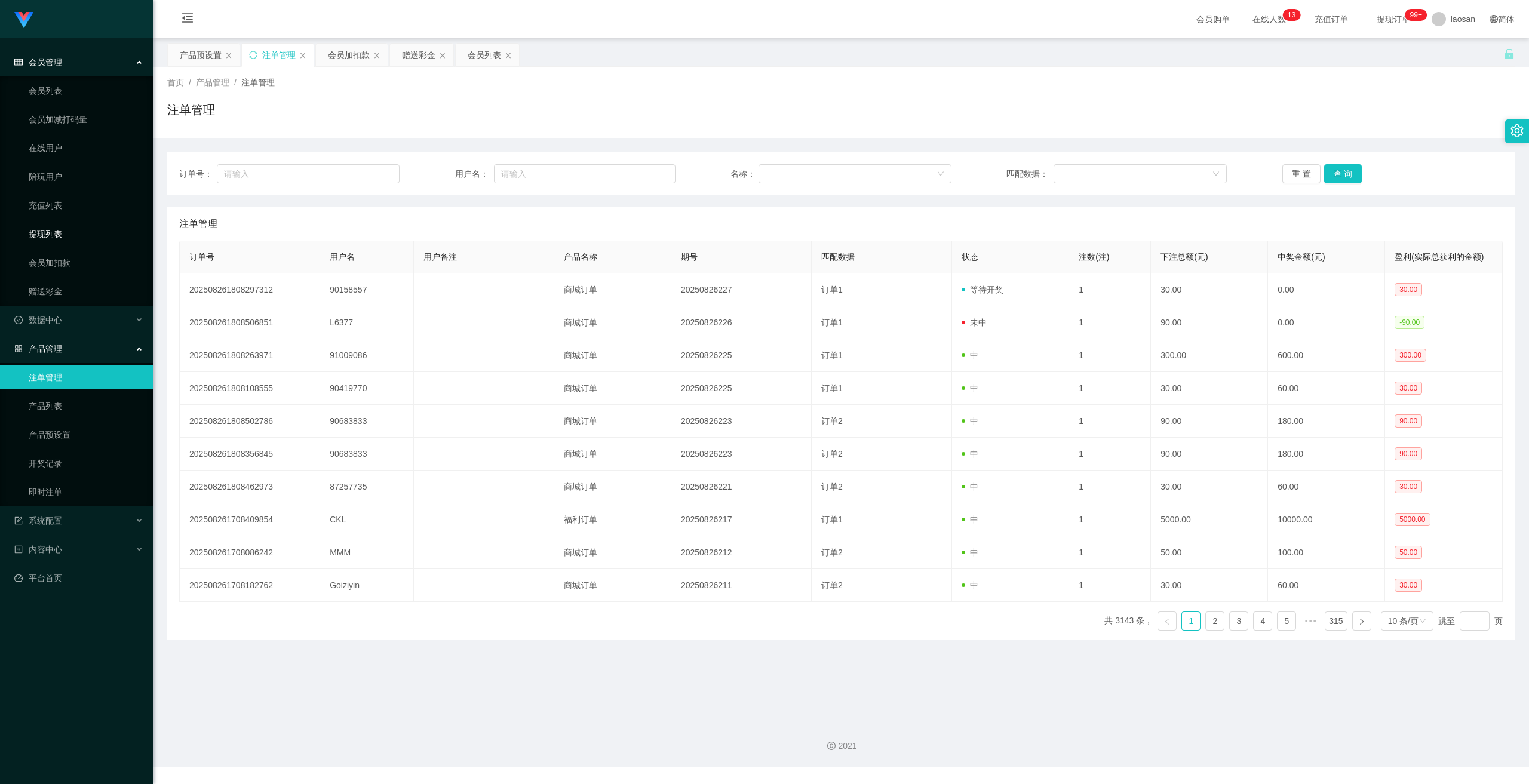
click at [53, 234] on link "提现列表" at bounding box center [86, 234] width 115 height 24
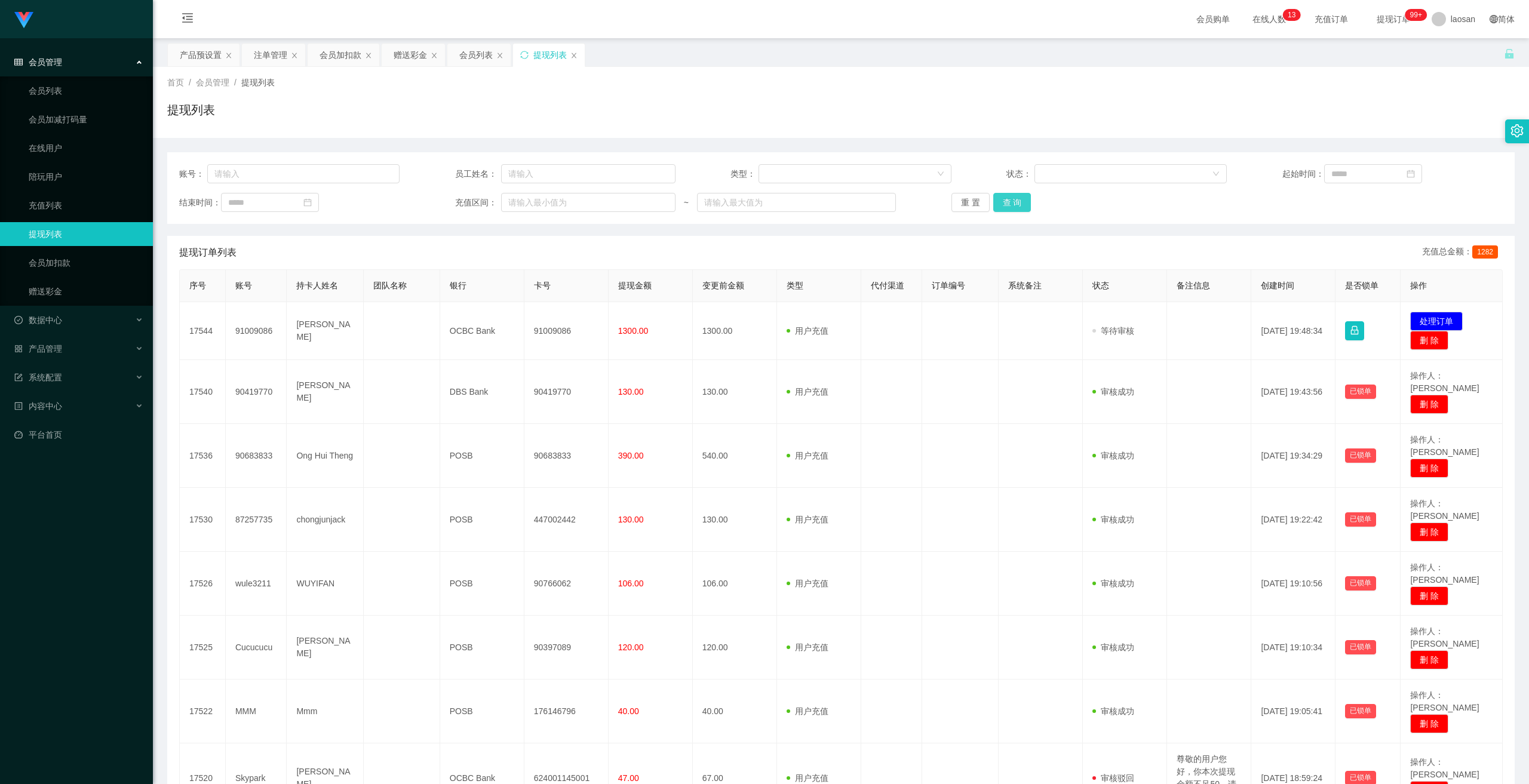
click at [1004, 204] on button "查 询" at bounding box center [1013, 202] width 39 height 19
click at [1004, 205] on button "查 询" at bounding box center [1013, 202] width 39 height 19
click at [1004, 205] on div "重 置 查 询" at bounding box center [1062, 202] width 221 height 19
click at [1021, 200] on button "查 询" at bounding box center [1013, 202] width 39 height 19
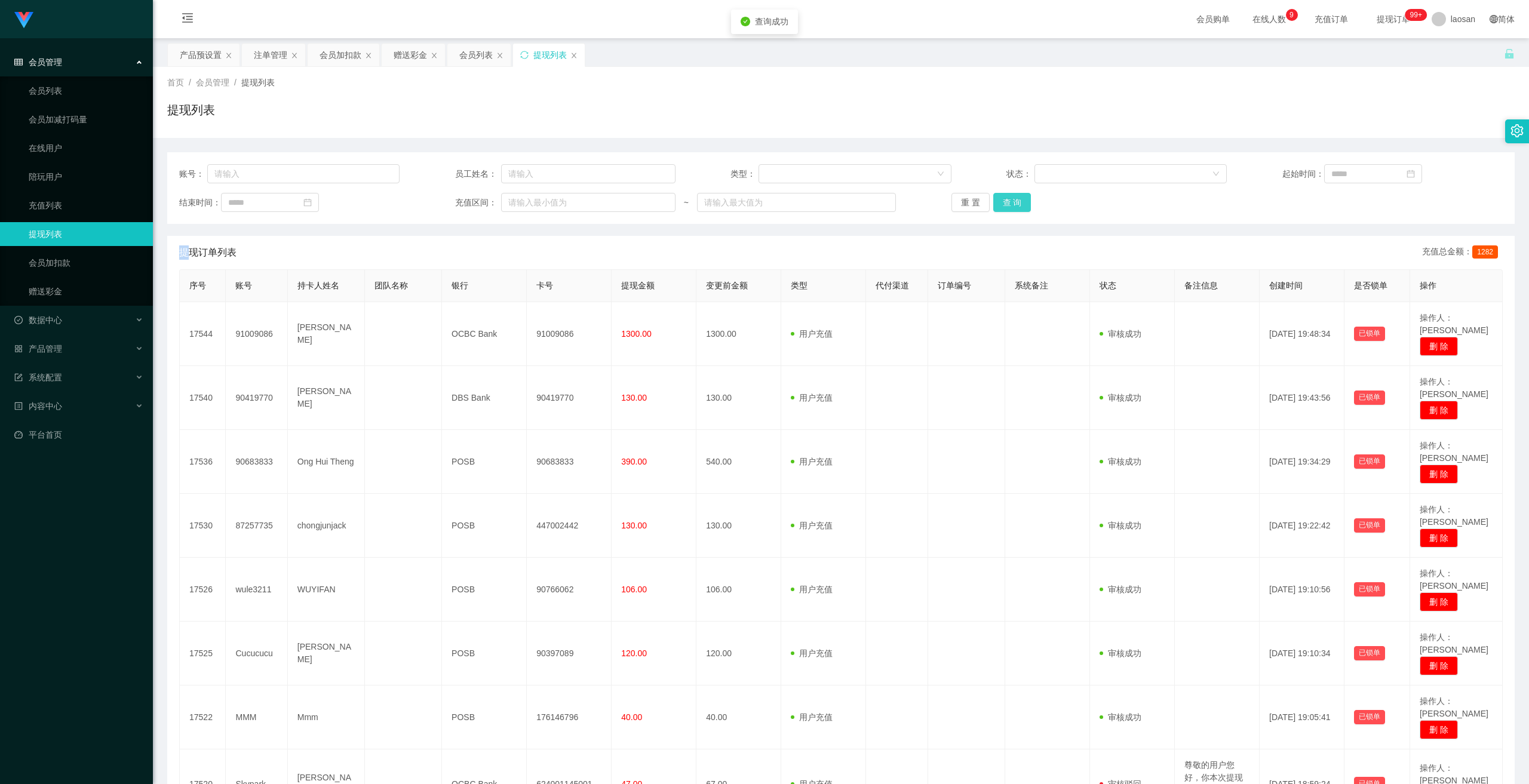
click at [1015, 202] on button "查 询" at bounding box center [1013, 202] width 39 height 19
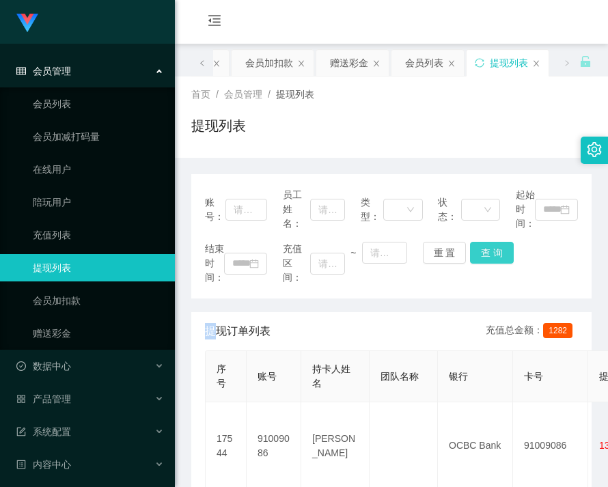
click at [483, 246] on button "查 询" at bounding box center [492, 253] width 44 height 22
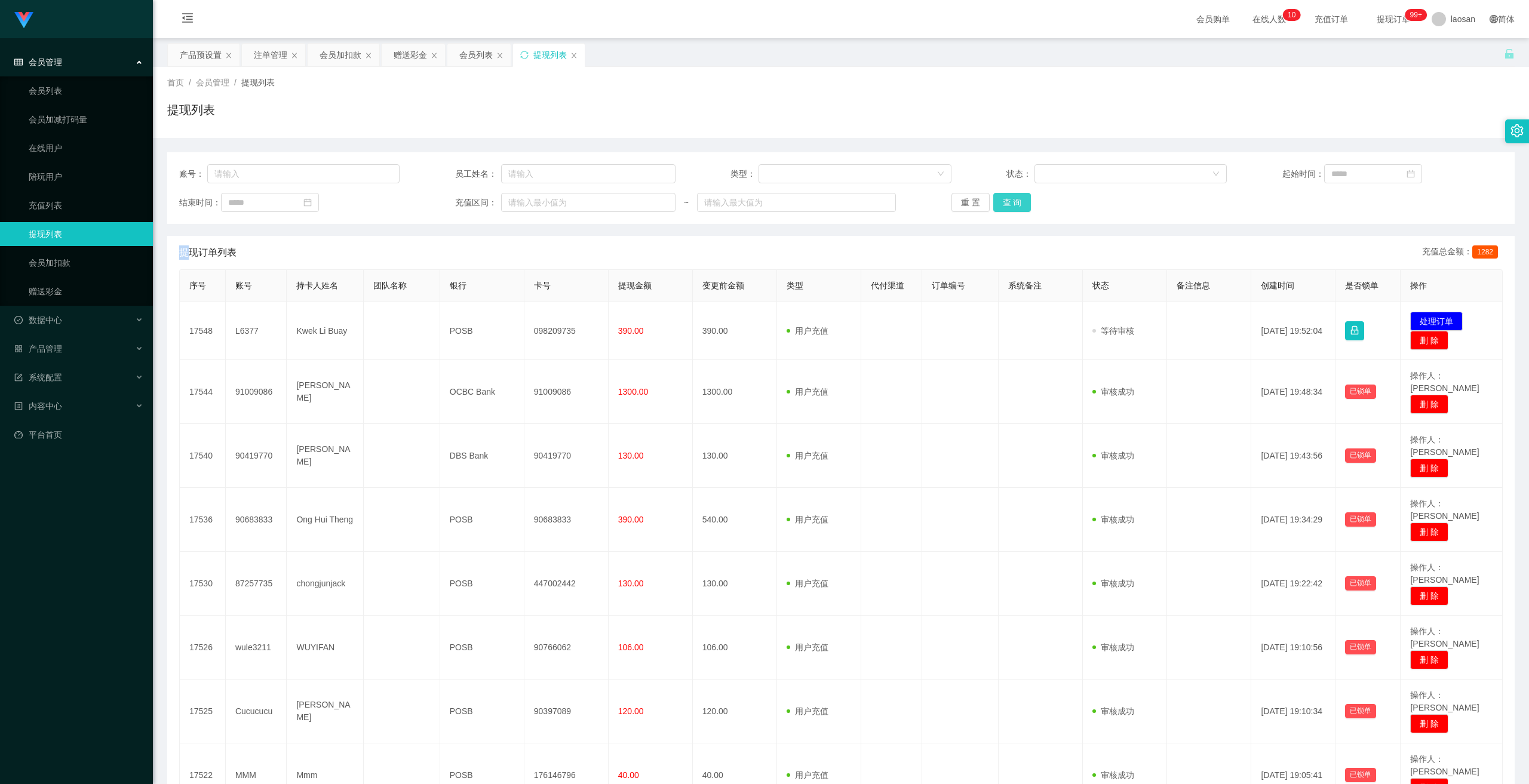
click at [1017, 201] on button "查 询" at bounding box center [1013, 202] width 39 height 19
click at [1012, 210] on button "查 询" at bounding box center [1013, 202] width 39 height 19
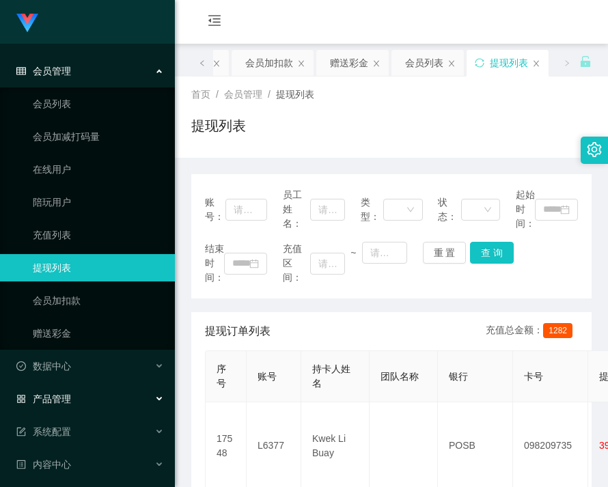
click at [70, 400] on span "产品管理" at bounding box center [43, 398] width 55 height 11
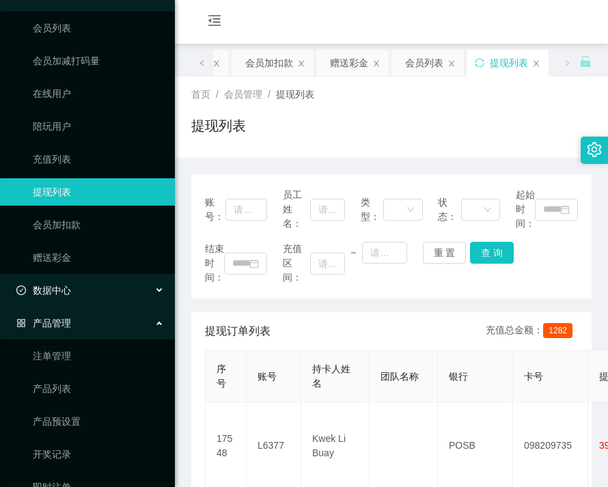
scroll to position [201, 0]
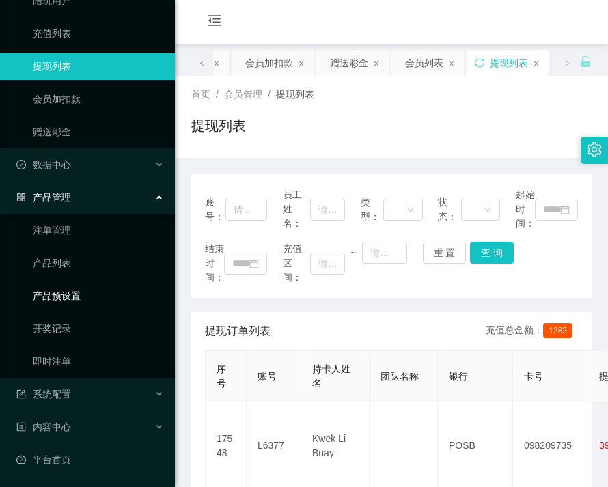
click at [72, 302] on link "产品预设置" at bounding box center [98, 295] width 131 height 27
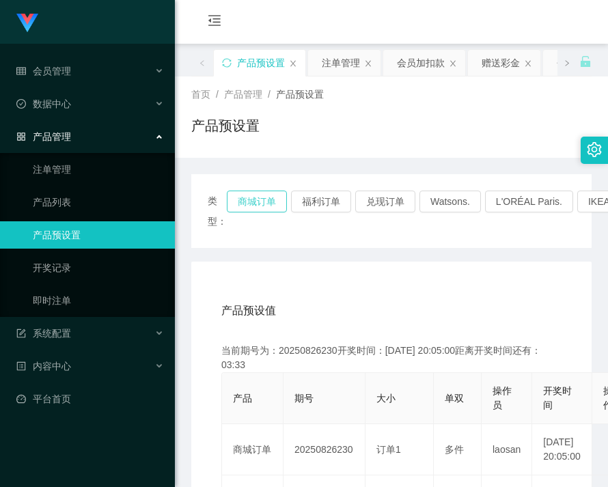
click at [235, 195] on button "商城订单" at bounding box center [257, 201] width 60 height 22
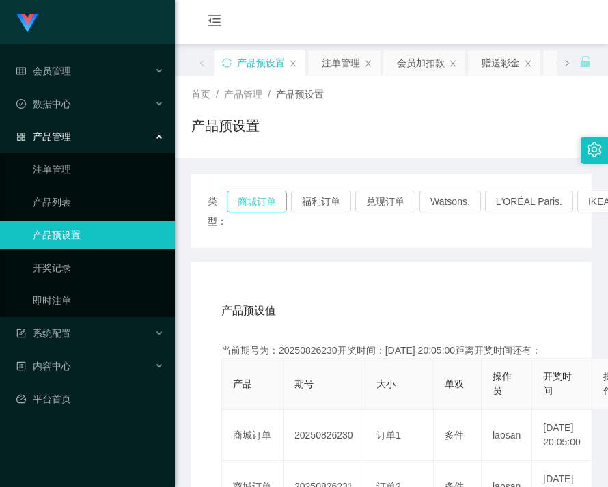
click at [248, 199] on button "商城订单" at bounding box center [257, 201] width 60 height 22
drag, startPoint x: 249, startPoint y: 200, endPoint x: 270, endPoint y: 207, distance: 22.2
click at [249, 201] on button "商城订单" at bounding box center [257, 201] width 60 height 22
click at [322, 198] on button "福利订单" at bounding box center [321, 201] width 60 height 22
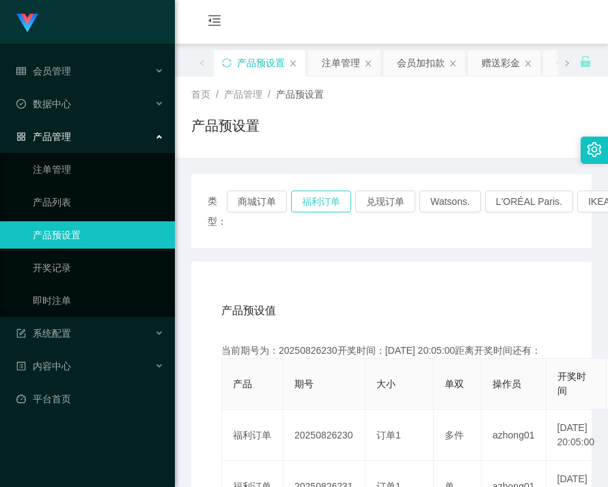
click at [322, 198] on button "福利订单" at bounding box center [321, 201] width 60 height 22
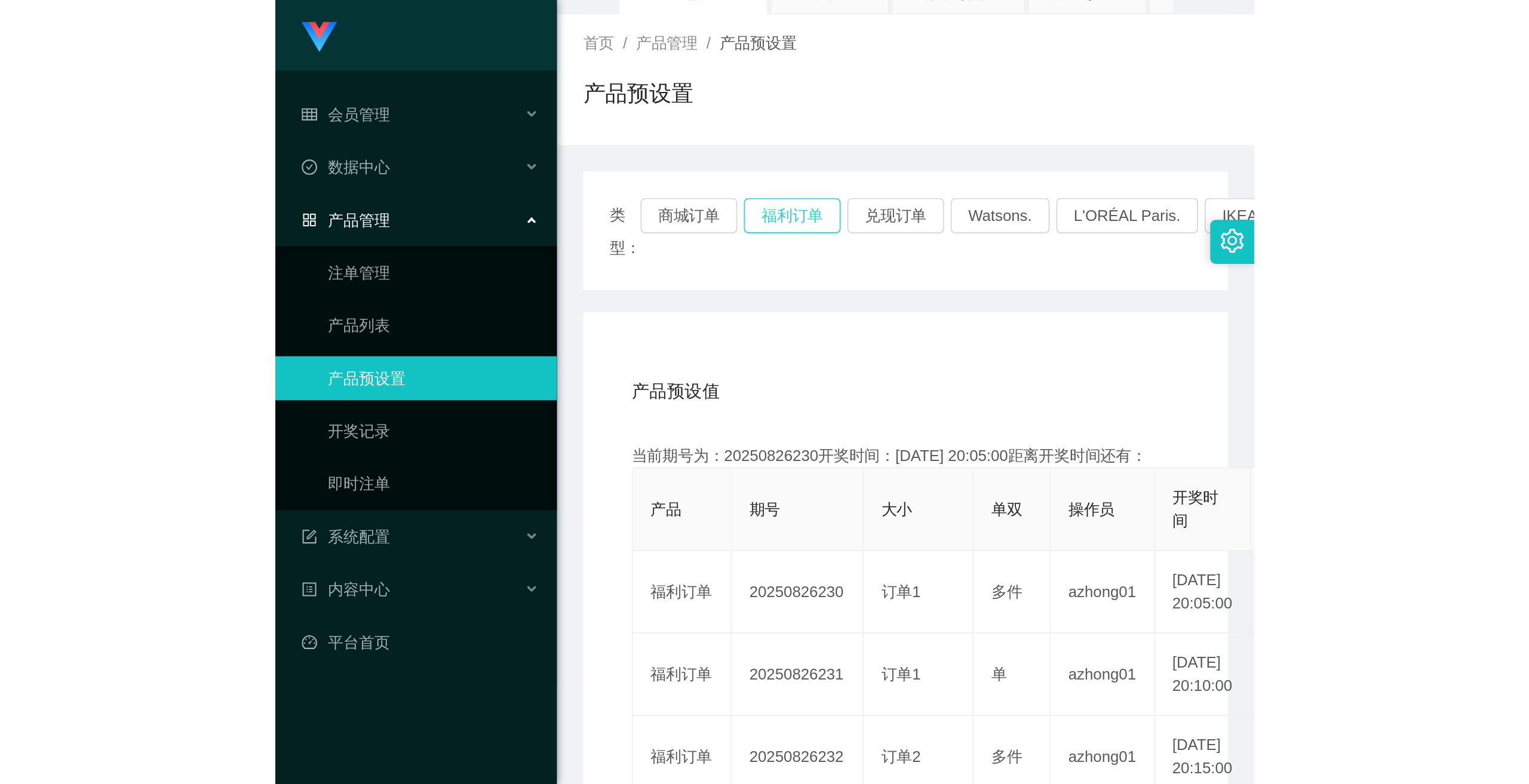
scroll to position [60, 0]
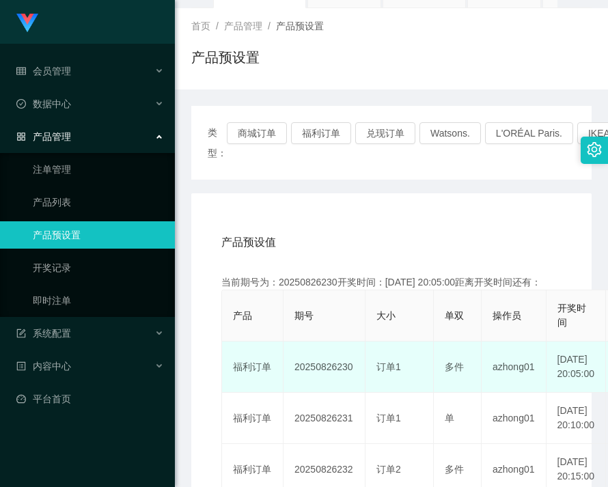
click at [330, 372] on td "20250826230" at bounding box center [324, 366] width 82 height 51
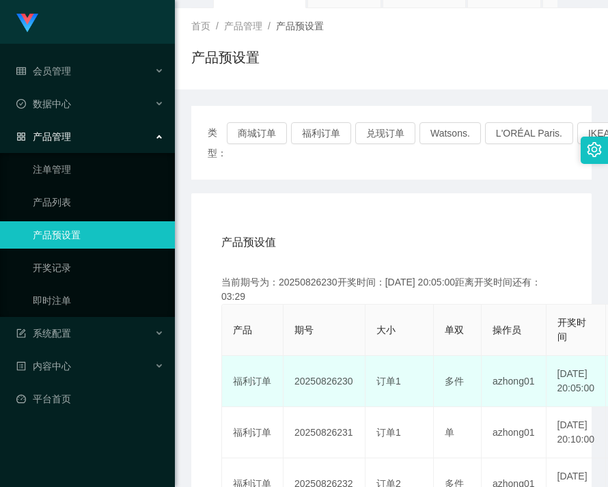
click at [330, 372] on td "20250826230" at bounding box center [324, 381] width 82 height 51
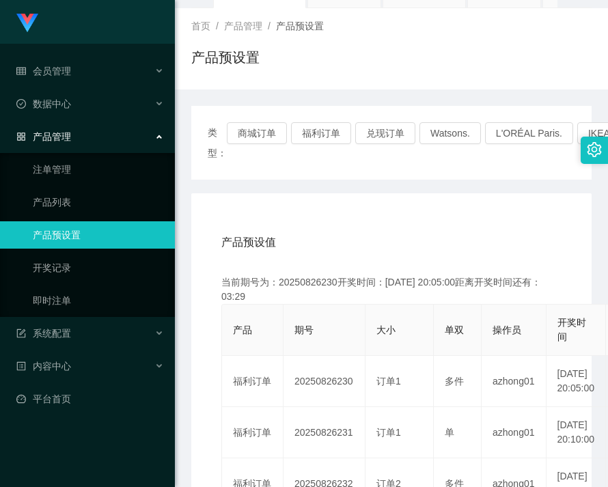
copy td "20250826230"
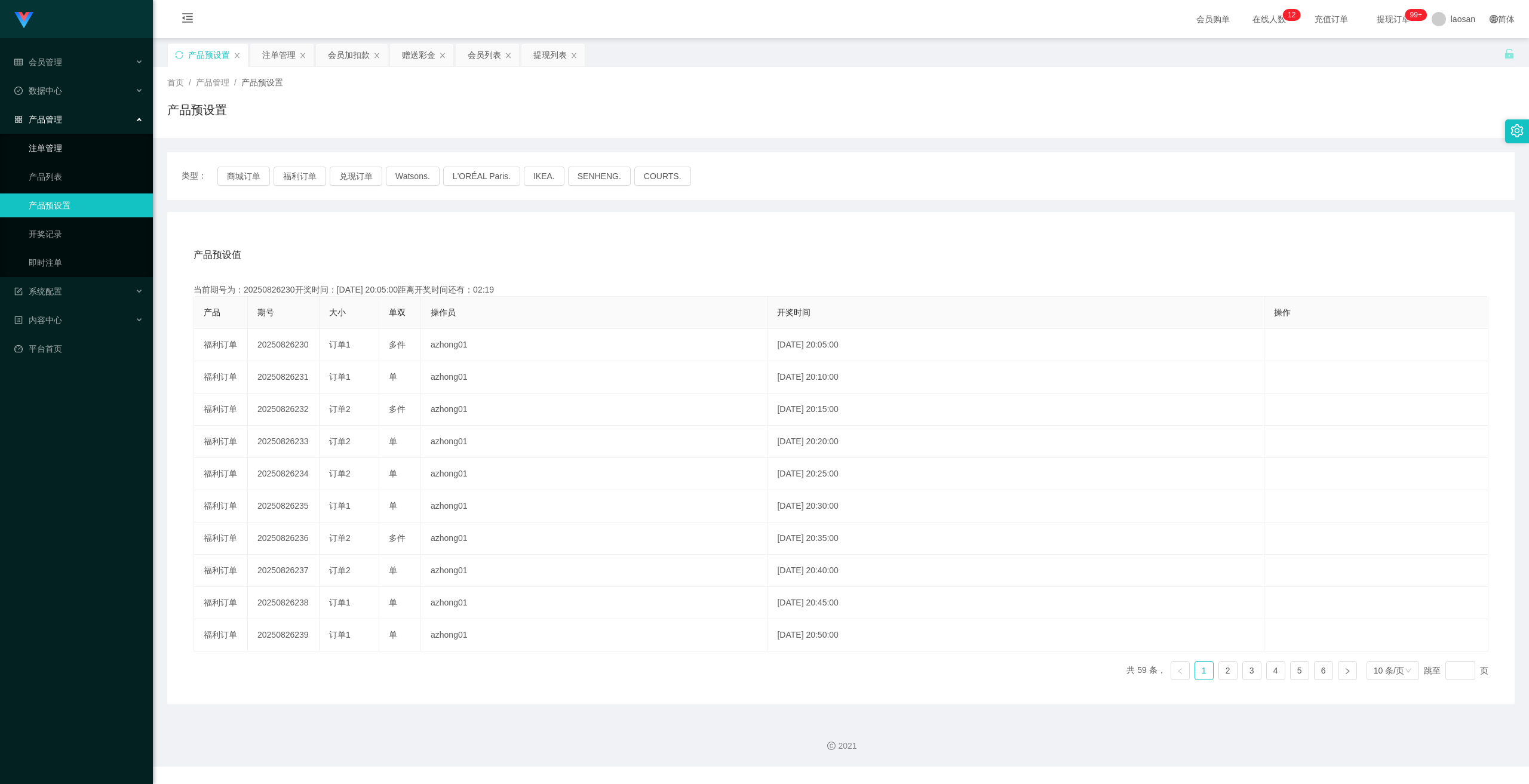
click at [59, 136] on link "注单管理" at bounding box center [86, 148] width 115 height 24
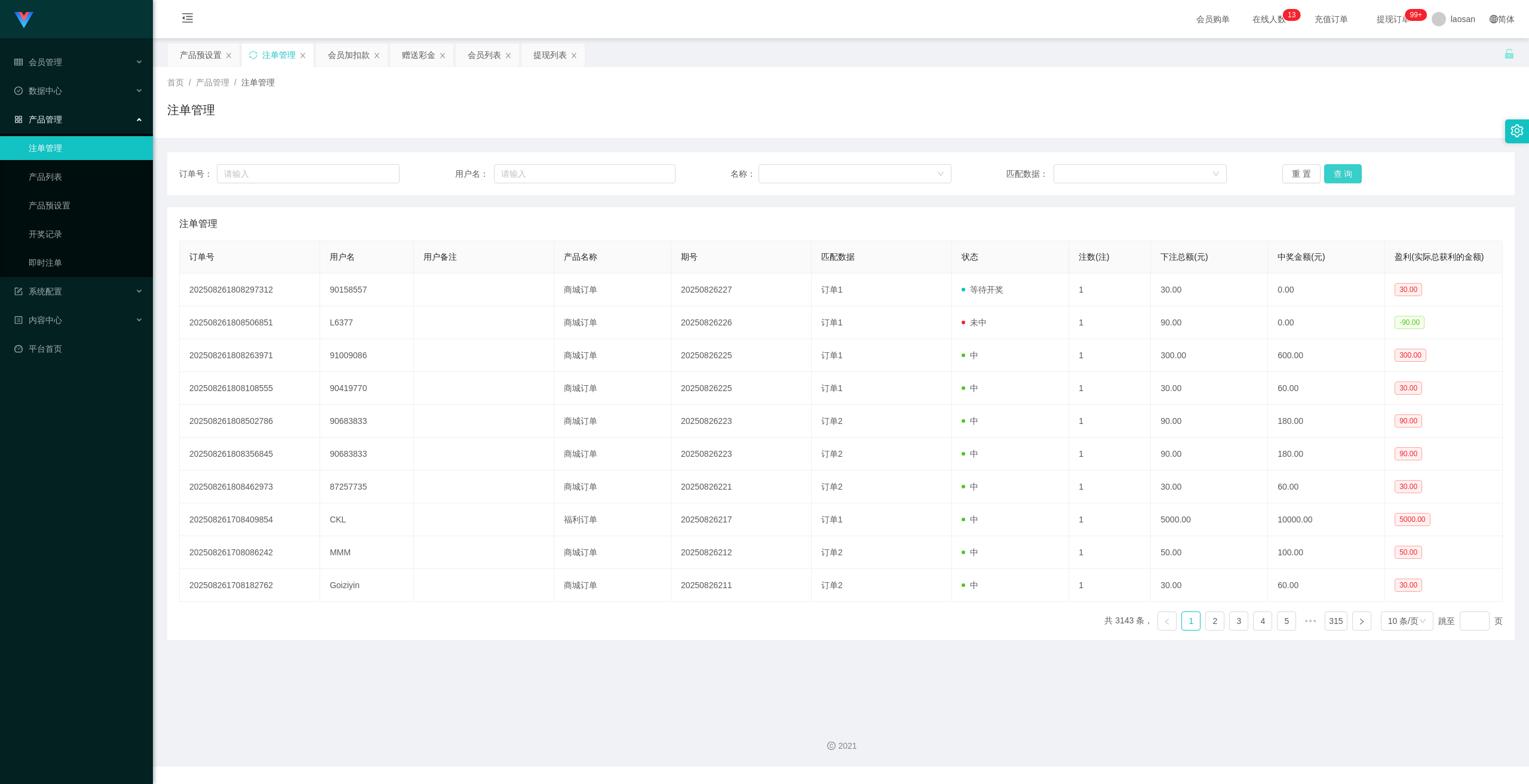
click at [1333, 179] on button "查 询" at bounding box center [1343, 174] width 39 height 19
click at [1332, 179] on button "查 询" at bounding box center [1343, 174] width 39 height 19
click at [1349, 167] on button "查 询" at bounding box center [1343, 174] width 39 height 19
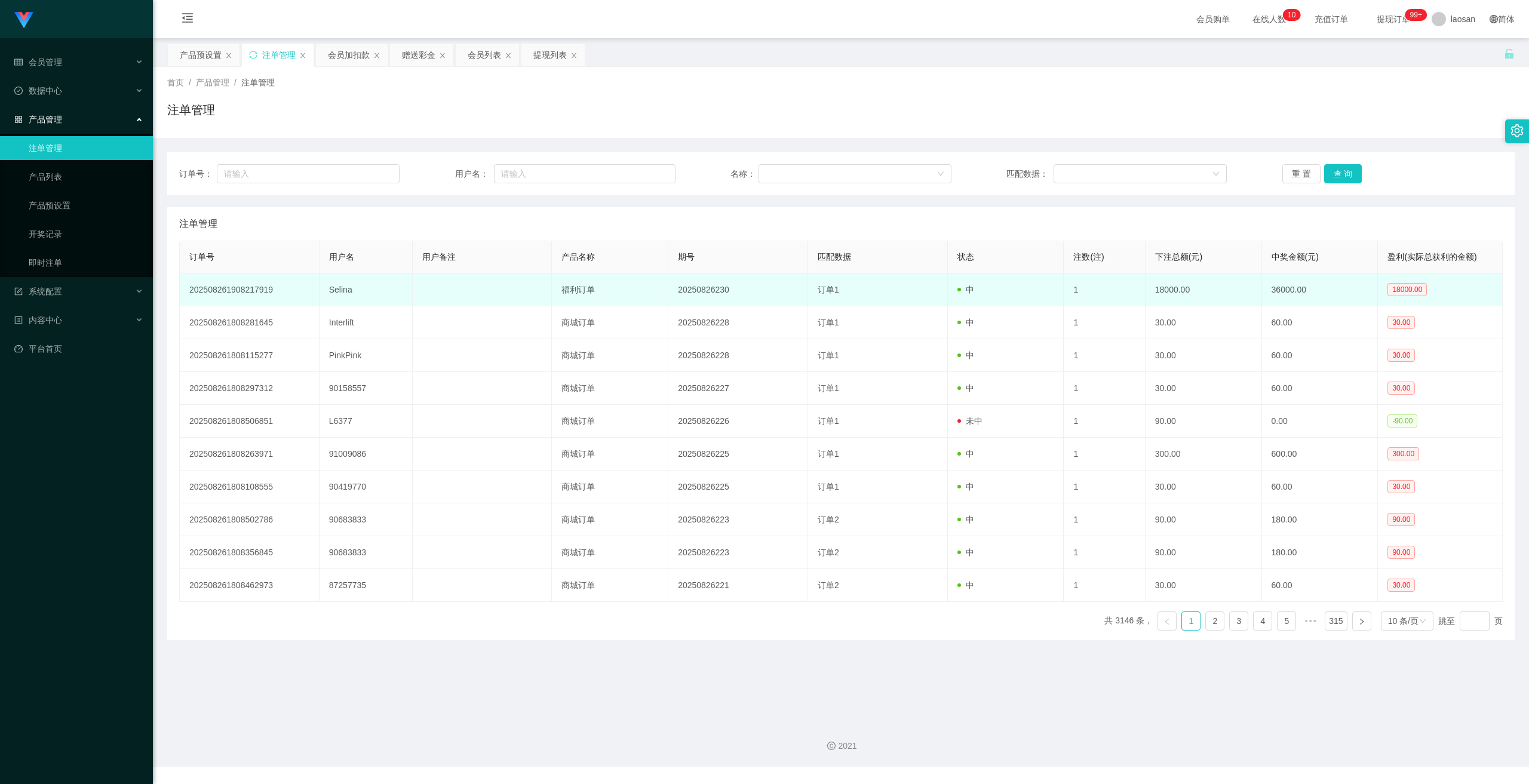
click at [327, 298] on td "Selina" at bounding box center [366, 290] width 93 height 33
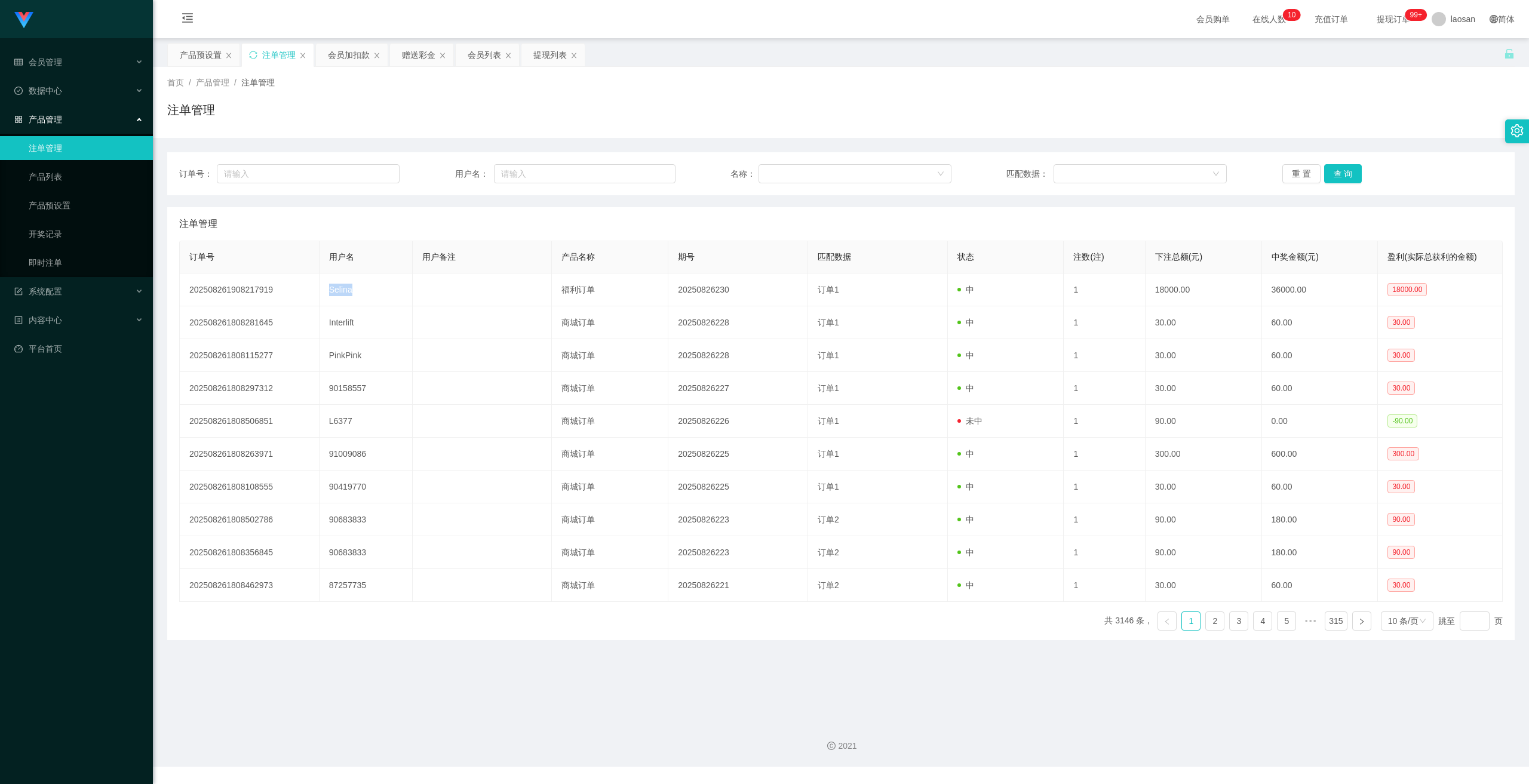
copy td "Selina"
click at [49, 95] on span "数据中心" at bounding box center [38, 90] width 48 height 10
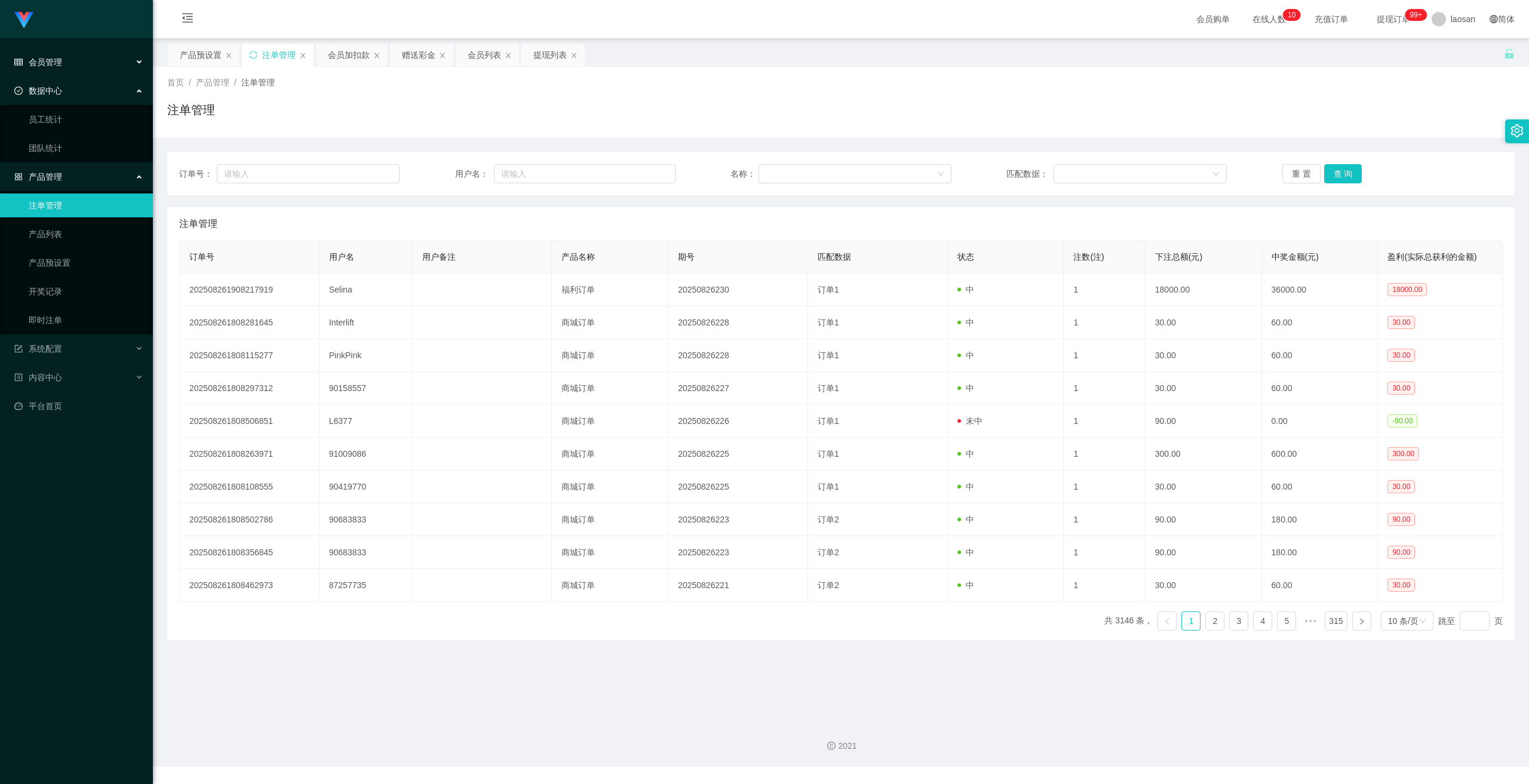
drag, startPoint x: 60, startPoint y: 66, endPoint x: 68, endPoint y: 116, distance: 50.6
click at [60, 66] on span "会员管理" at bounding box center [38, 62] width 48 height 10
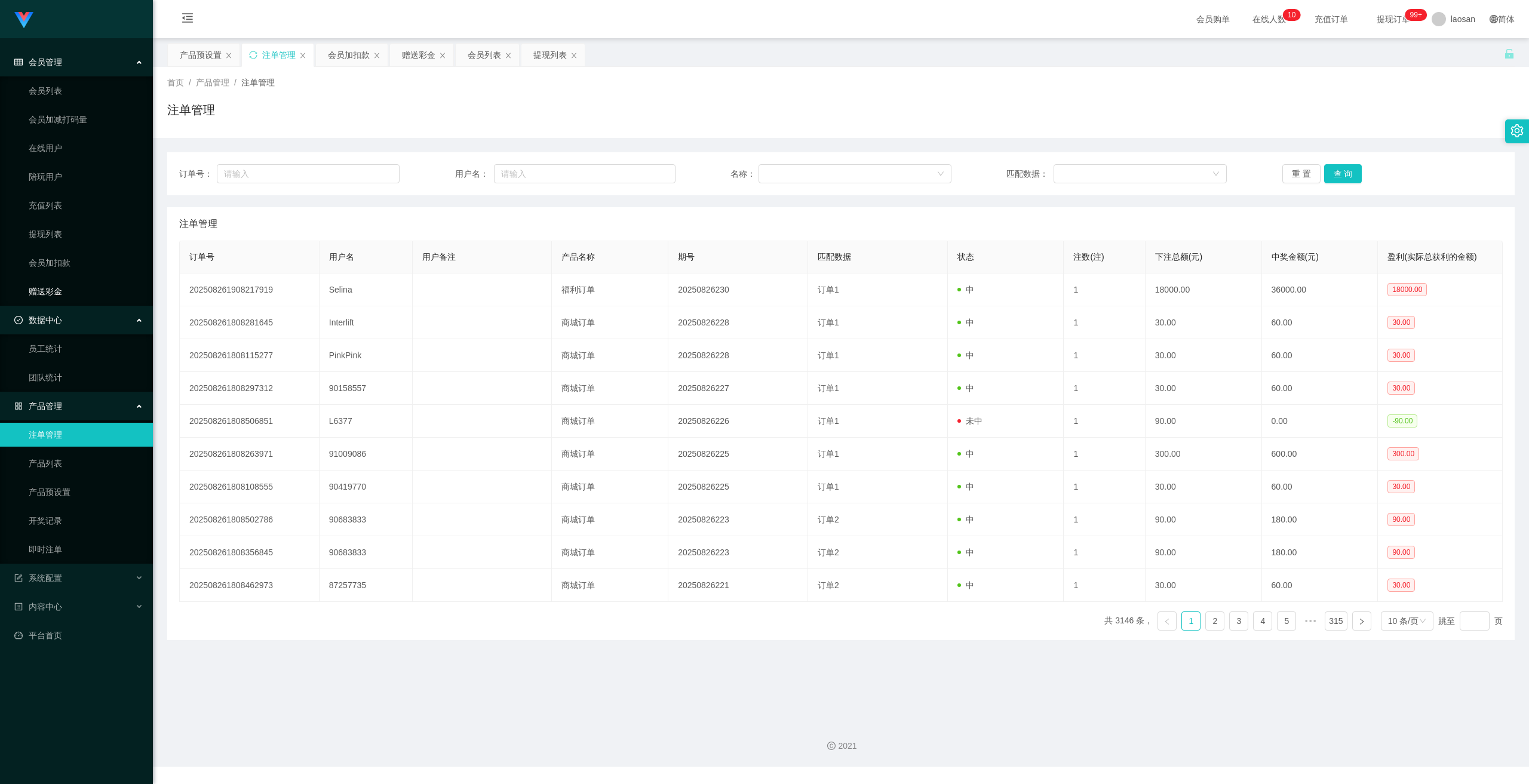
click at [72, 285] on link "赠送彩金" at bounding box center [86, 290] width 115 height 24
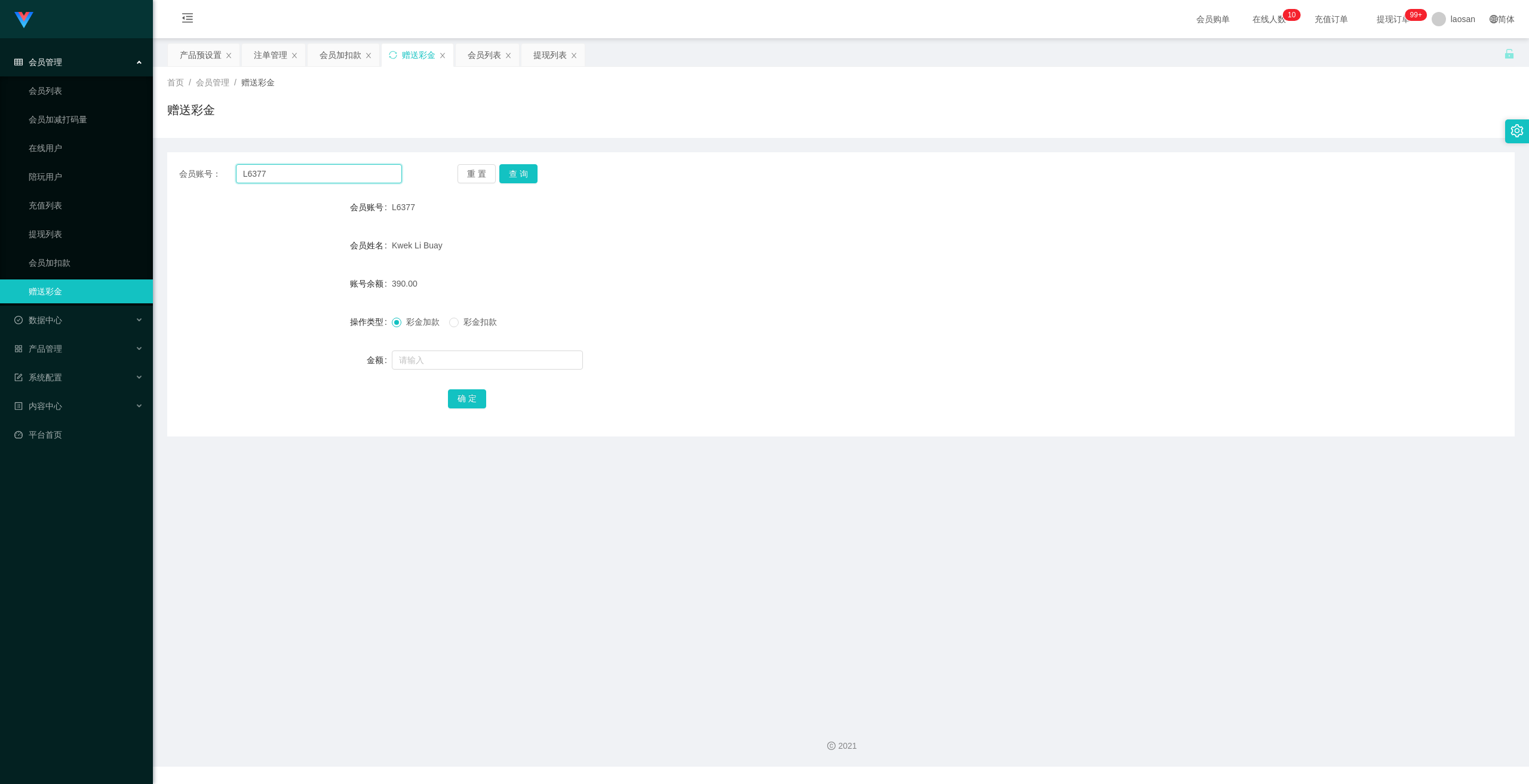
click at [313, 168] on input "L6377" at bounding box center [319, 174] width 166 height 19
paste input "Selina"
type input "Selina"
click at [521, 178] on button "查 询" at bounding box center [519, 174] width 39 height 19
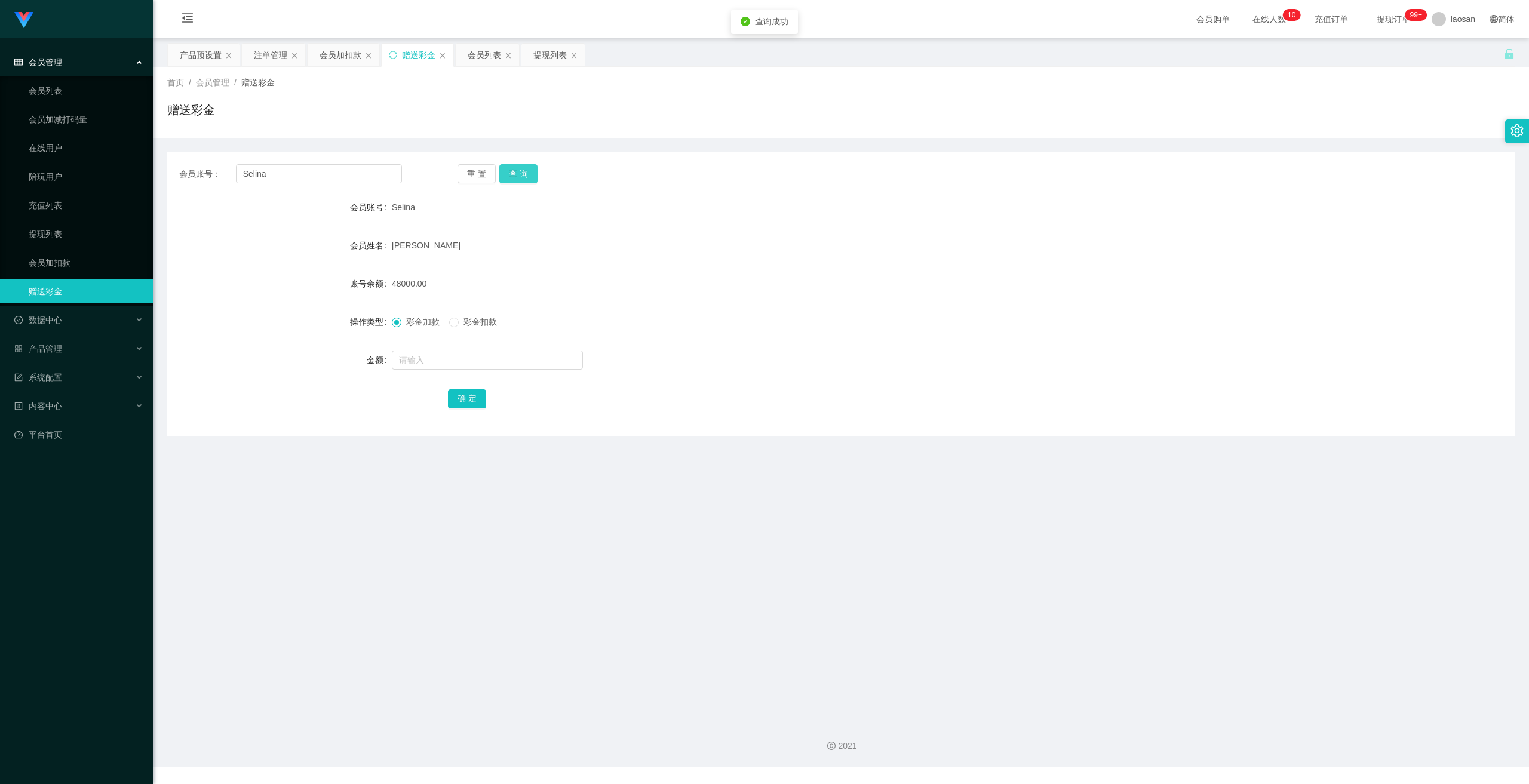
click at [520, 178] on button "查 询" at bounding box center [519, 174] width 39 height 19
click at [520, 178] on button "查 询" at bounding box center [525, 174] width 52 height 19
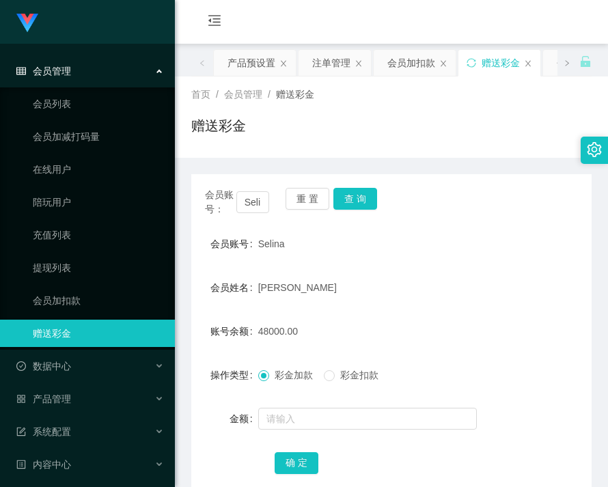
click at [262, 332] on span "48000.00" at bounding box center [278, 331] width 40 height 11
copy span "48000.00"
click at [440, 141] on div "赠送彩金" at bounding box center [391, 130] width 400 height 31
click at [356, 205] on button "查 询" at bounding box center [355, 199] width 44 height 22
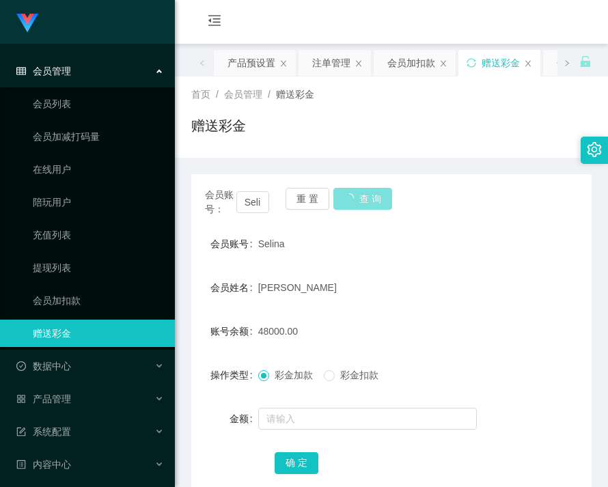
click at [355, 206] on button "查 询" at bounding box center [362, 199] width 59 height 22
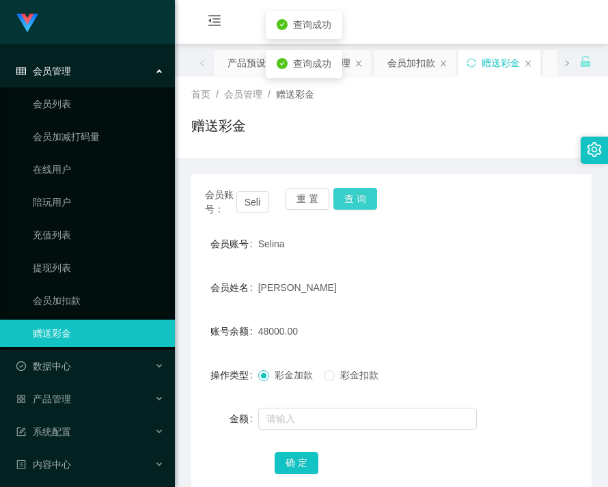
click at [355, 206] on button "查 询" at bounding box center [355, 199] width 44 height 22
click at [362, 192] on button "查 询" at bounding box center [355, 199] width 44 height 22
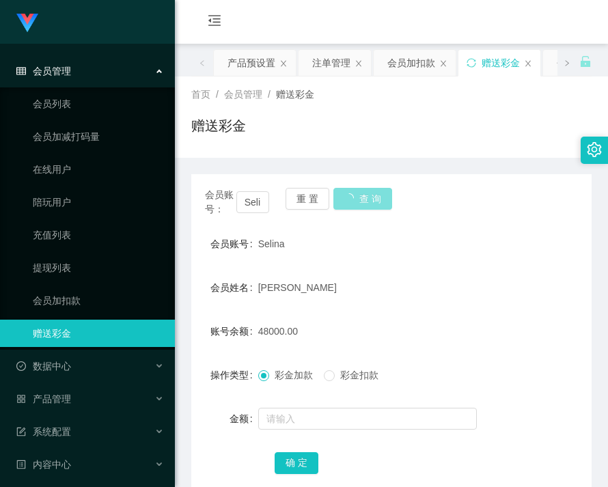
click at [362, 192] on button "查 询" at bounding box center [362, 199] width 59 height 22
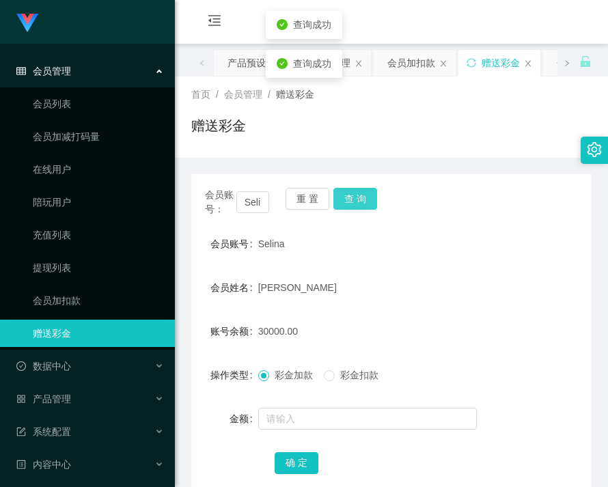
click at [362, 192] on button "查 询" at bounding box center [355, 199] width 44 height 22
click at [255, 202] on input "Selina" at bounding box center [252, 202] width 33 height 22
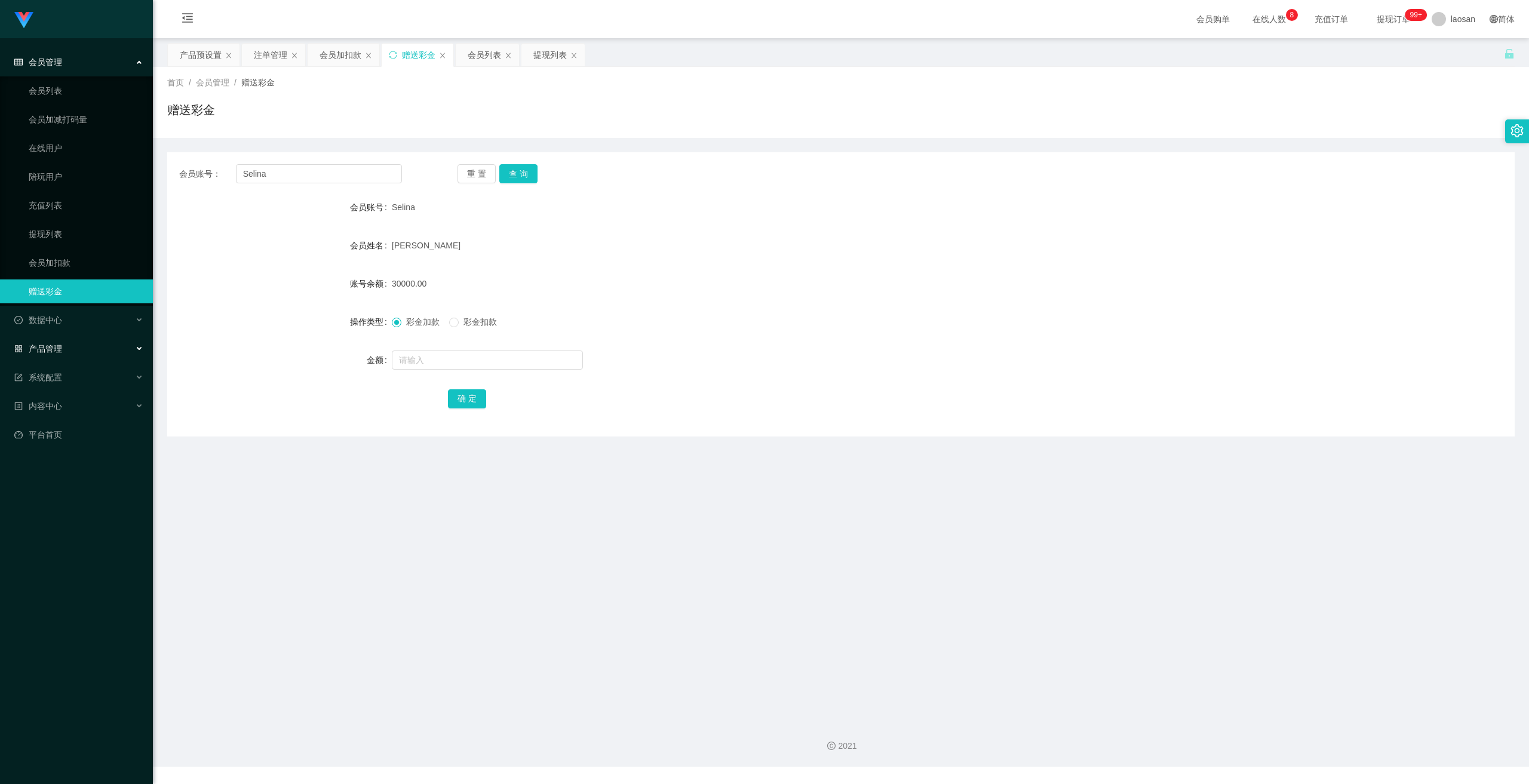
click at [69, 346] on div "产品管理" at bounding box center [76, 348] width 153 height 24
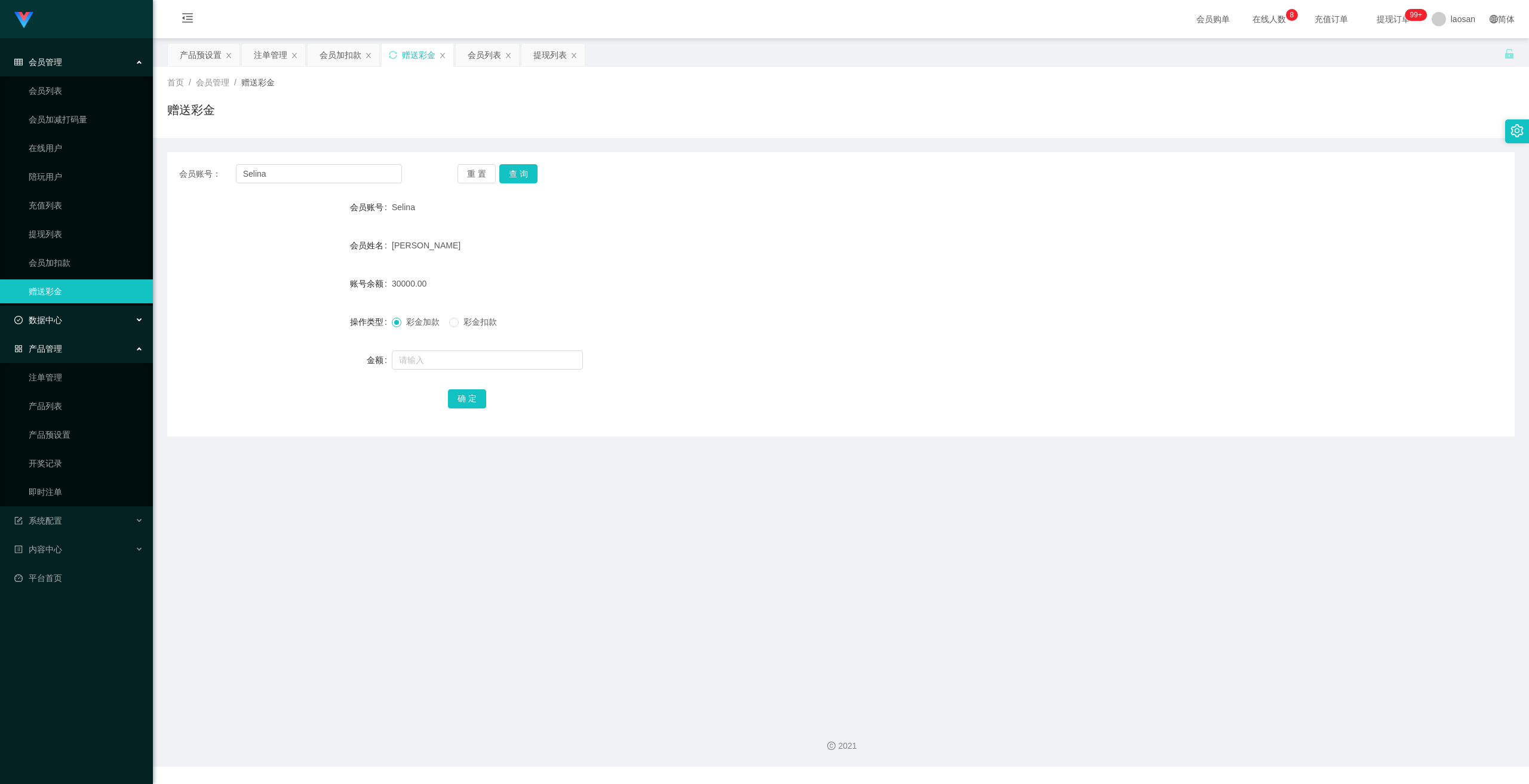
drag, startPoint x: 61, startPoint y: 324, endPoint x: 77, endPoint y: 349, distance: 29.7
click at [61, 324] on span "数据中心" at bounding box center [38, 319] width 48 height 10
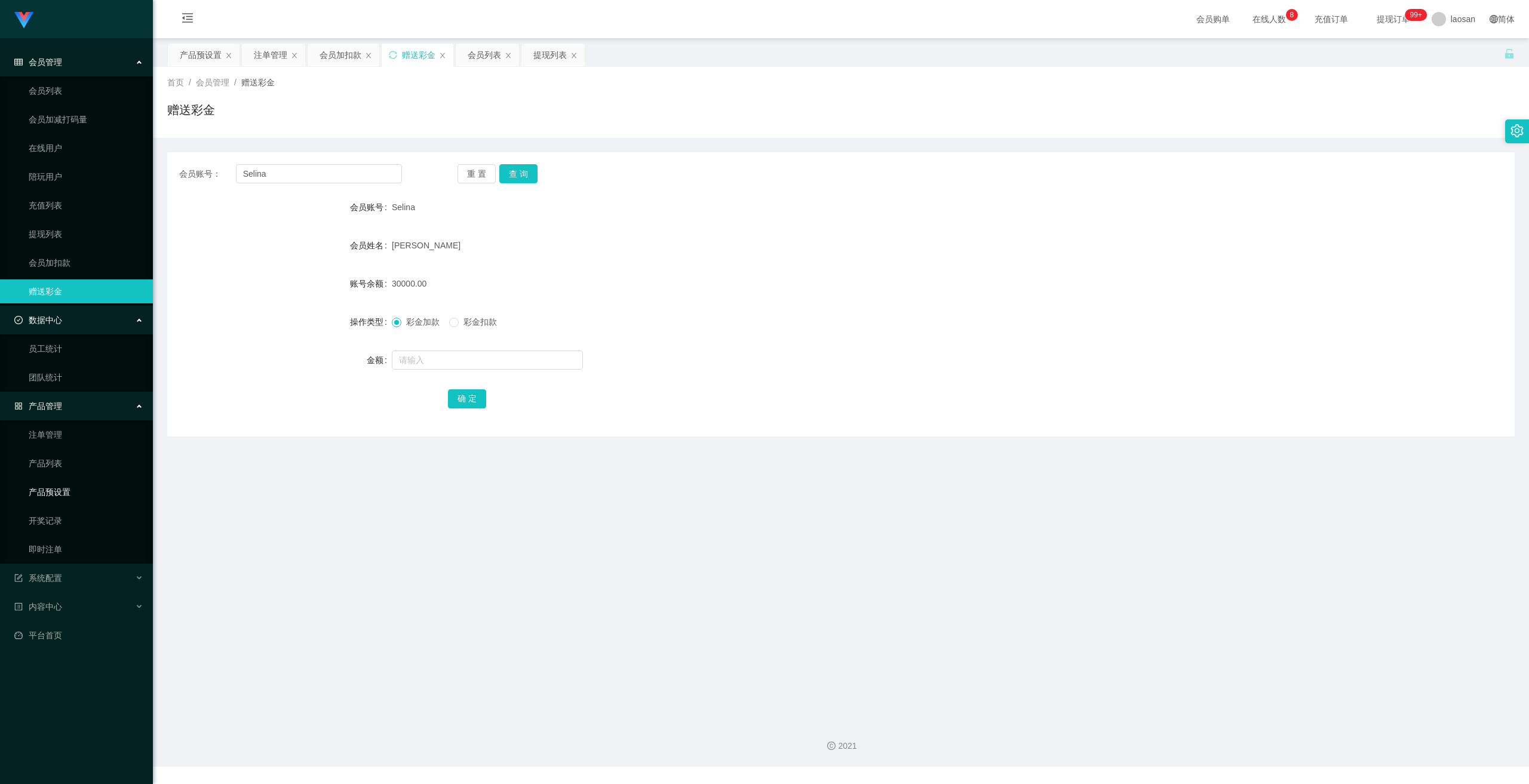
click at [67, 495] on link "产品预设置" at bounding box center [86, 492] width 115 height 24
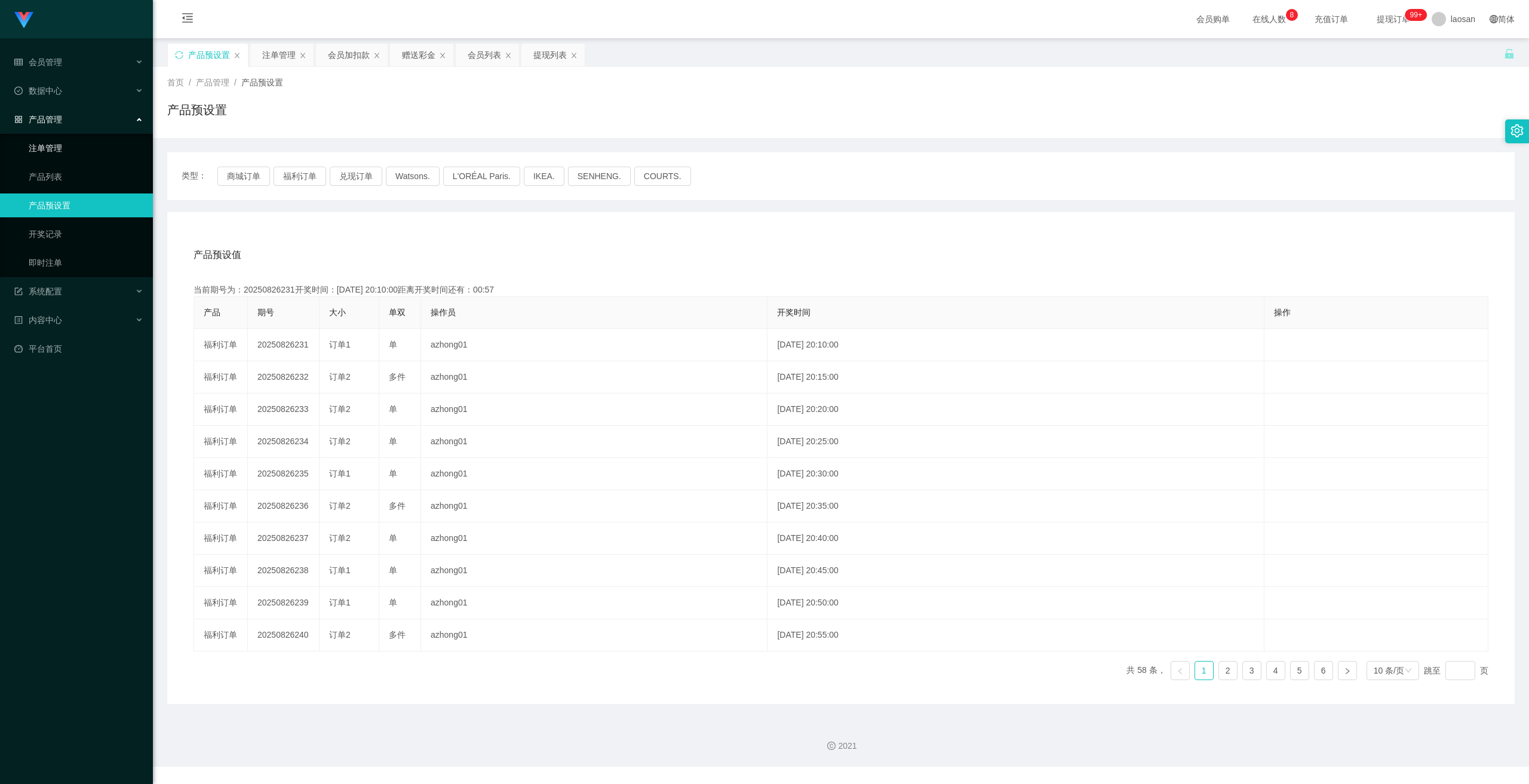
click at [49, 149] on link "注单管理" at bounding box center [86, 148] width 115 height 24
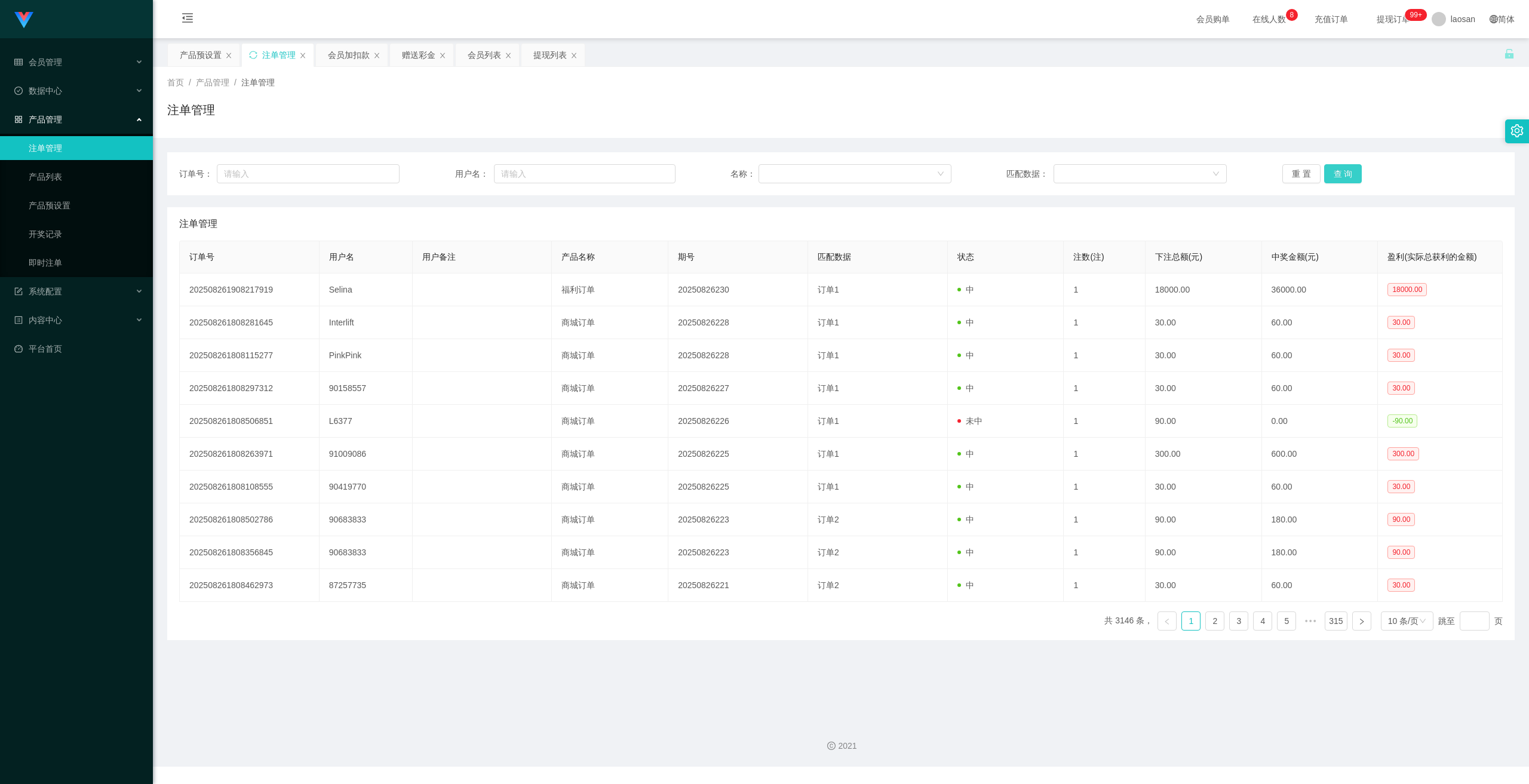
click at [1338, 176] on button "查 询" at bounding box center [1343, 174] width 39 height 19
click at [1338, 176] on div "重 置 查 询" at bounding box center [1393, 174] width 221 height 19
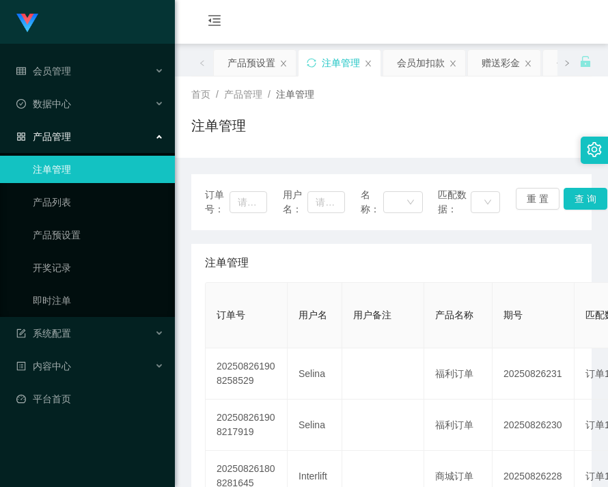
click at [489, 111] on div "首页 / 产品管理 / 注单管理 / 注单管理" at bounding box center [391, 116] width 400 height 59
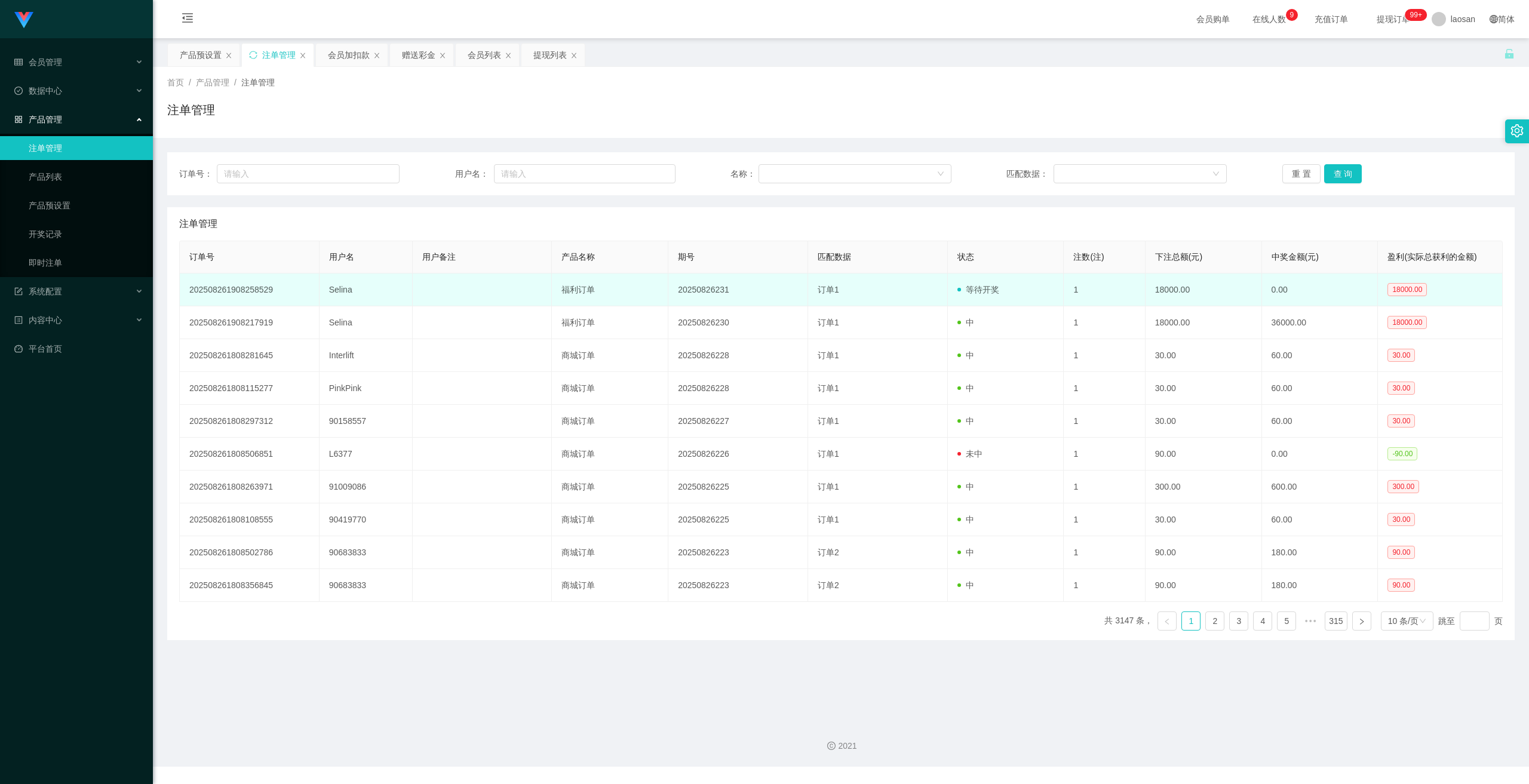
click at [341, 295] on td "Selina" at bounding box center [366, 290] width 93 height 33
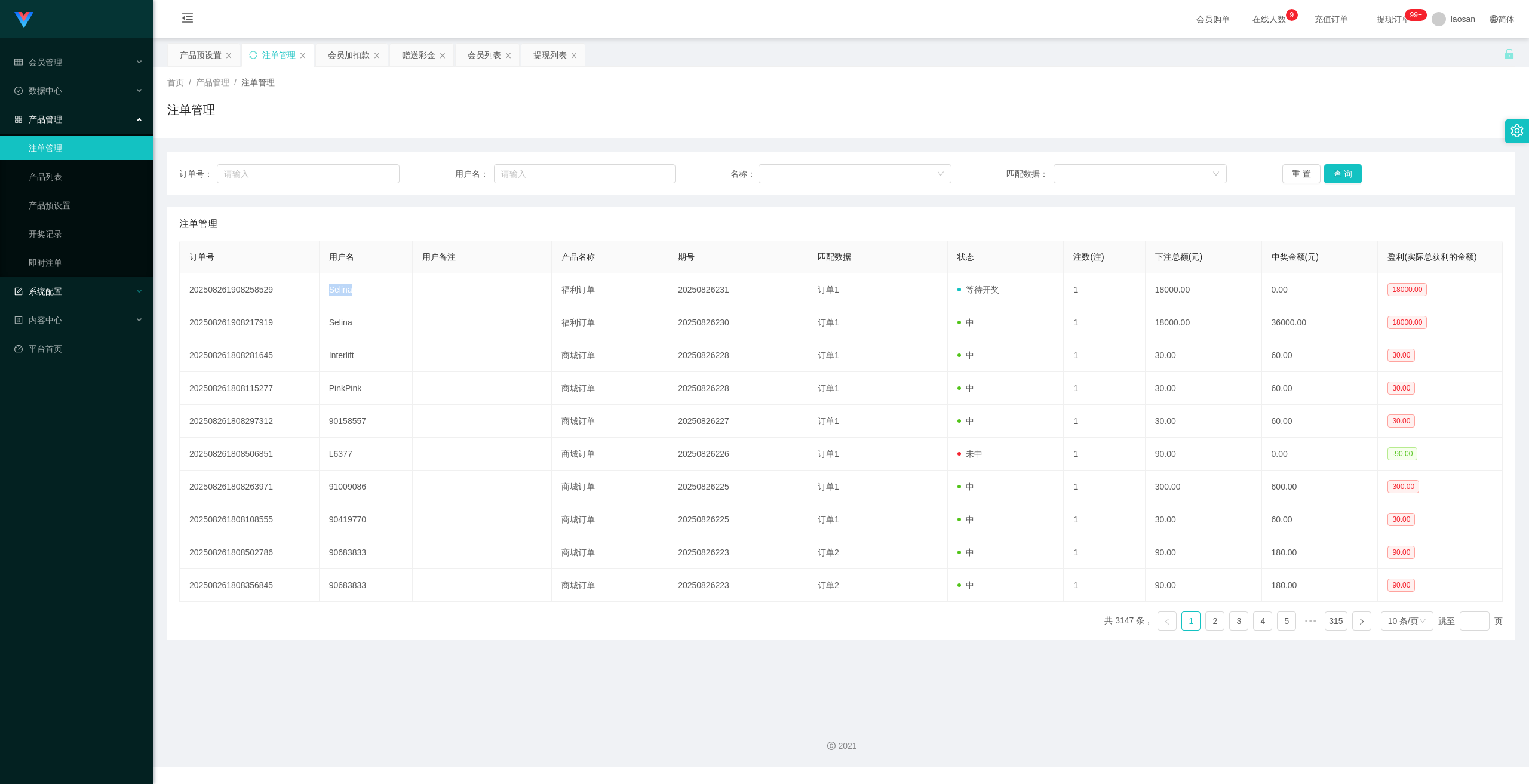
copy td "Selina"
click at [60, 296] on span "系统配置" at bounding box center [38, 291] width 48 height 10
click at [58, 94] on span "数据中心" at bounding box center [38, 90] width 48 height 10
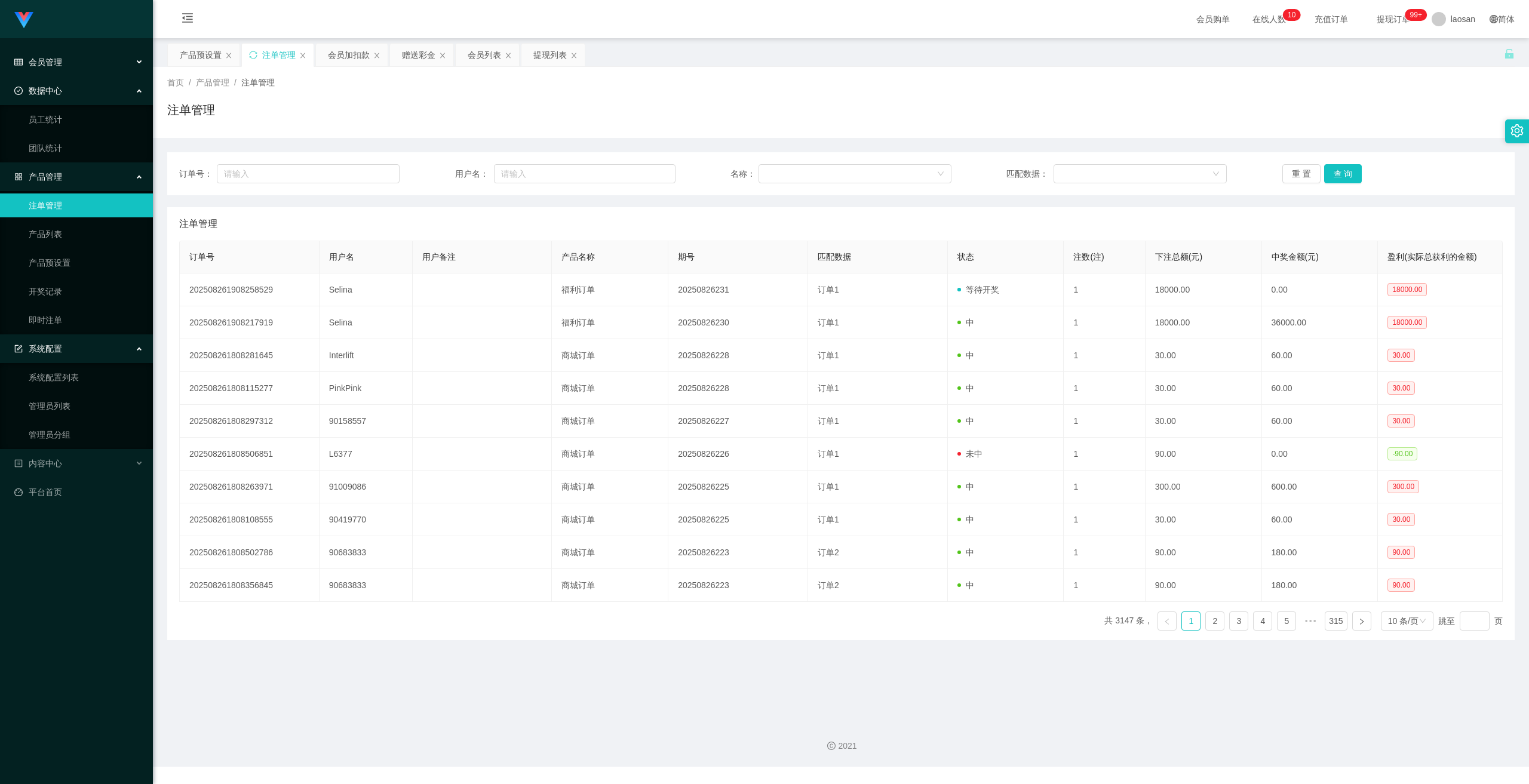
click at [77, 58] on div "会员管理" at bounding box center [76, 61] width 153 height 24
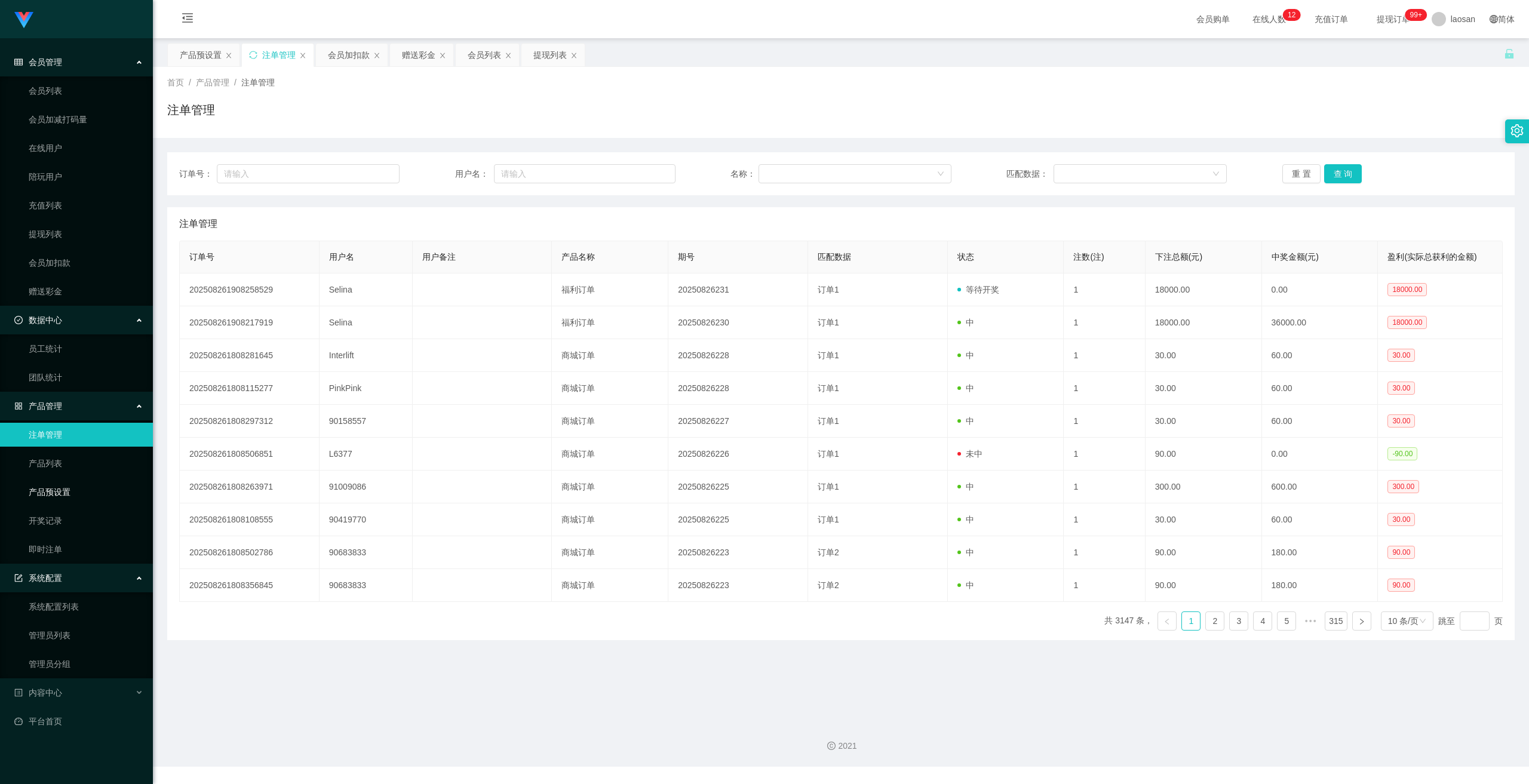
click at [65, 499] on link "产品预设置" at bounding box center [86, 492] width 115 height 24
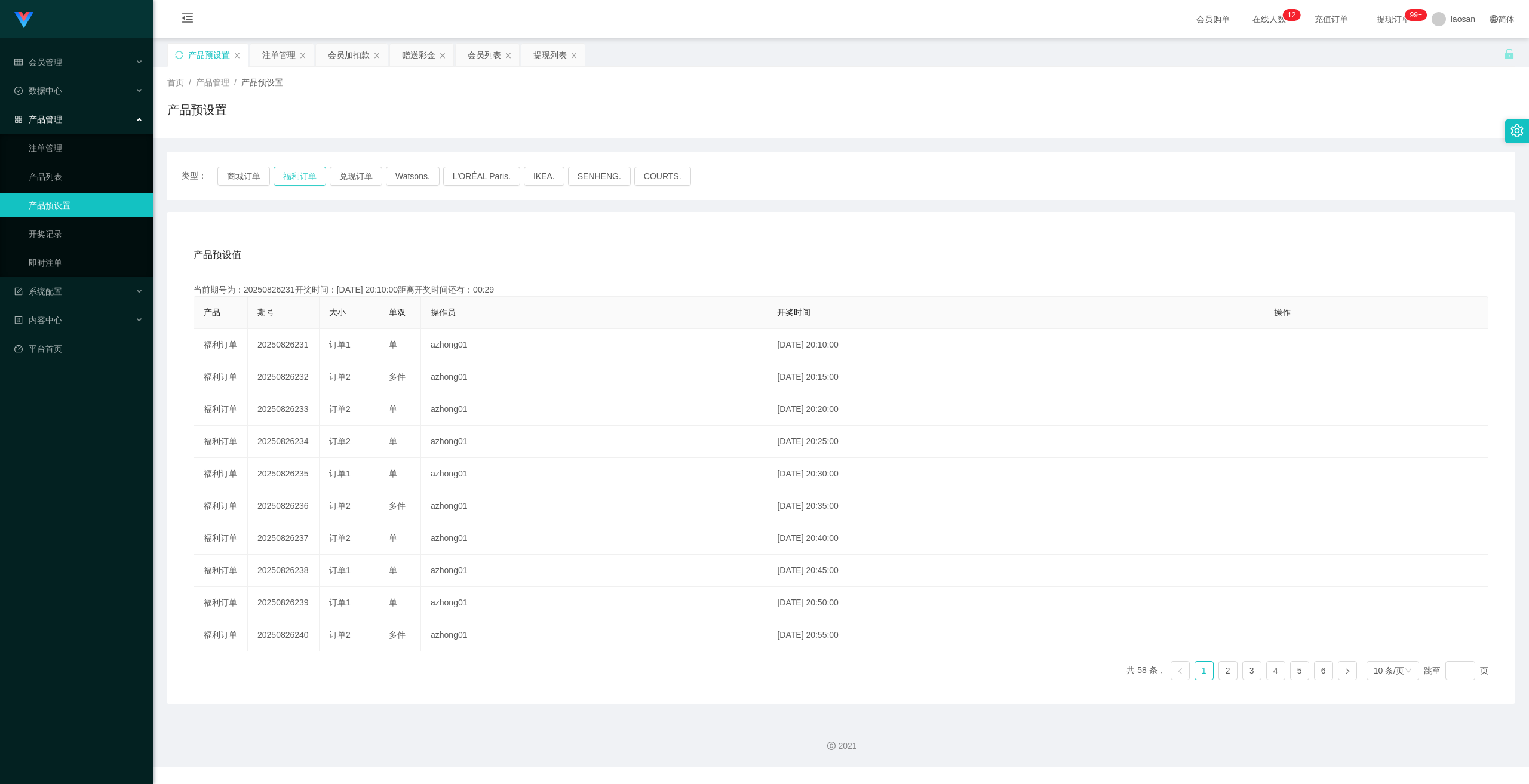
click at [282, 170] on button "福利订单" at bounding box center [300, 176] width 53 height 19
click at [287, 177] on button "福利订单" at bounding box center [300, 176] width 53 height 19
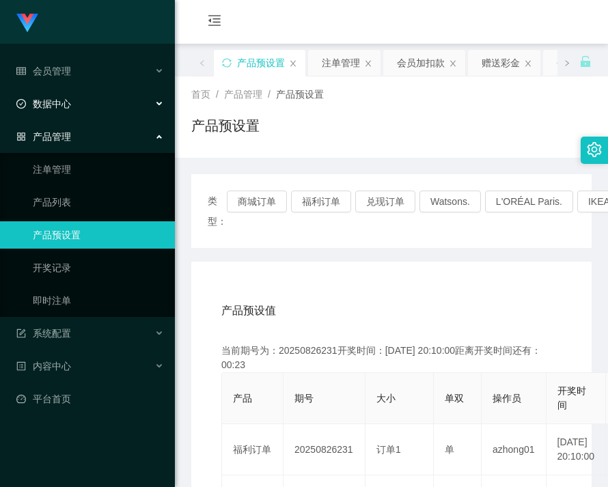
click at [57, 98] on span "数据中心" at bounding box center [43, 103] width 55 height 11
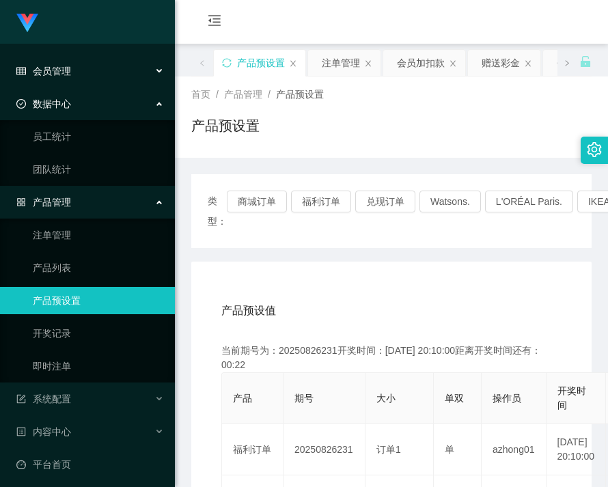
click at [65, 72] on span "会员管理" at bounding box center [43, 71] width 55 height 11
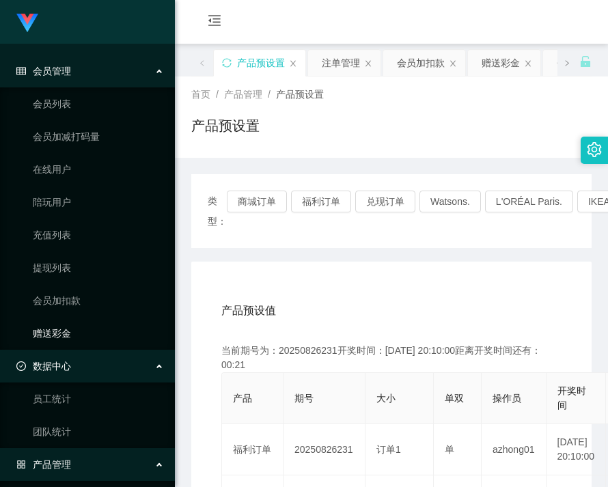
click at [66, 333] on link "赠送彩金" at bounding box center [98, 332] width 131 height 27
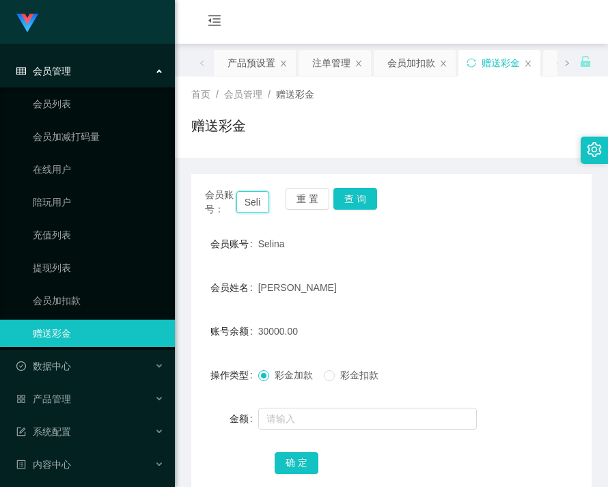
click at [252, 207] on input "Selina" at bounding box center [252, 202] width 33 height 22
click at [356, 194] on button "查 询" at bounding box center [355, 199] width 44 height 22
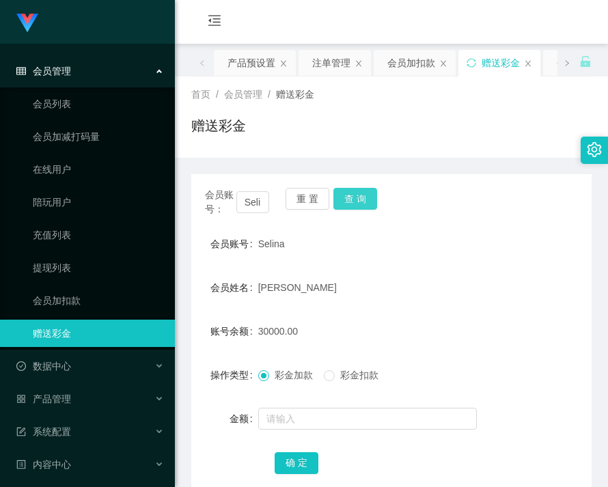
click at [356, 194] on button "查 询" at bounding box center [355, 199] width 44 height 22
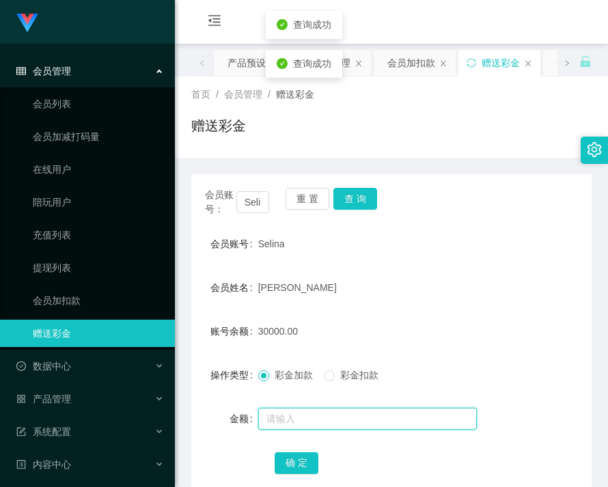
click at [343, 420] on input "text" at bounding box center [367, 419] width 218 height 22
type input "18000"
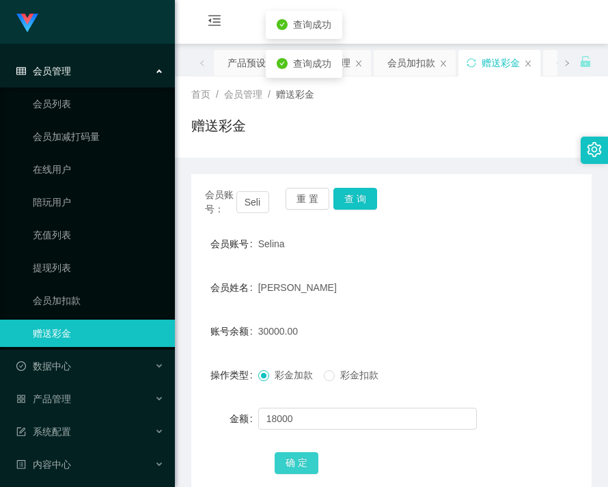
click at [296, 469] on button "确 定" at bounding box center [296, 463] width 44 height 22
click at [444, 358] on form "会员账号 Selina 会员姓名 [PERSON_NAME] 账号余额 48000.00 操作类型 彩金加款 彩金扣款 金额 确 定" at bounding box center [391, 353] width 400 height 246
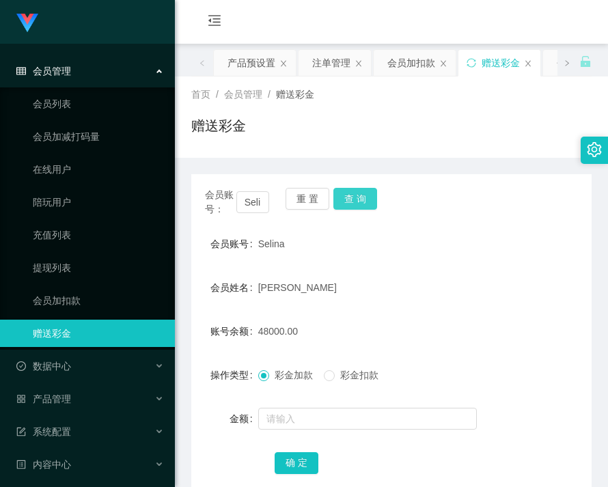
click at [356, 200] on button "查 询" at bounding box center [355, 199] width 44 height 22
click at [357, 200] on button "查 询" at bounding box center [355, 199] width 44 height 22
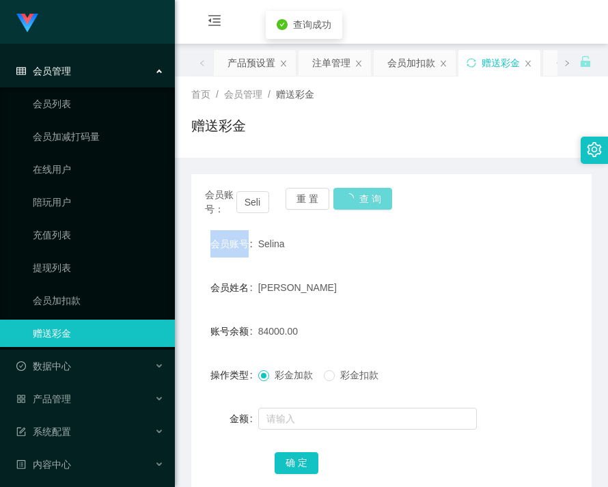
click at [357, 200] on div "会员账号： Selina 重 置 查 询" at bounding box center [391, 202] width 400 height 29
click at [358, 200] on button "查 询" at bounding box center [355, 199] width 44 height 22
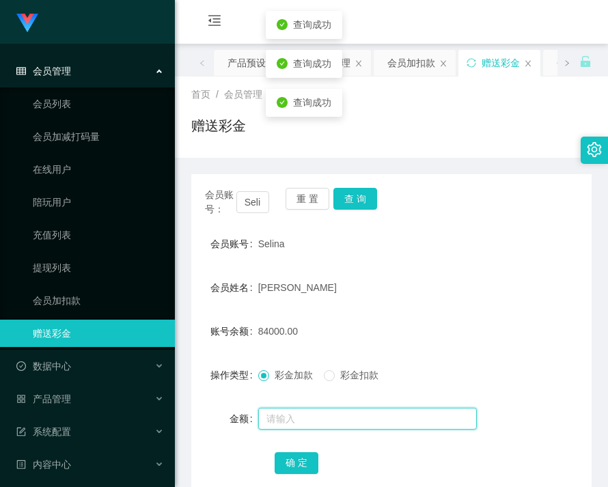
click at [340, 411] on input "text" at bounding box center [367, 419] width 218 height 22
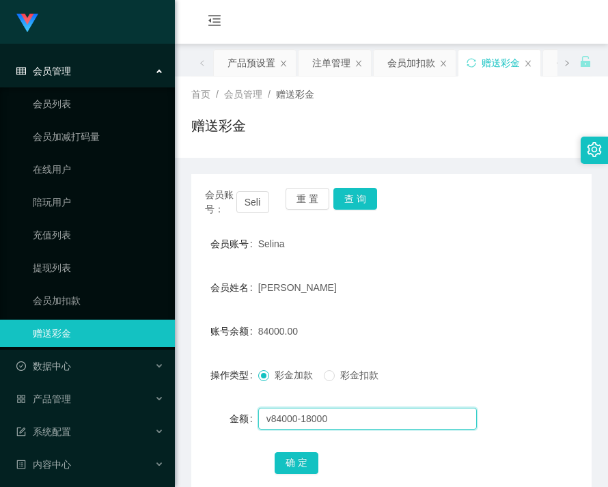
type input "v84000-1800"
click at [378, 412] on input "text" at bounding box center [367, 419] width 218 height 22
type input "36000"
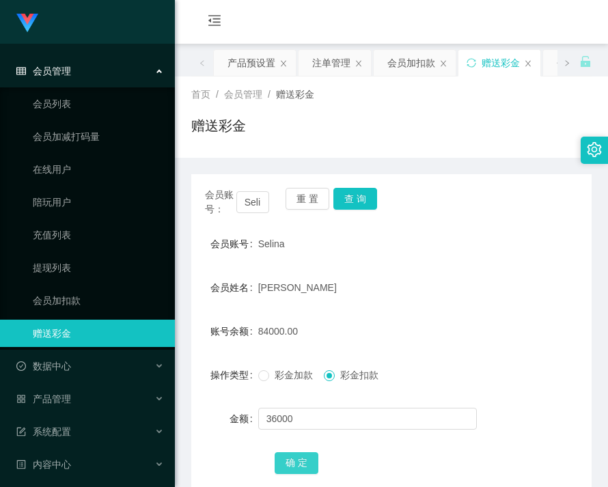
click at [299, 455] on button "确 定" at bounding box center [296, 463] width 44 height 22
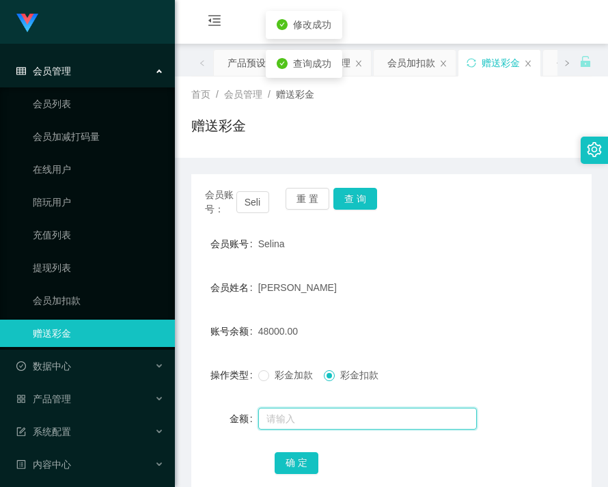
click at [308, 422] on input "text" at bounding box center [367, 419] width 218 height 22
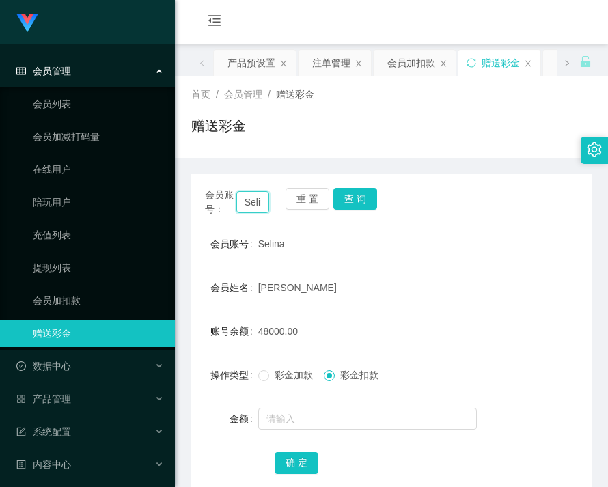
click at [251, 197] on input "Selina" at bounding box center [252, 202] width 33 height 22
click at [253, 201] on input "Selina" at bounding box center [252, 202] width 33 height 22
click at [363, 197] on button "查 询" at bounding box center [355, 199] width 44 height 22
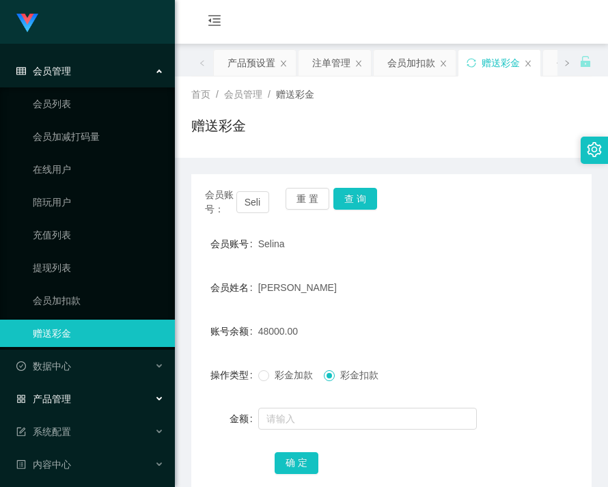
click at [70, 394] on span "产品管理" at bounding box center [43, 398] width 55 height 11
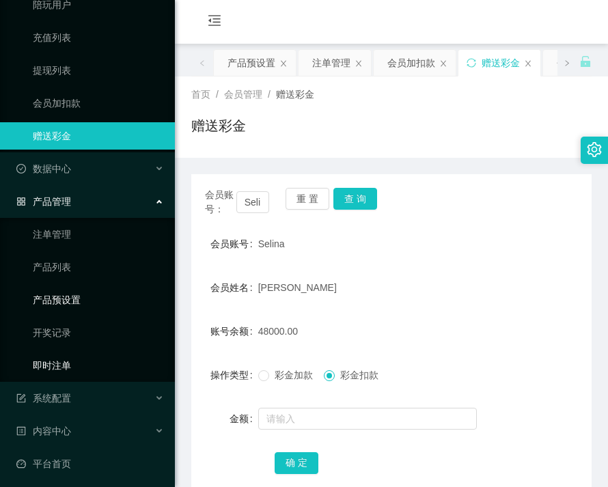
scroll to position [201, 0]
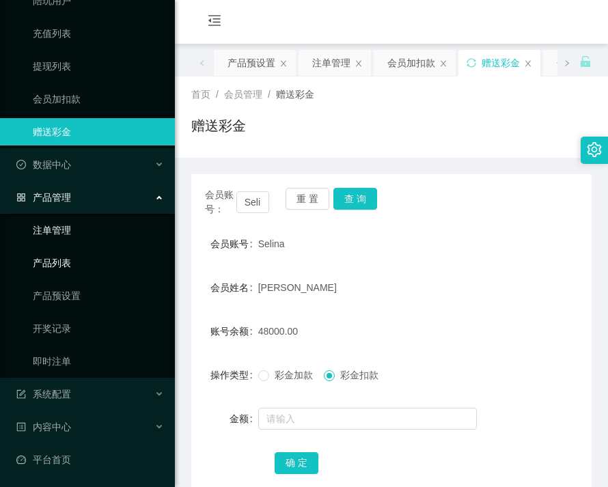
click at [52, 233] on link "注单管理" at bounding box center [98, 229] width 131 height 27
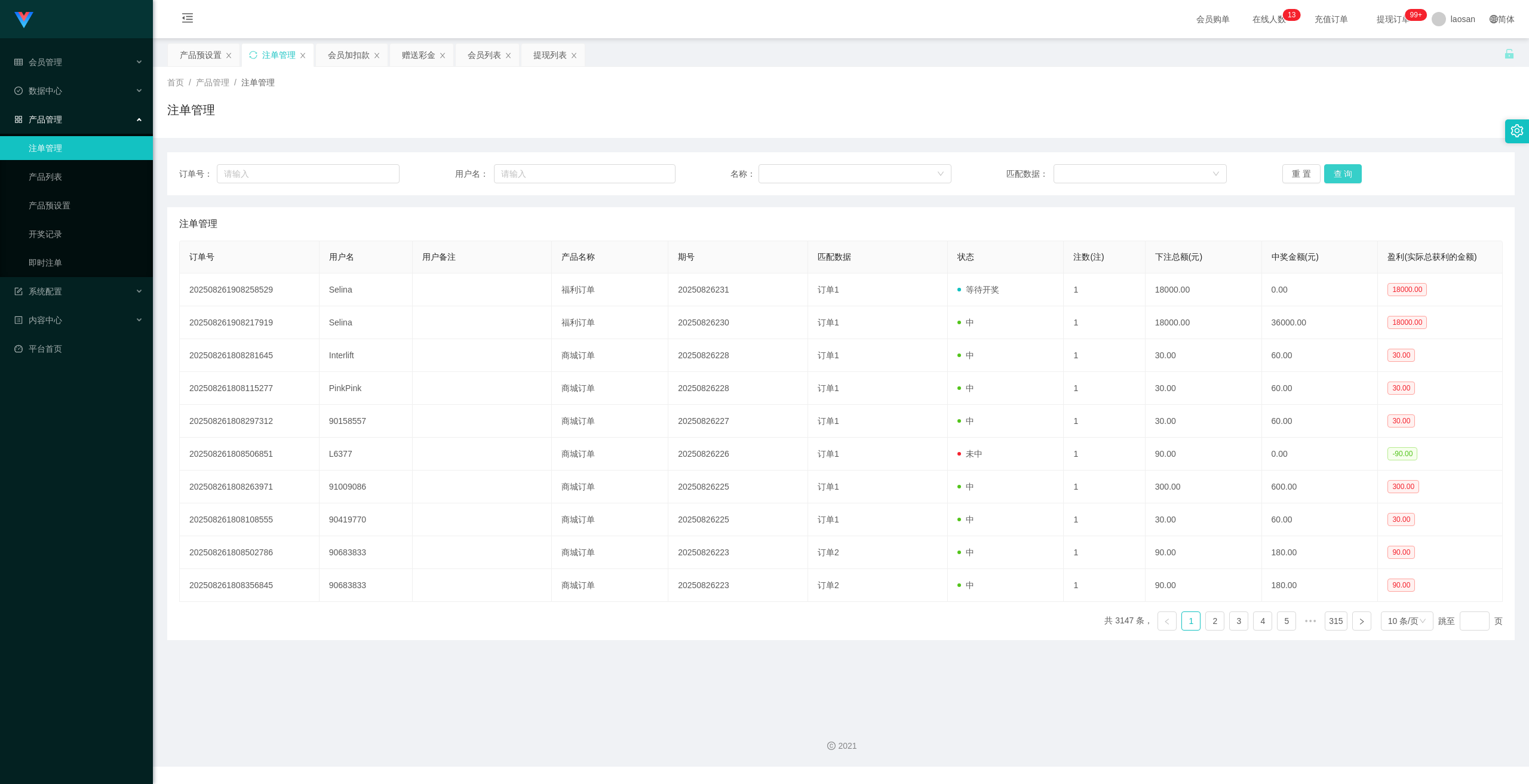
click at [1343, 172] on button "查 询" at bounding box center [1343, 174] width 39 height 19
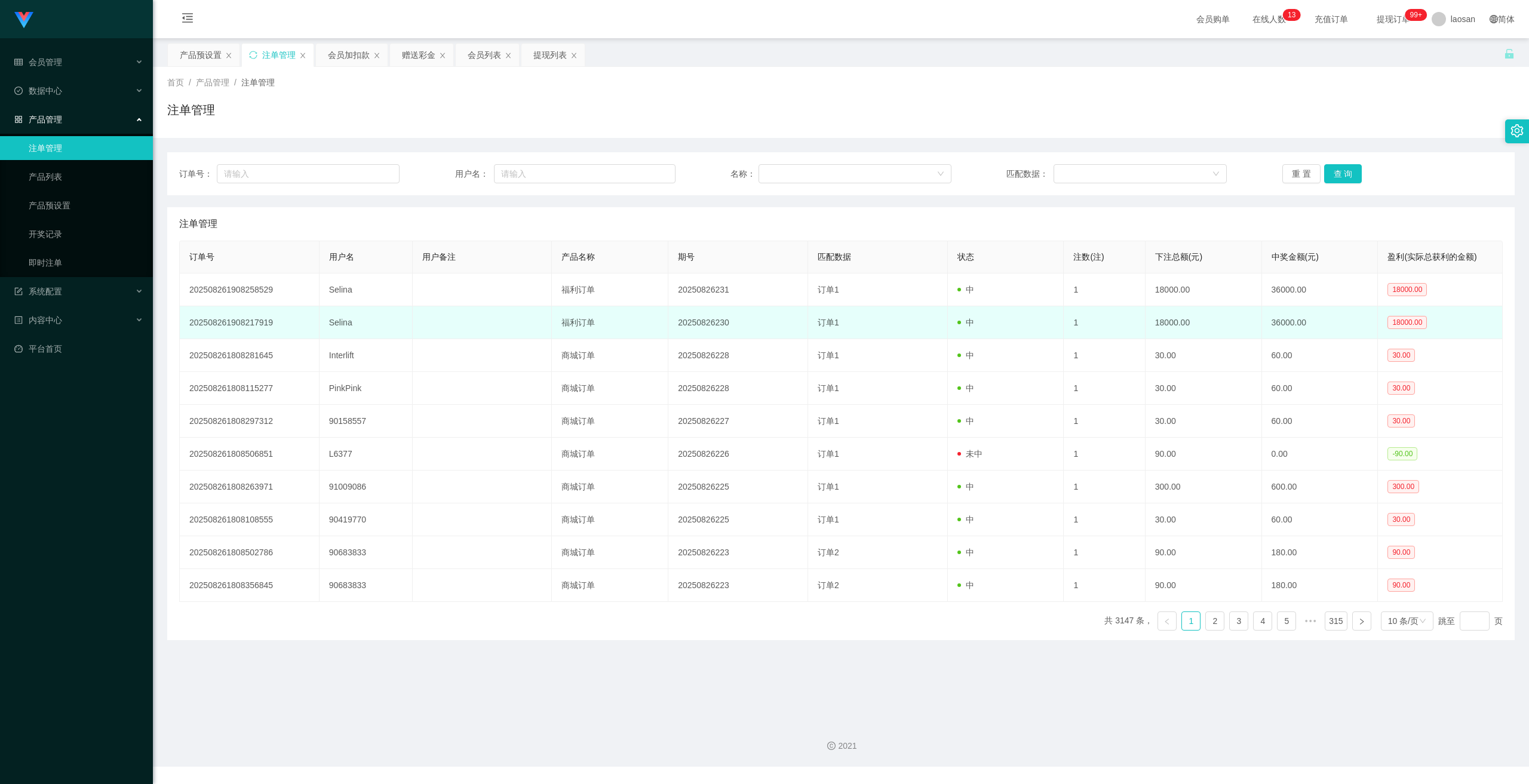
click at [1184, 322] on td "18000.00" at bounding box center [1203, 323] width 116 height 33
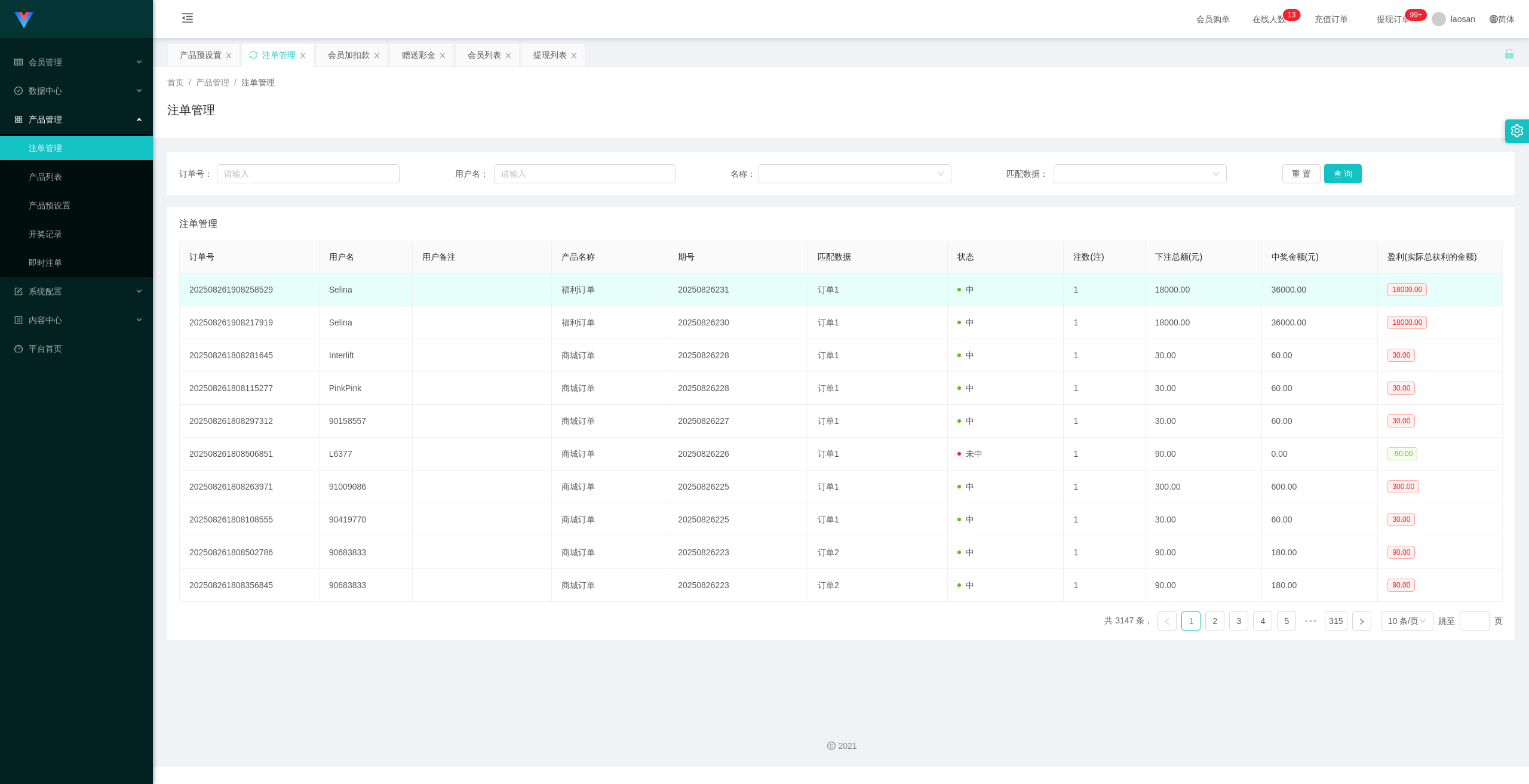
click at [1172, 284] on td "18000.00" at bounding box center [1203, 290] width 116 height 33
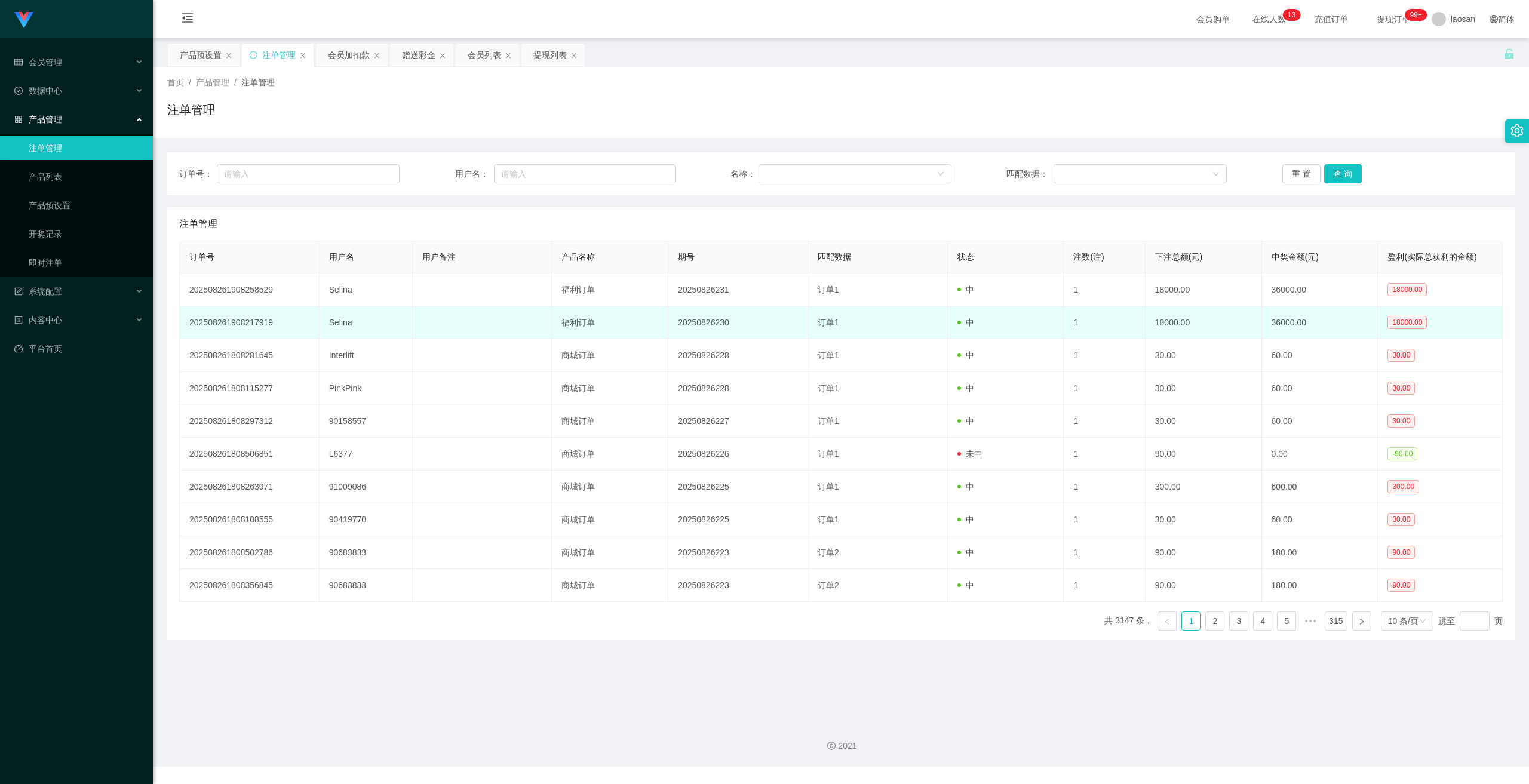
drag, startPoint x: 1299, startPoint y: 290, endPoint x: 1301, endPoint y: 326, distance: 36.1
click at [1300, 294] on td "36000.00" at bounding box center [1320, 290] width 116 height 33
click at [1301, 326] on td "36000.00" at bounding box center [1320, 323] width 116 height 33
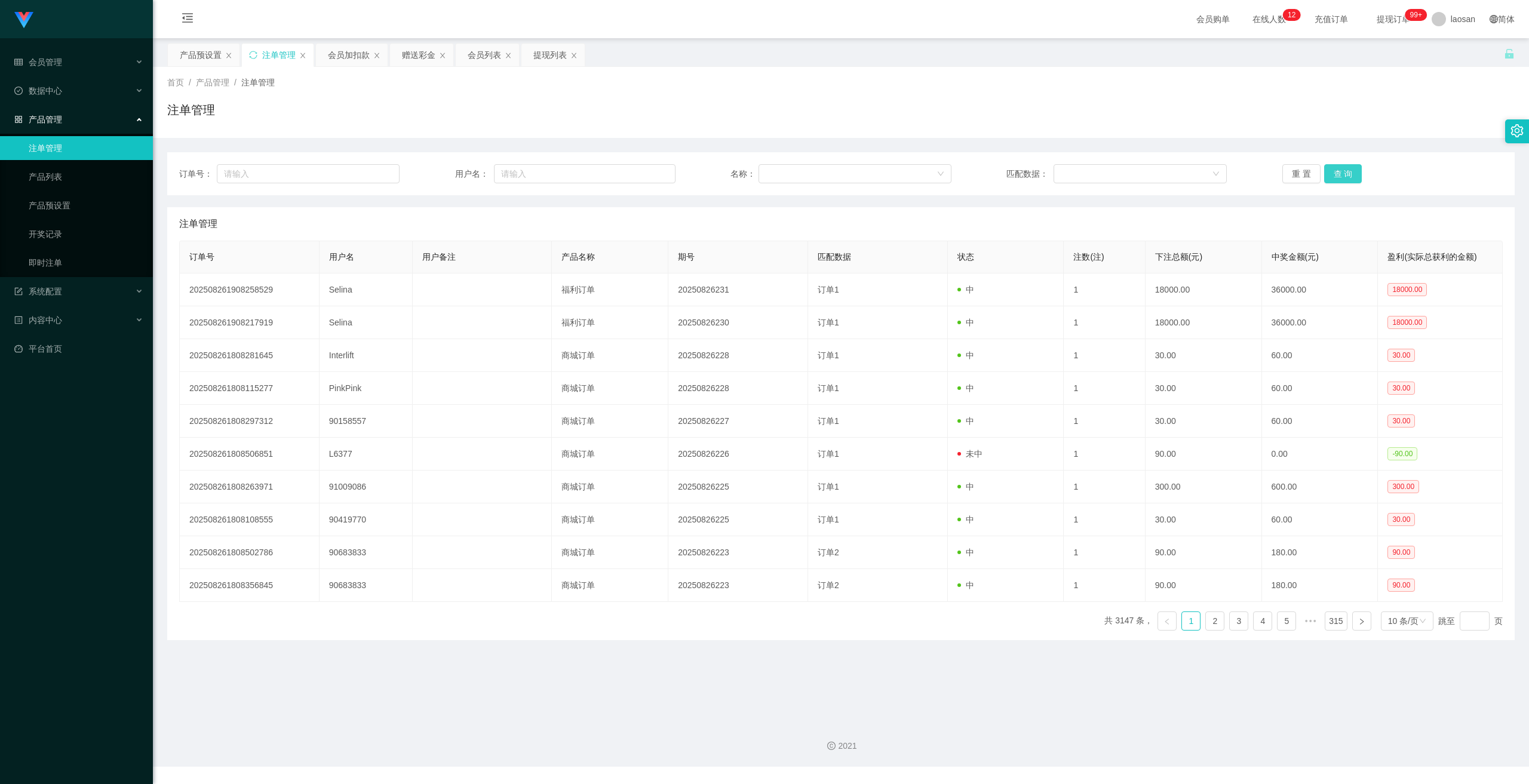
click at [1332, 173] on button "查 询" at bounding box center [1343, 174] width 39 height 19
click at [1345, 171] on button "查 询" at bounding box center [1343, 174] width 39 height 19
drag, startPoint x: 1345, startPoint y: 171, endPoint x: 1249, endPoint y: 179, distance: 96.3
click at [1344, 171] on div "重 置 查 询" at bounding box center [1393, 174] width 221 height 19
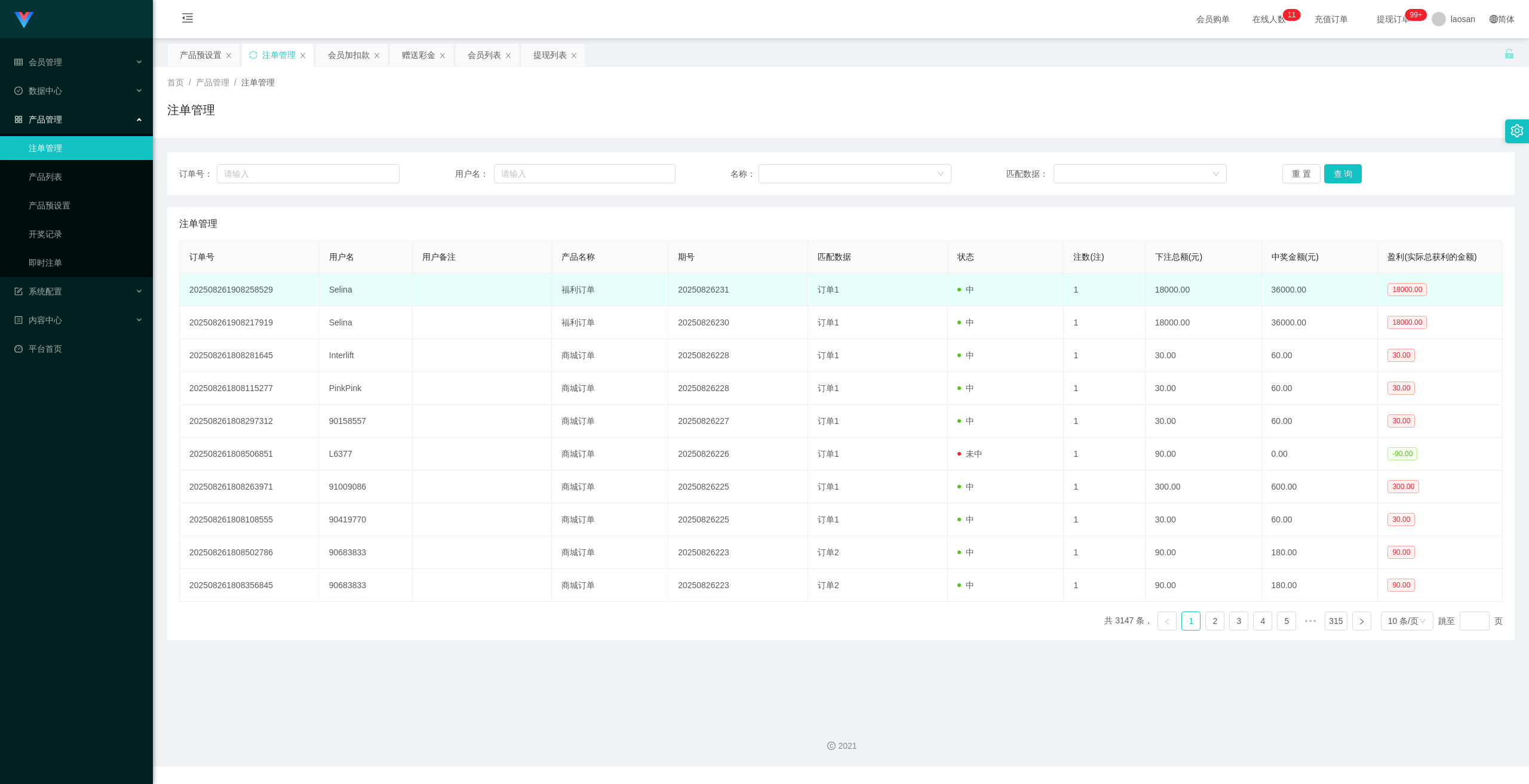
click at [336, 290] on td "Selina" at bounding box center [366, 290] width 93 height 33
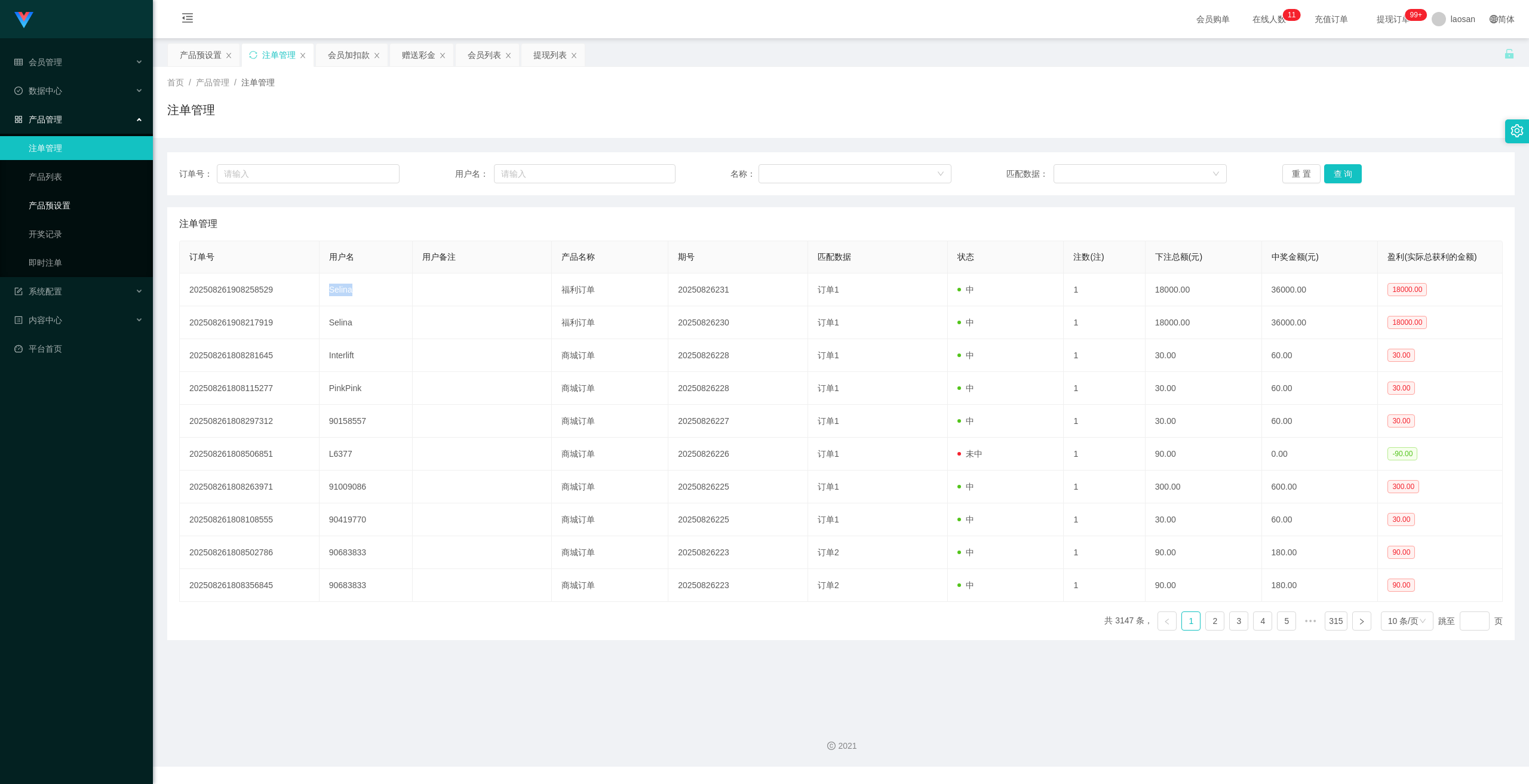
copy td "Selina"
click at [50, 91] on span "数据中心" at bounding box center [38, 90] width 48 height 10
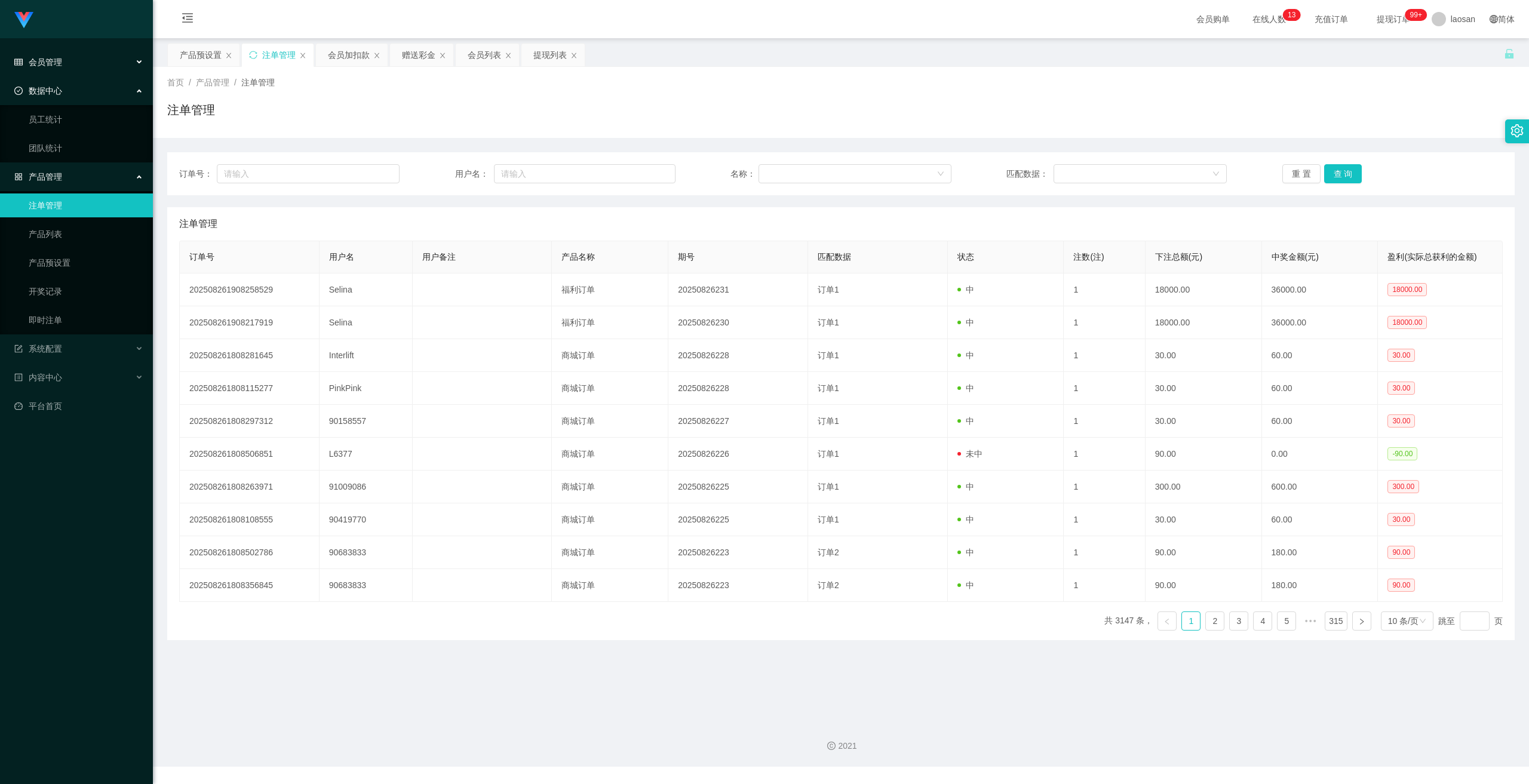
drag, startPoint x: 52, startPoint y: 61, endPoint x: 60, endPoint y: 84, distance: 24.4
click at [52, 61] on span "会员管理" at bounding box center [38, 62] width 48 height 10
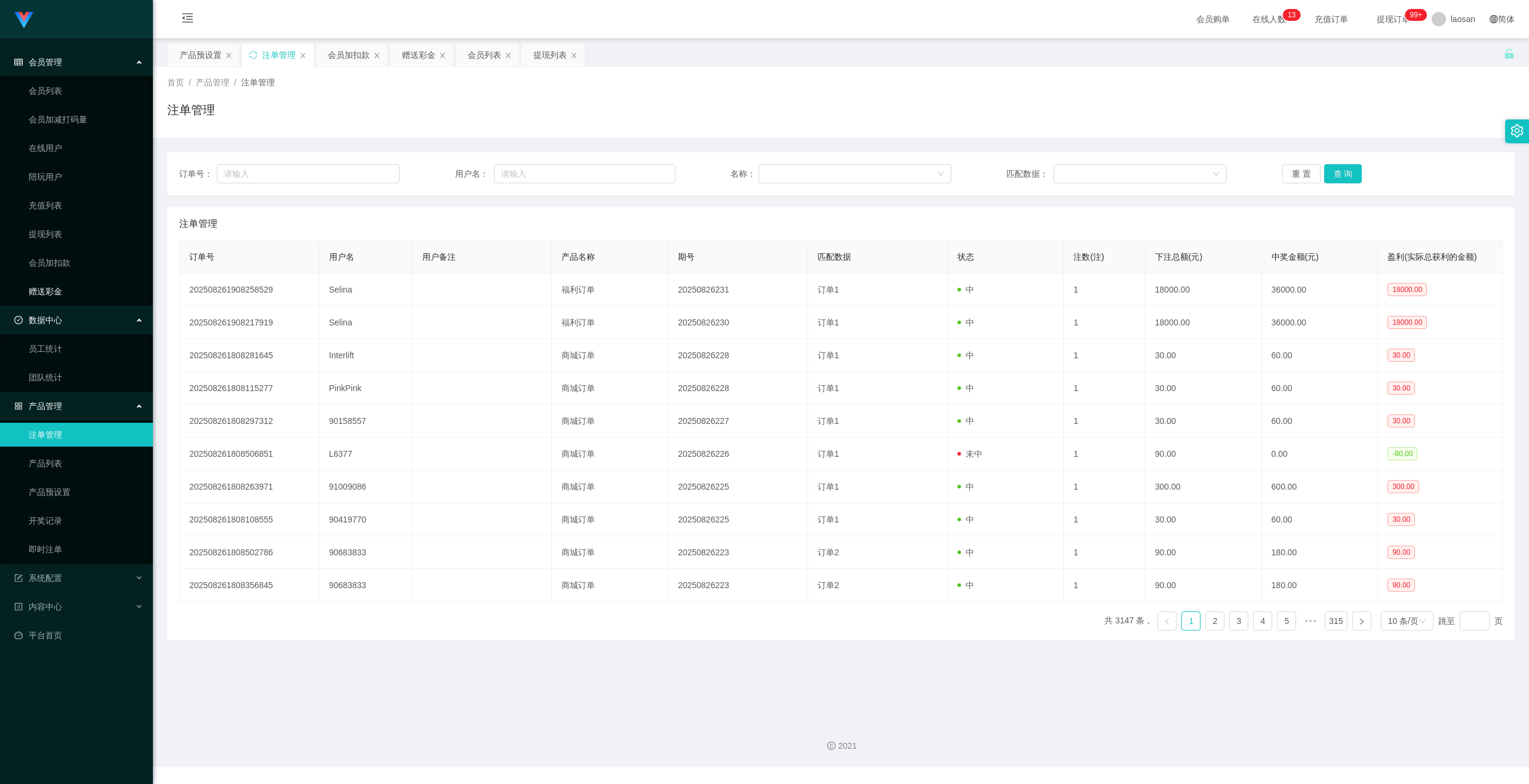
click at [59, 281] on link "赠送彩金" at bounding box center [86, 290] width 115 height 24
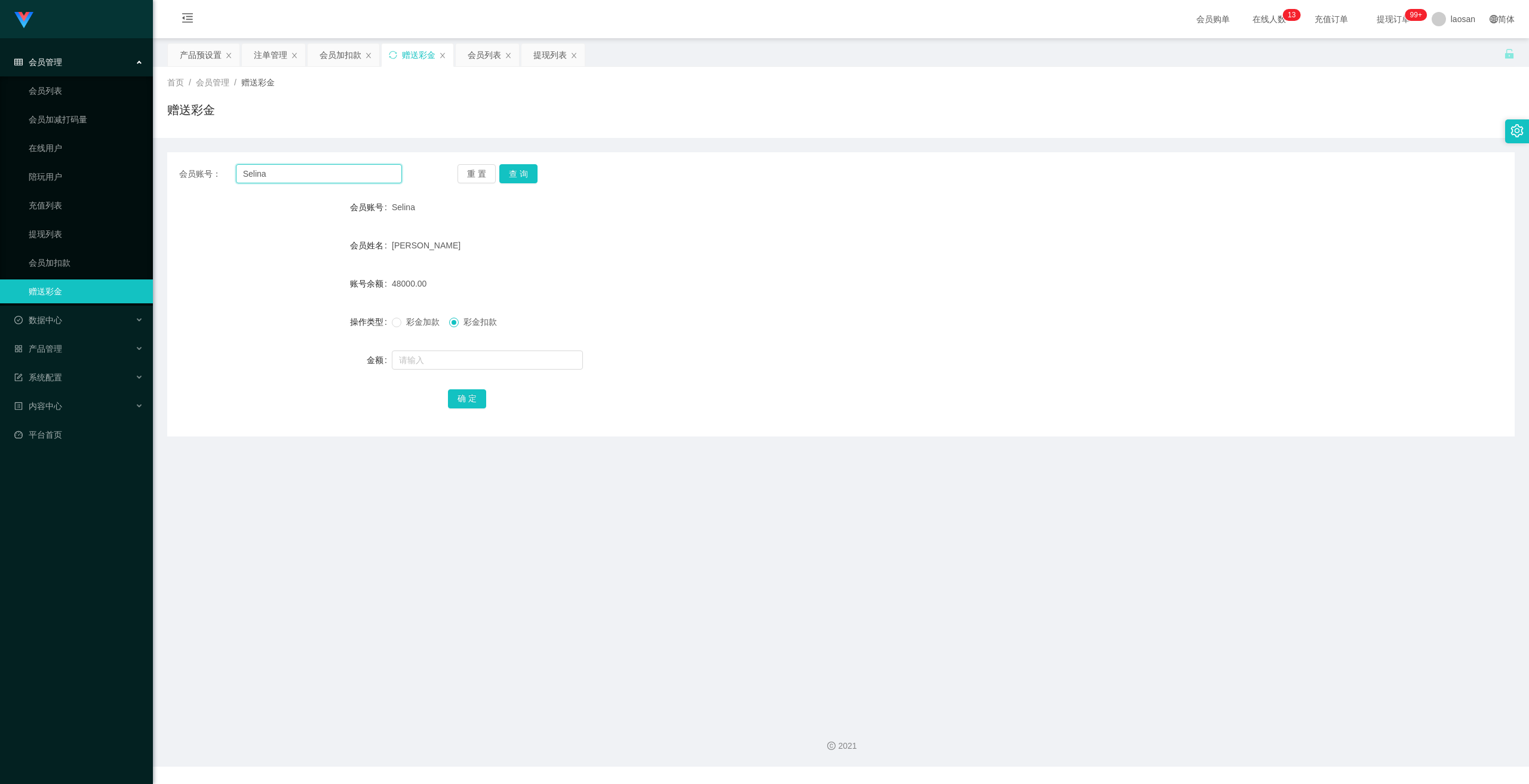
click at [302, 171] on input "Selina" at bounding box center [319, 174] width 166 height 19
click at [513, 167] on button "查 询" at bounding box center [519, 174] width 39 height 19
click at [513, 167] on button "查 询" at bounding box center [525, 174] width 52 height 19
